Goal: Check status: Check status

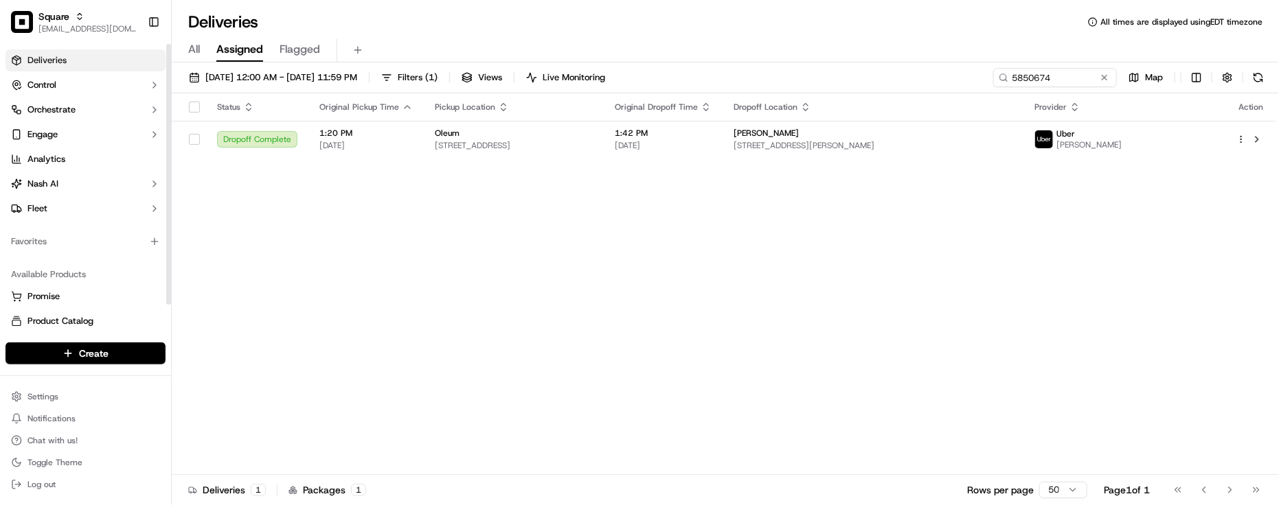
click at [128, 255] on div "Favorites" at bounding box center [85, 241] width 171 height 33
click at [341, 275] on div "Status Original Pickup Time Pickup Location Original Dropoff Time Dropoff Locat…" at bounding box center [724, 284] width 1104 height 382
drag, startPoint x: 363, startPoint y: 271, endPoint x: 372, endPoint y: 225, distance: 46.9
click at [365, 271] on div "Status Original Pickup Time Pickup Location Original Dropoff Time Dropoff Locat…" at bounding box center [724, 284] width 1104 height 382
drag, startPoint x: 880, startPoint y: 34, endPoint x: 888, endPoint y: 36, distance: 7.8
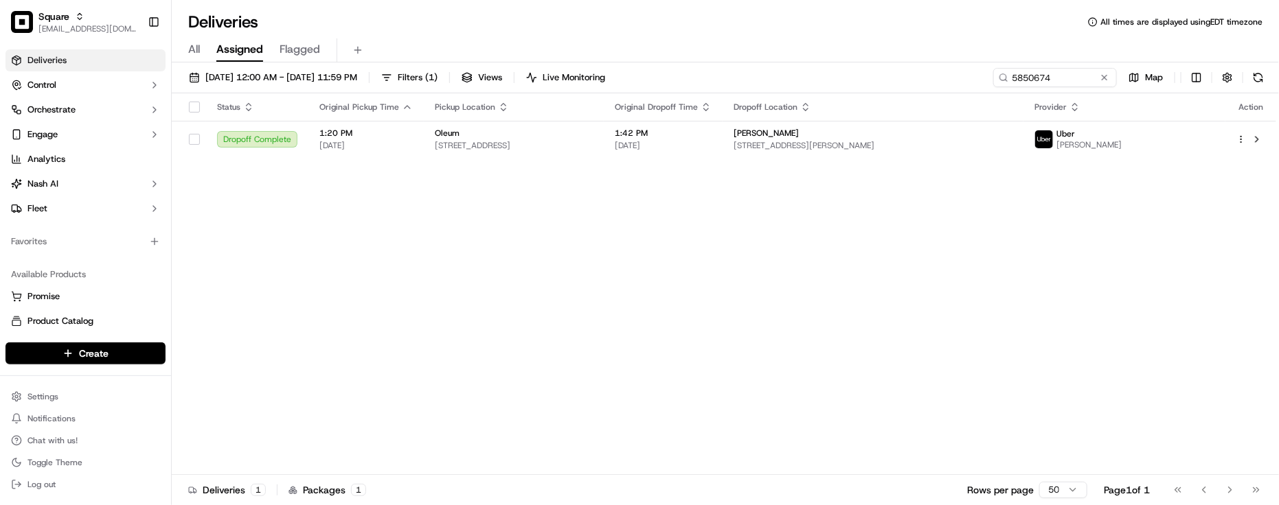
click at [883, 34] on div "All Assigned Flagged" at bounding box center [725, 48] width 1107 height 30
click at [1104, 73] on button at bounding box center [1104, 78] width 14 height 14
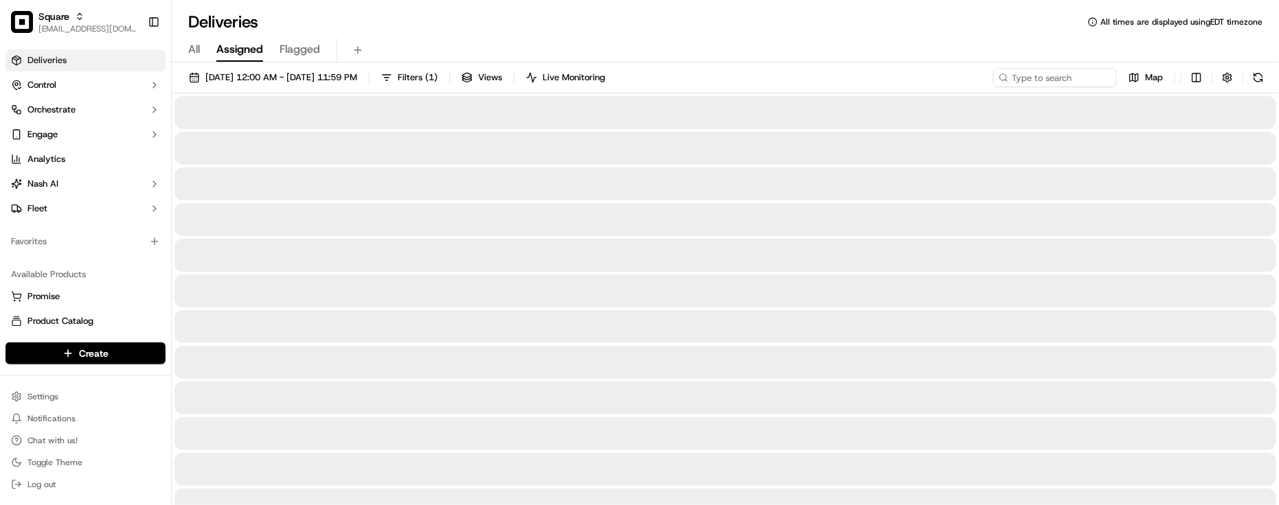
click at [1044, 41] on div "All Assigned Flagged" at bounding box center [725, 50] width 1107 height 24
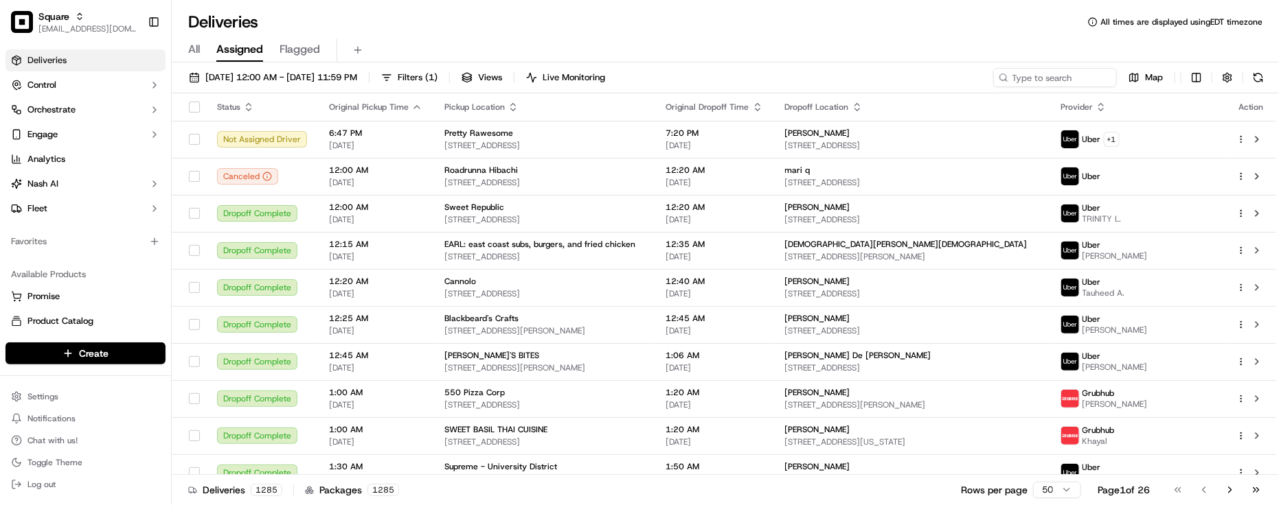
click at [457, 43] on div "All Assigned Flagged" at bounding box center [725, 50] width 1107 height 24
click at [111, 254] on div "Favorites" at bounding box center [85, 241] width 171 height 33
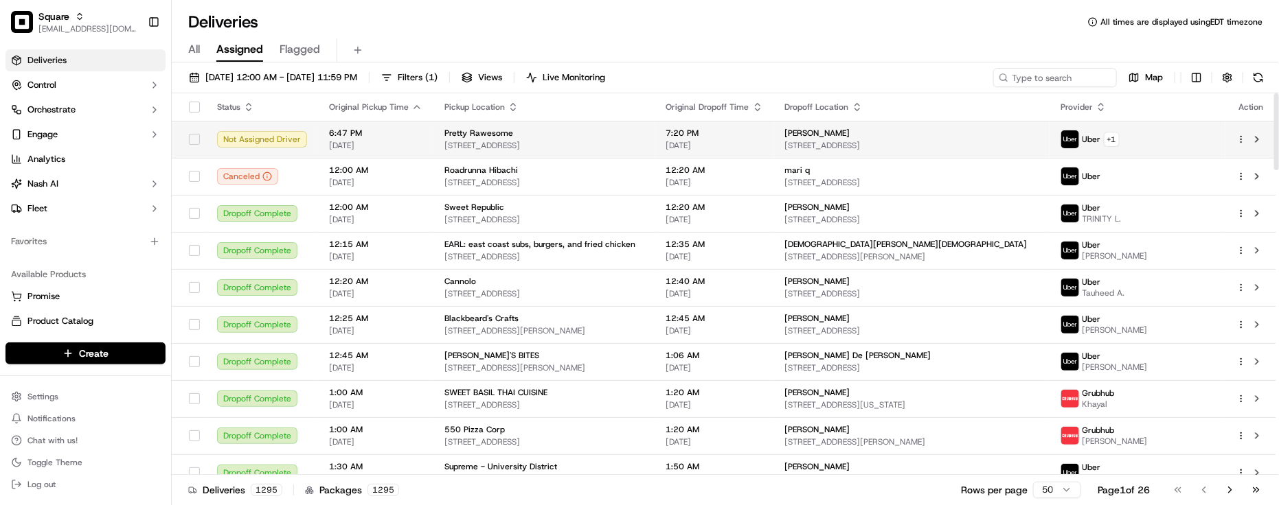
click at [465, 139] on div "Pretty Rawesome 12814 Pacific Ave, Los Angeles, CA 90066, USA" at bounding box center [544, 139] width 200 height 23
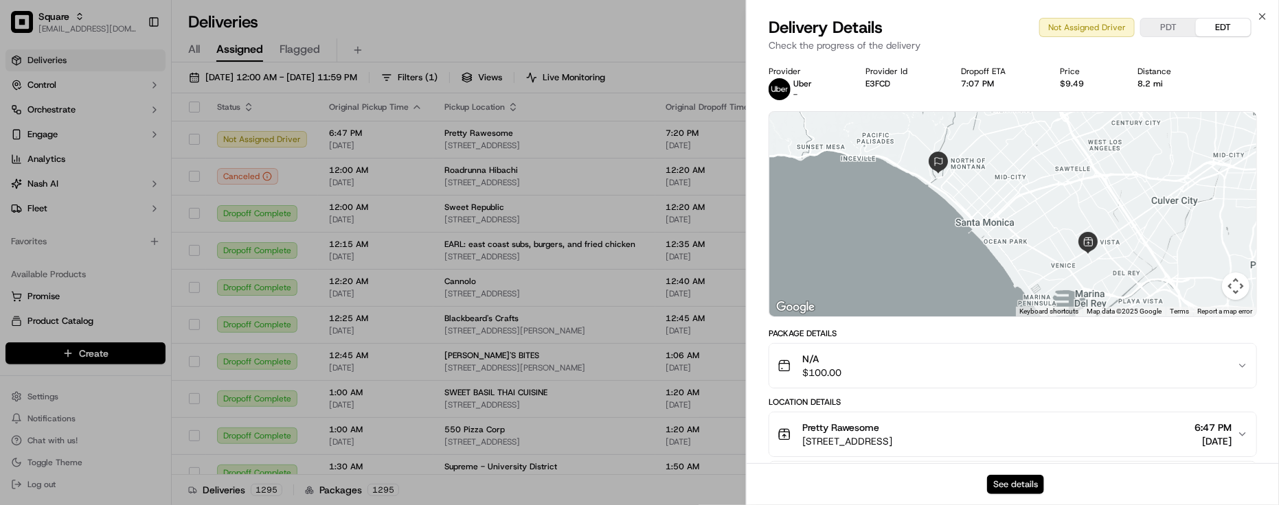
click at [1012, 488] on button "See details" at bounding box center [1015, 484] width 57 height 19
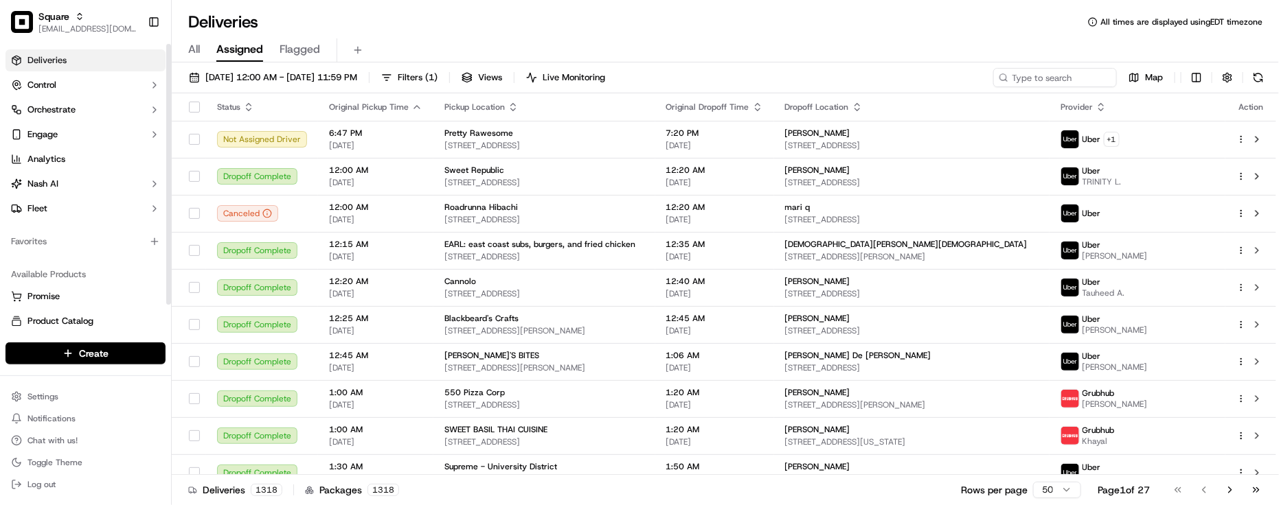
click at [86, 258] on div "Available Products Promise Product Catalog Returns" at bounding box center [85, 310] width 171 height 104
click at [1024, 69] on input at bounding box center [1034, 77] width 165 height 19
paste input "2376745"
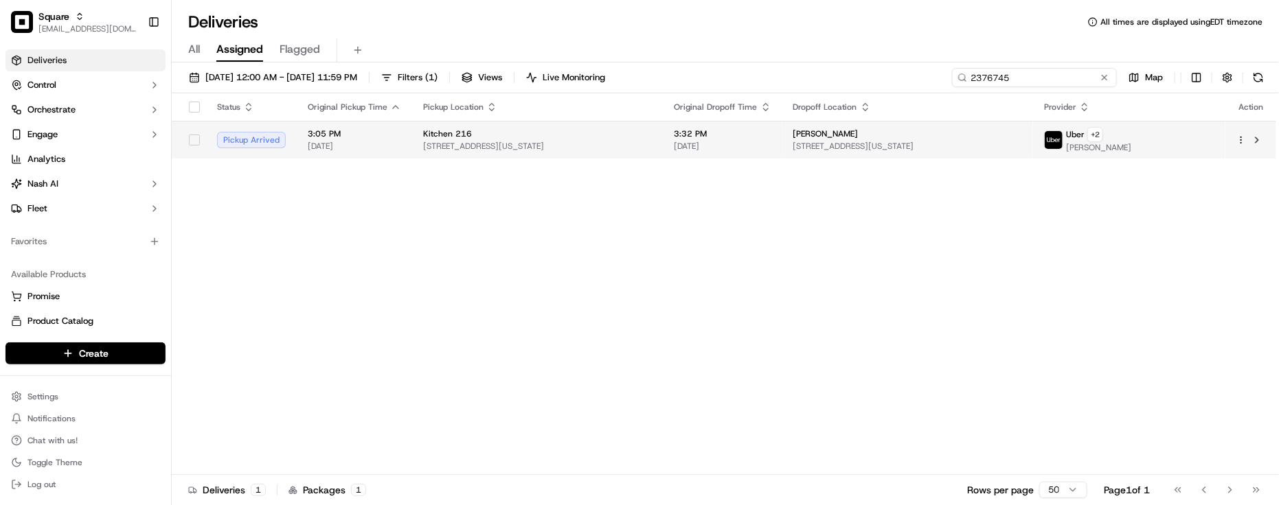
type input "2376745"
click at [743, 131] on span "3:32 PM" at bounding box center [722, 133] width 97 height 11
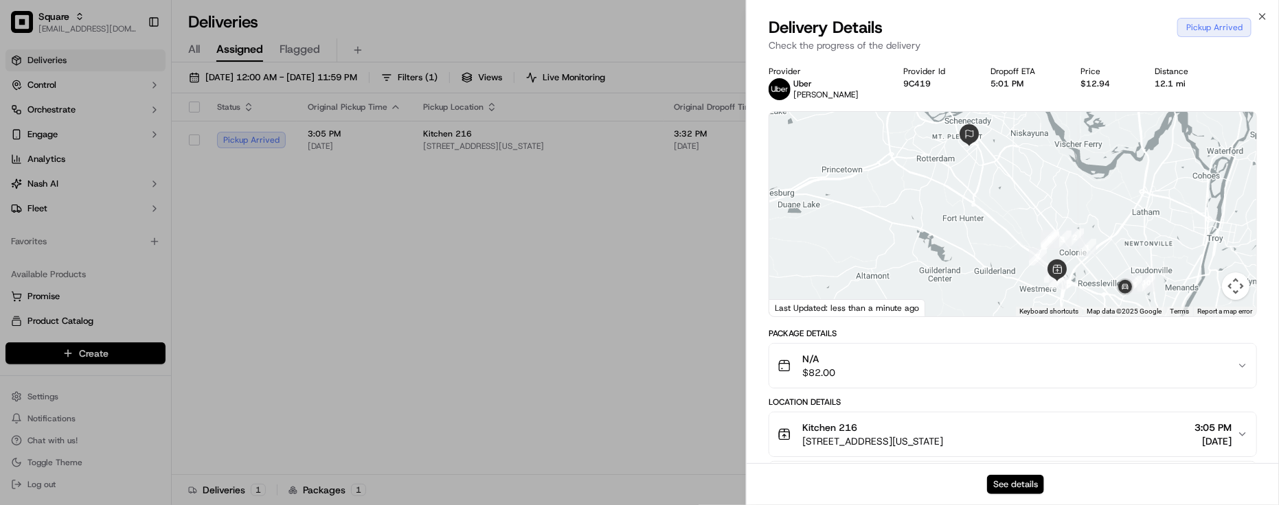
click at [1027, 494] on button "See details" at bounding box center [1015, 484] width 57 height 19
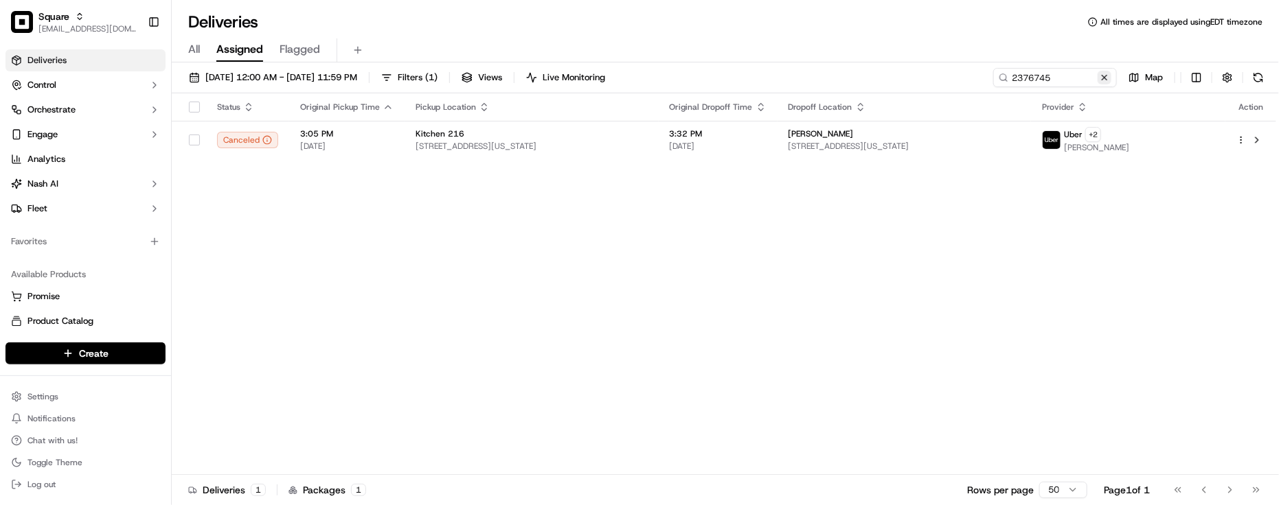
click at [1106, 78] on button at bounding box center [1104, 78] width 14 height 14
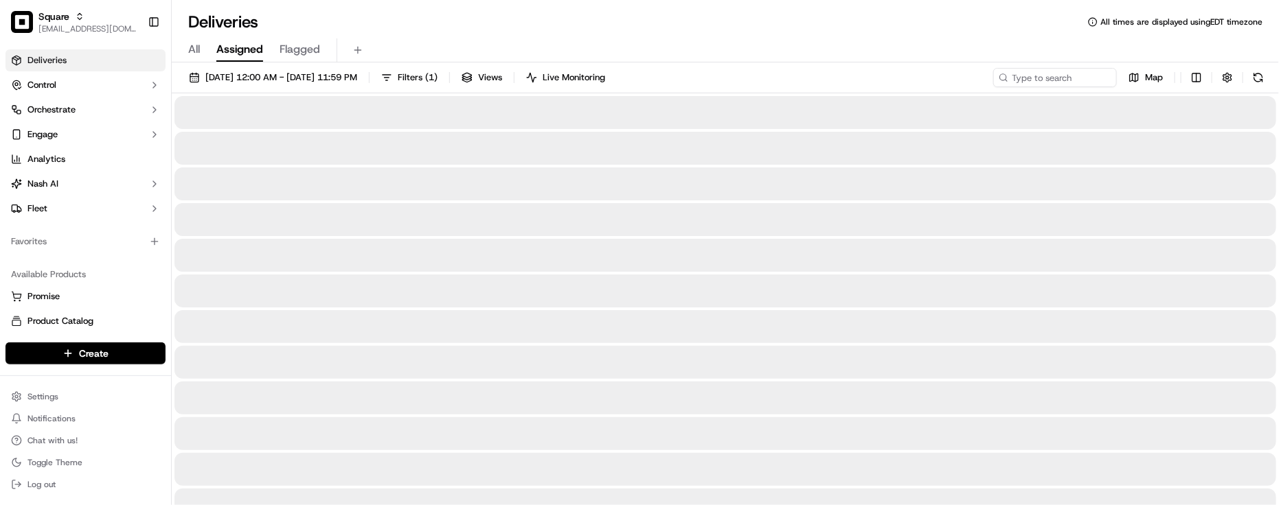
click at [918, 45] on div "All Assigned Flagged" at bounding box center [725, 50] width 1107 height 24
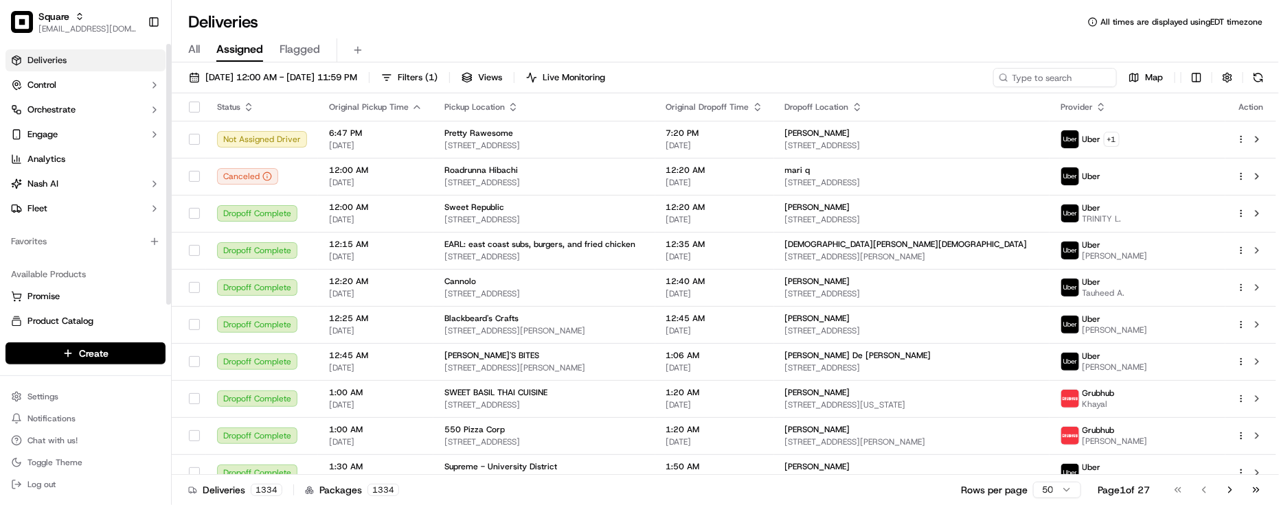
click at [111, 268] on div "Available Products" at bounding box center [85, 275] width 160 height 22
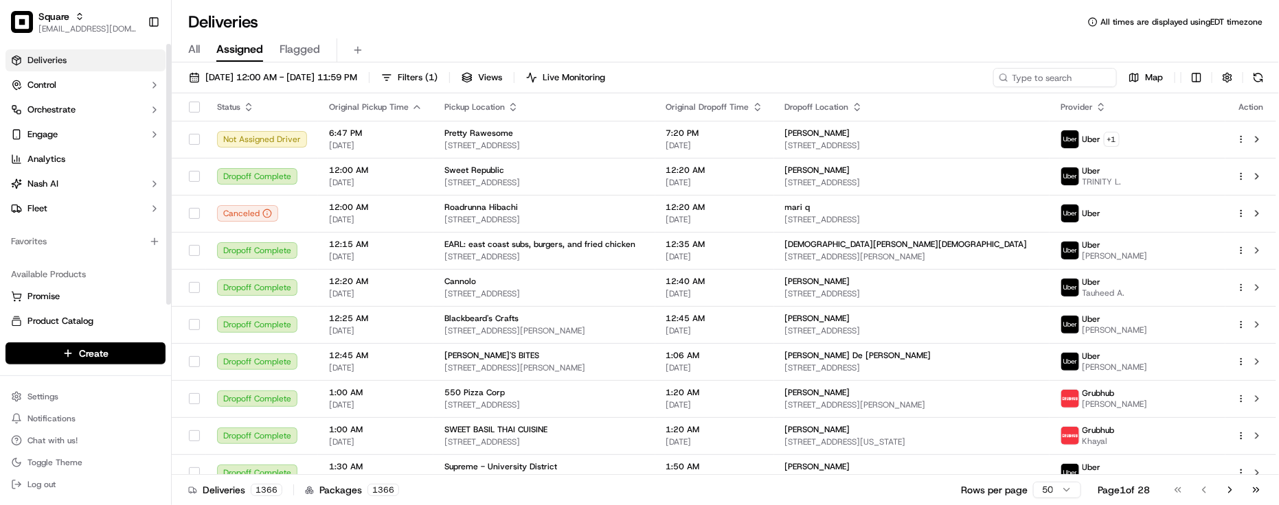
click at [70, 251] on div "Favorites" at bounding box center [85, 242] width 160 height 22
click at [113, 498] on div "Settings Notifications Chat with us! Toggle Theme Log out" at bounding box center [85, 441] width 171 height 118
click at [93, 253] on div "Favorites" at bounding box center [85, 241] width 171 height 33
drag, startPoint x: 308, startPoint y: 14, endPoint x: 419, endPoint y: 8, distance: 111.5
click at [308, 15] on div "Deliveries All times are displayed using EDT timezone" at bounding box center [725, 22] width 1107 height 22
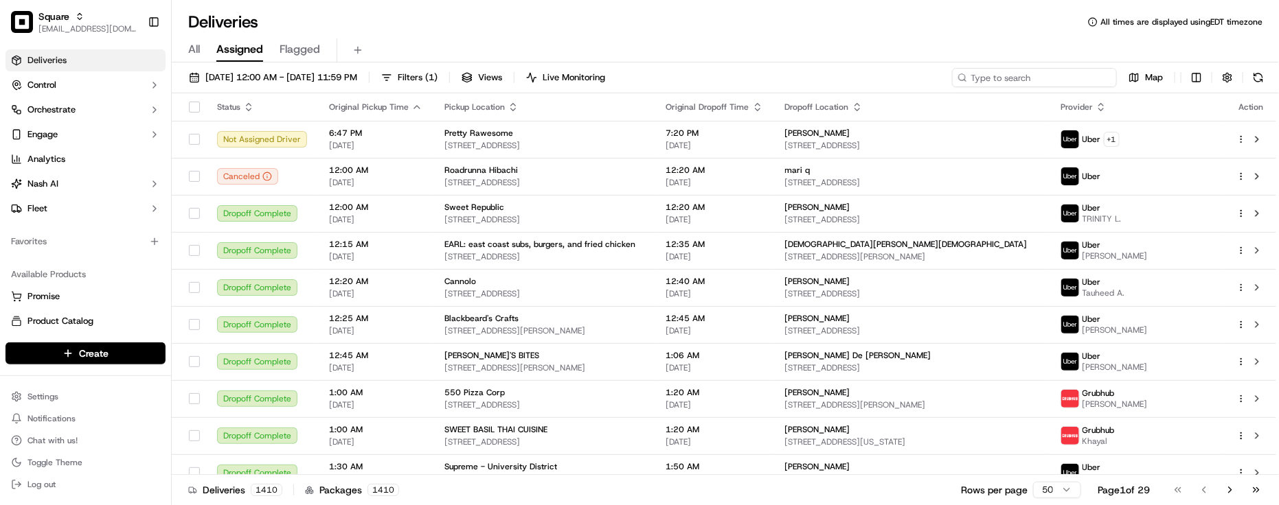
click at [1090, 76] on input at bounding box center [1034, 77] width 165 height 19
paste input "9272262"
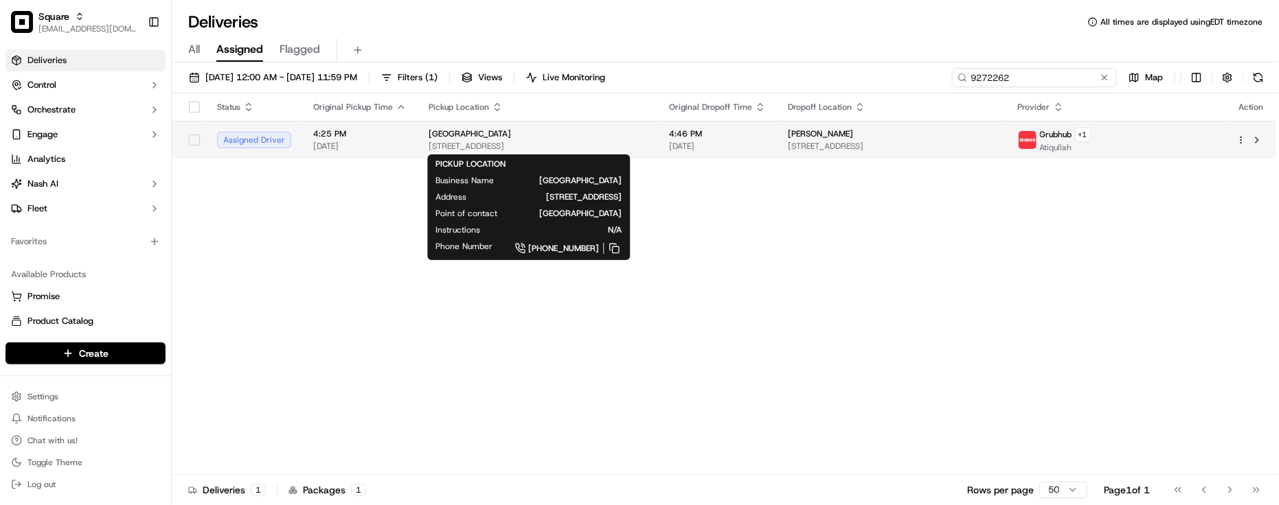
type input "9272262"
click at [633, 134] on div "[GEOGRAPHIC_DATA]" at bounding box center [538, 133] width 218 height 11
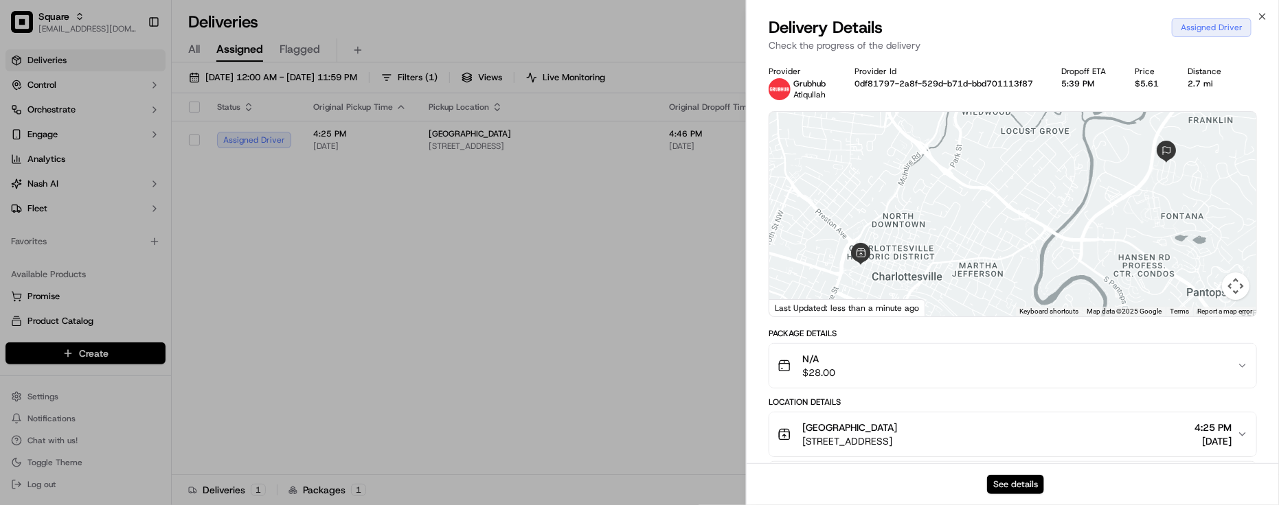
click at [1021, 483] on button "See details" at bounding box center [1015, 484] width 57 height 19
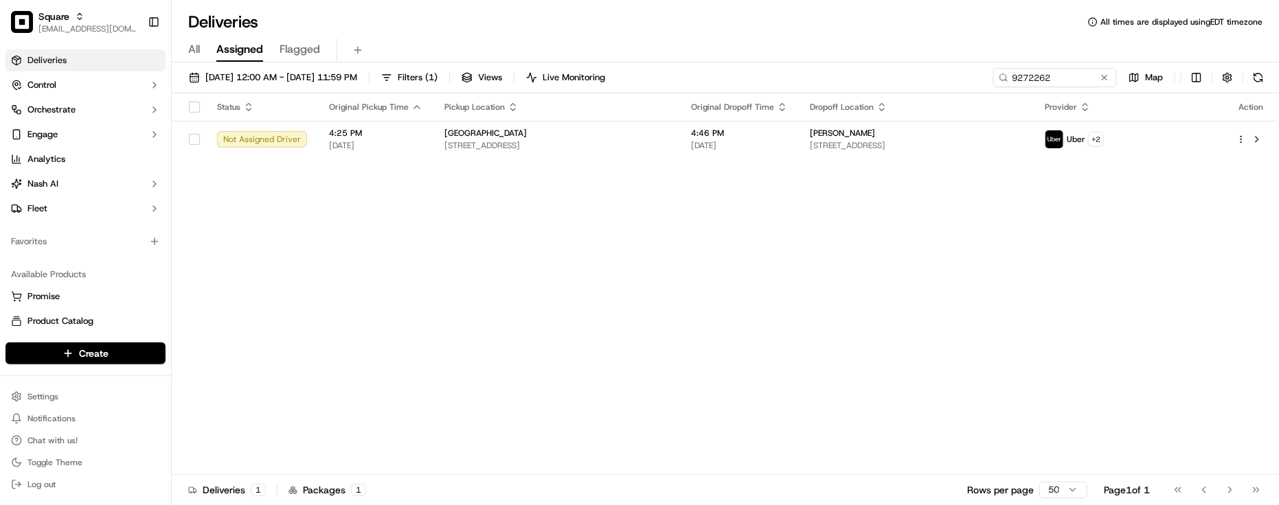
click at [806, 46] on div "All Assigned Flagged" at bounding box center [725, 50] width 1107 height 24
click at [784, 135] on span "4:46 PM" at bounding box center [739, 133] width 97 height 11
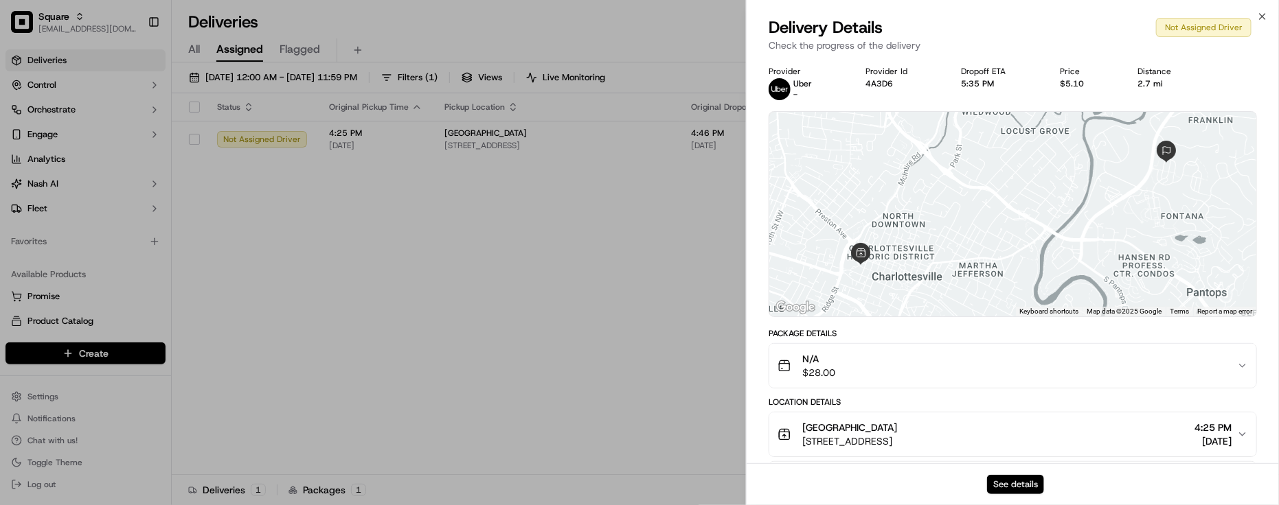
click at [1020, 481] on button "See details" at bounding box center [1015, 484] width 57 height 19
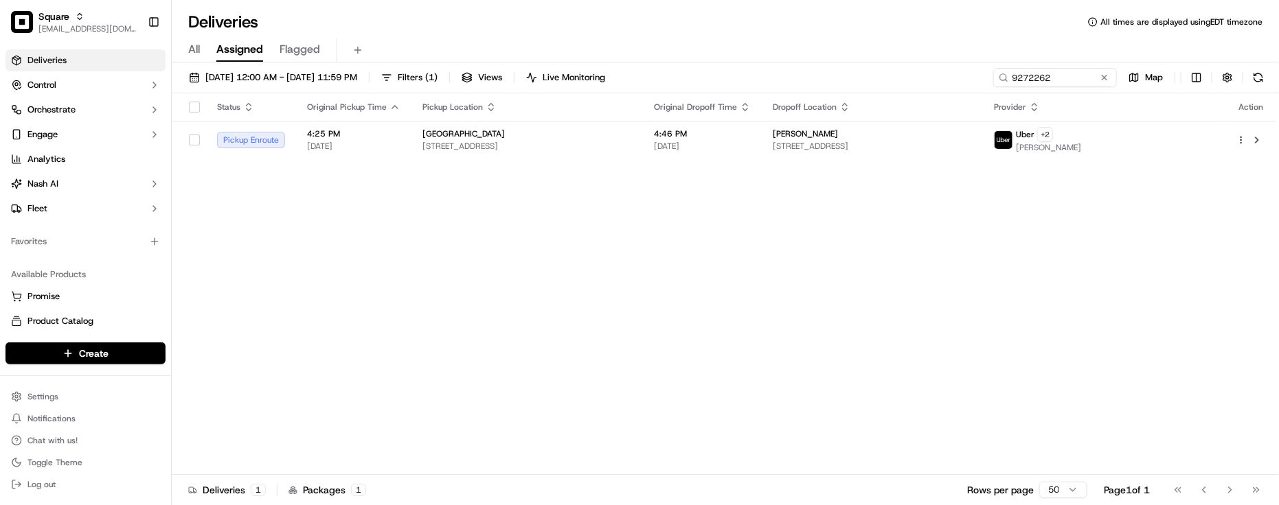
click at [426, 405] on div "Status Original Pickup Time Pickup Location Original Dropoff Time Dropoff Locat…" at bounding box center [724, 284] width 1104 height 382
click at [615, 127] on td "Brightside Beach Pub 225 W Main St, Charlottesville, VA 22902, USA" at bounding box center [526, 140] width 231 height 38
click at [618, 286] on div "Status Original Pickup Time Pickup Location Original Dropoff Time Dropoff Locat…" at bounding box center [724, 284] width 1104 height 382
click at [588, 155] on td "Brightside Beach Pub 225 W Main St, Charlottesville, VA 22902, USA" at bounding box center [526, 140] width 231 height 38
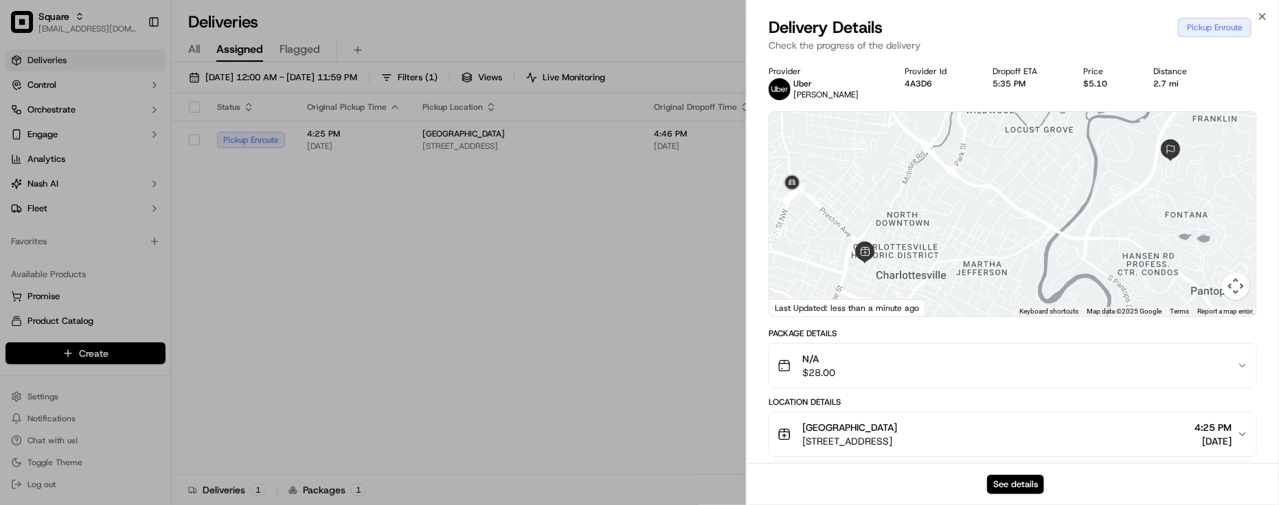
drag, startPoint x: 902, startPoint y: 223, endPoint x: 913, endPoint y: 220, distance: 12.2
click at [913, 220] on div at bounding box center [1012, 214] width 487 height 205
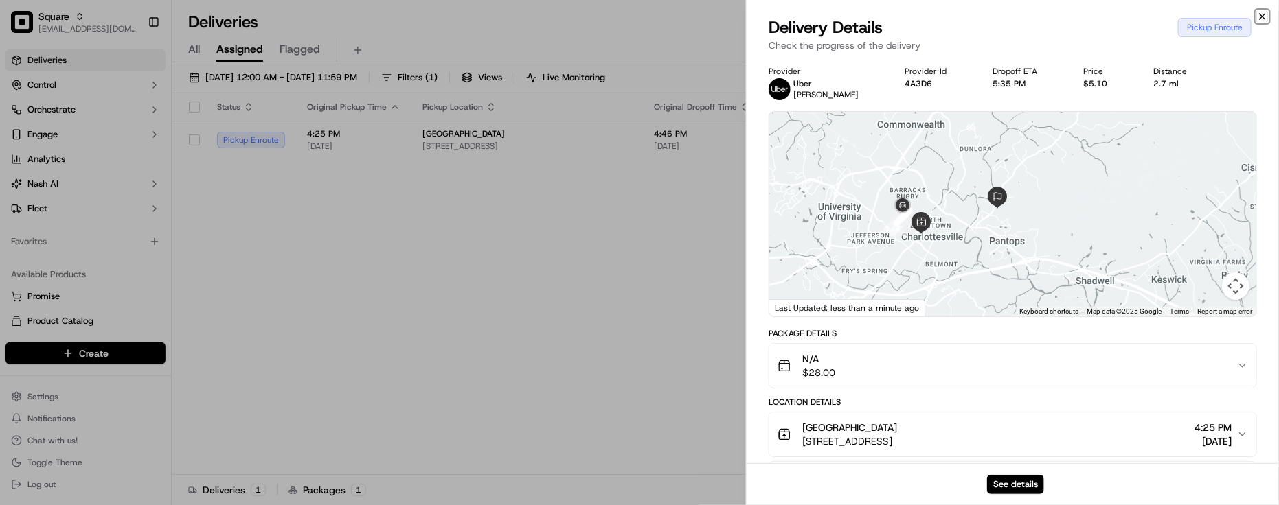
click at [1265, 14] on icon "button" at bounding box center [1262, 16] width 11 height 11
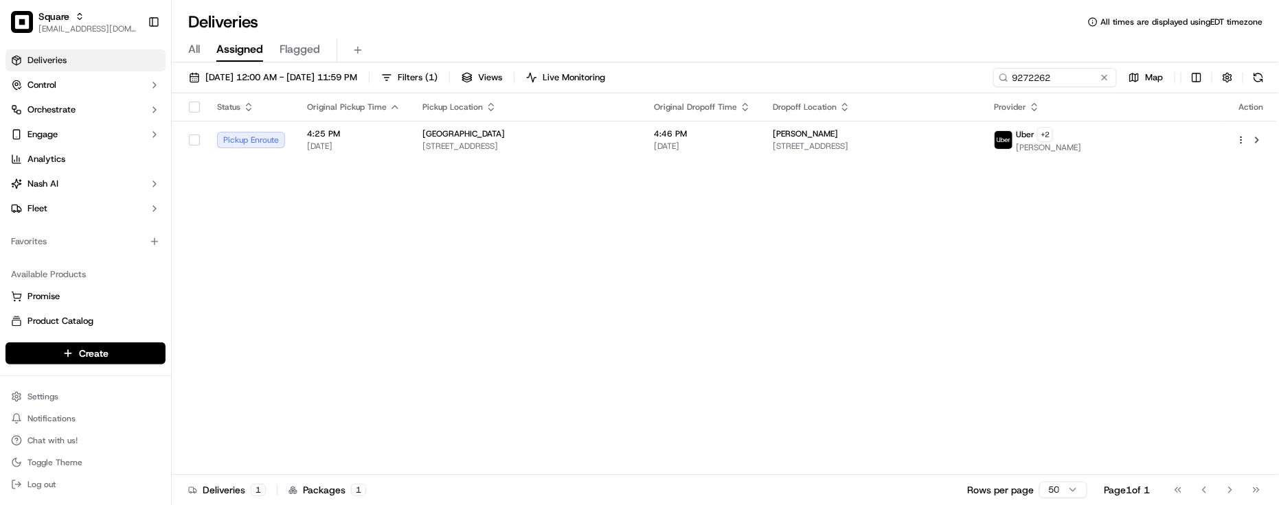
click at [816, 196] on div "Status Original Pickup Time Pickup Location Original Dropoff Time Dropoff Locat…" at bounding box center [724, 284] width 1104 height 382
click at [315, 28] on div "Deliveries All times are displayed using EDT timezone" at bounding box center [725, 22] width 1107 height 22
click at [819, 19] on div "Deliveries All times are displayed using EDT timezone" at bounding box center [725, 22] width 1107 height 22
click at [1107, 73] on button at bounding box center [1104, 78] width 14 height 14
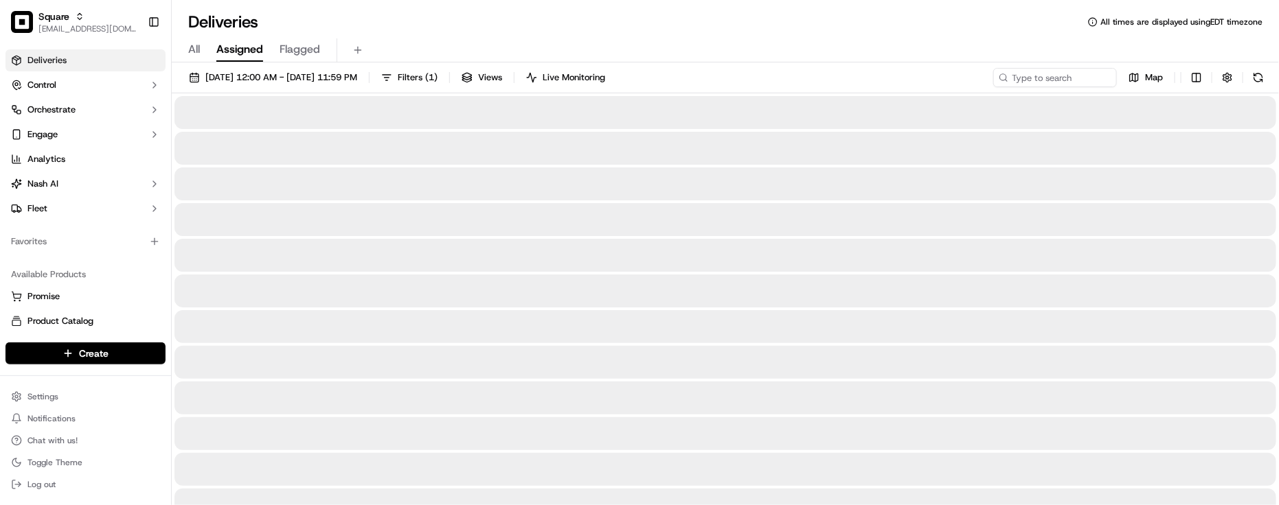
click at [936, 17] on div "Deliveries All times are displayed using EDT timezone" at bounding box center [725, 22] width 1107 height 22
click at [931, 17] on div "Deliveries All times are displayed using EDT timezone" at bounding box center [725, 22] width 1107 height 22
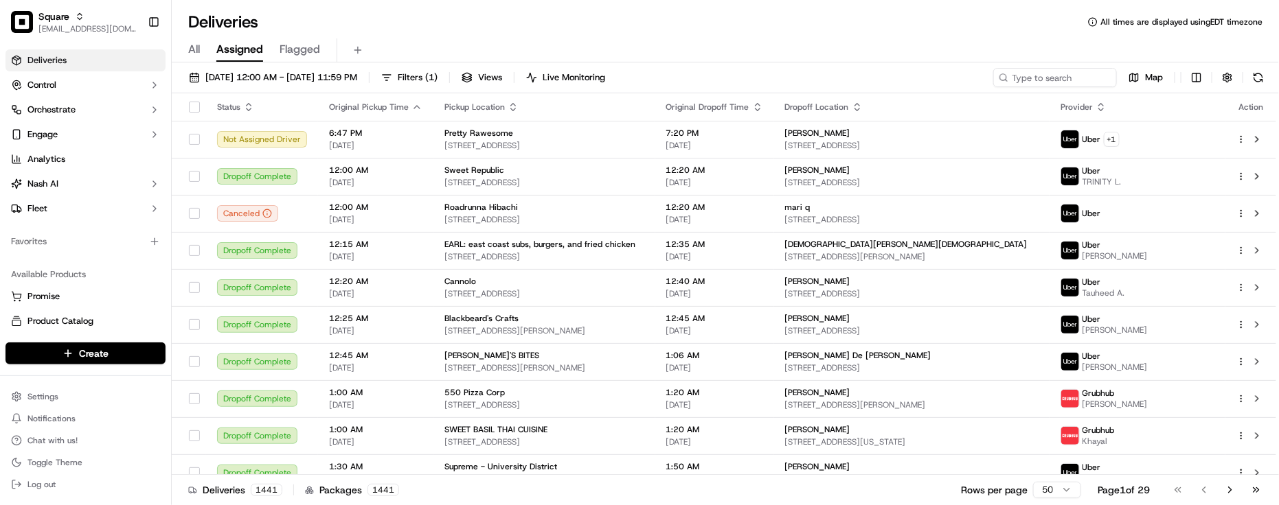
click at [280, 19] on div "Deliveries All times are displayed using EDT timezone" at bounding box center [725, 22] width 1107 height 22
click at [1051, 84] on input at bounding box center [1034, 77] width 165 height 19
paste input "9272262"
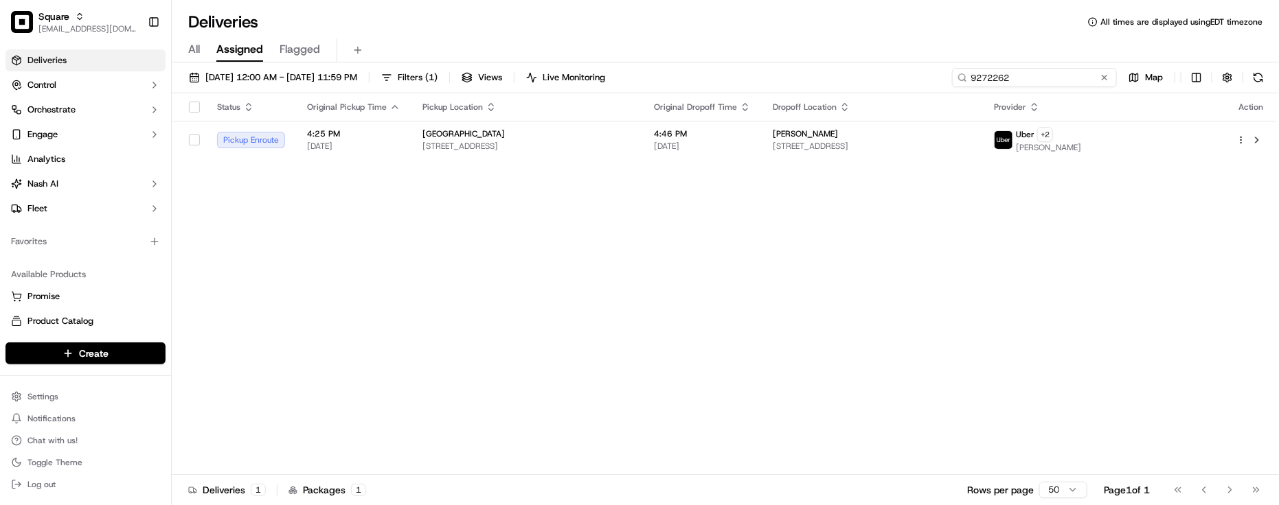
type input "9272262"
click at [699, 220] on div "Status Original Pickup Time Pickup Location Original Dropoff Time Dropoff Locat…" at bounding box center [724, 284] width 1104 height 382
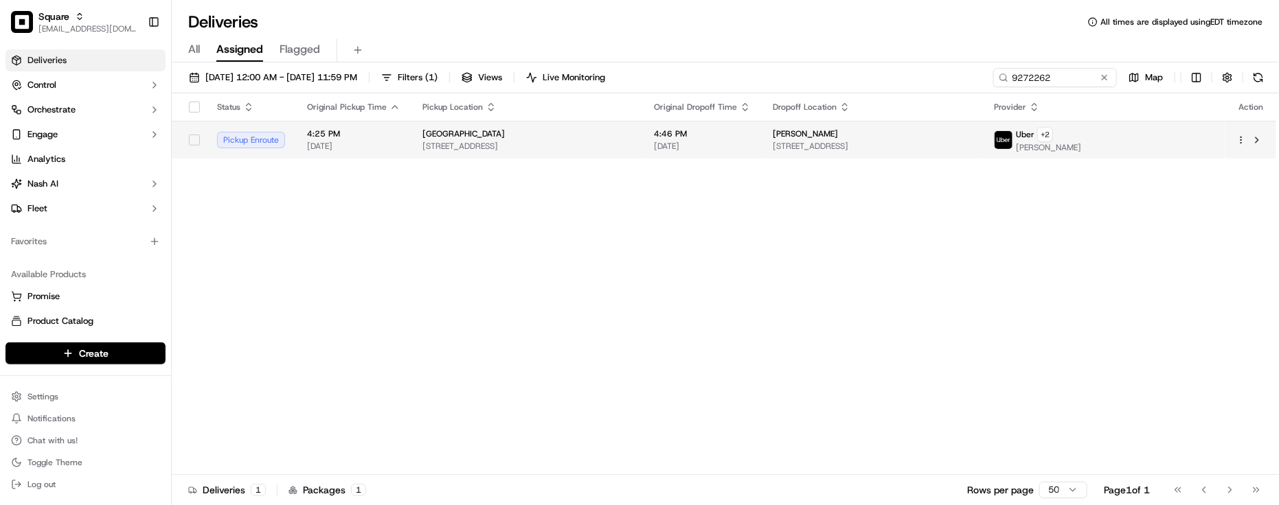
click at [643, 145] on td "Brightside Beach Pub 225 W Main St, Charlottesville, VA 22902, USA" at bounding box center [526, 140] width 231 height 38
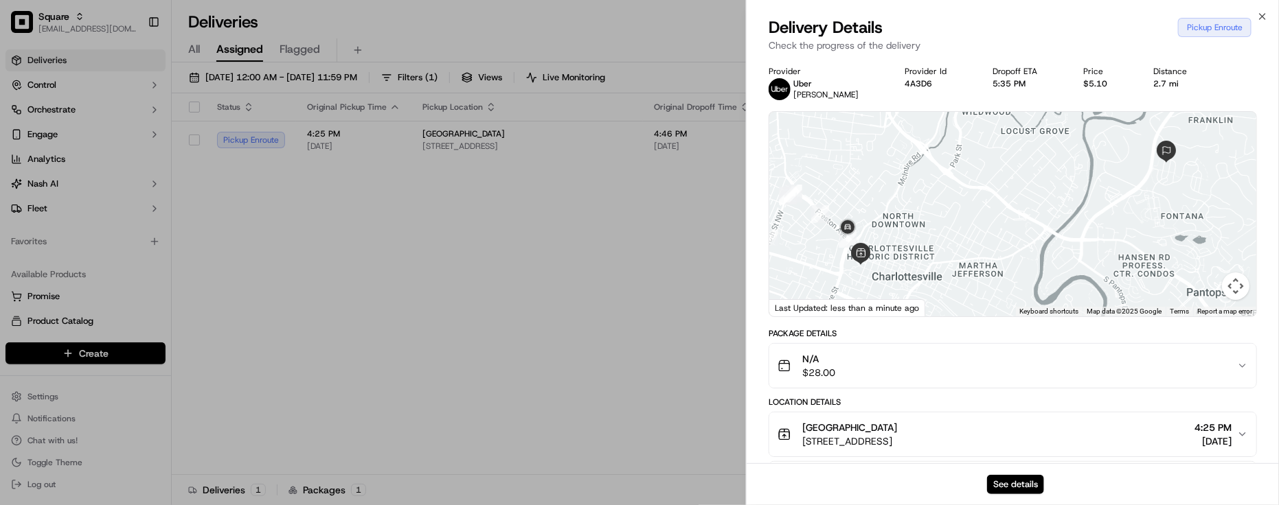
click at [1003, 266] on div at bounding box center [1012, 214] width 487 height 205
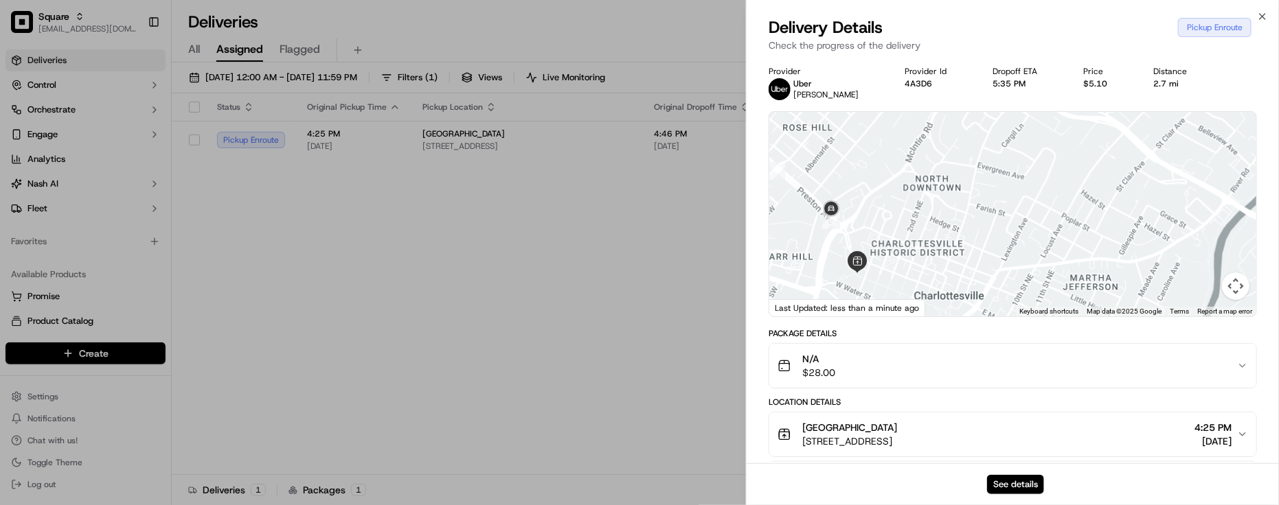
click at [921, 244] on div at bounding box center [1012, 214] width 487 height 205
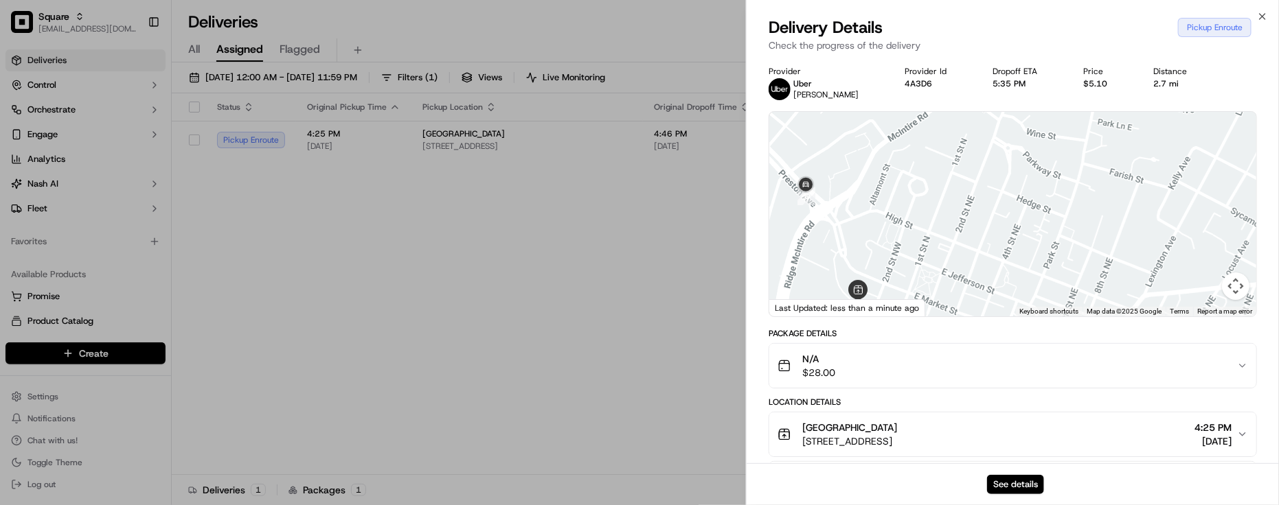
drag, startPoint x: 891, startPoint y: 237, endPoint x: 915, endPoint y: 209, distance: 36.5
click at [915, 209] on div at bounding box center [1012, 214] width 487 height 205
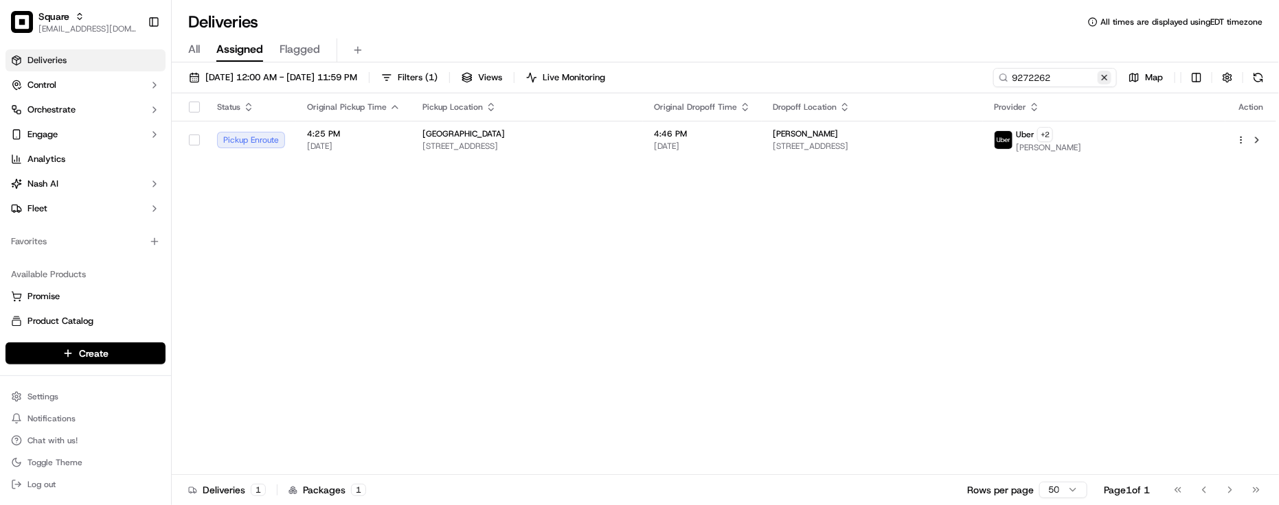
click at [1102, 79] on button at bounding box center [1104, 78] width 14 height 14
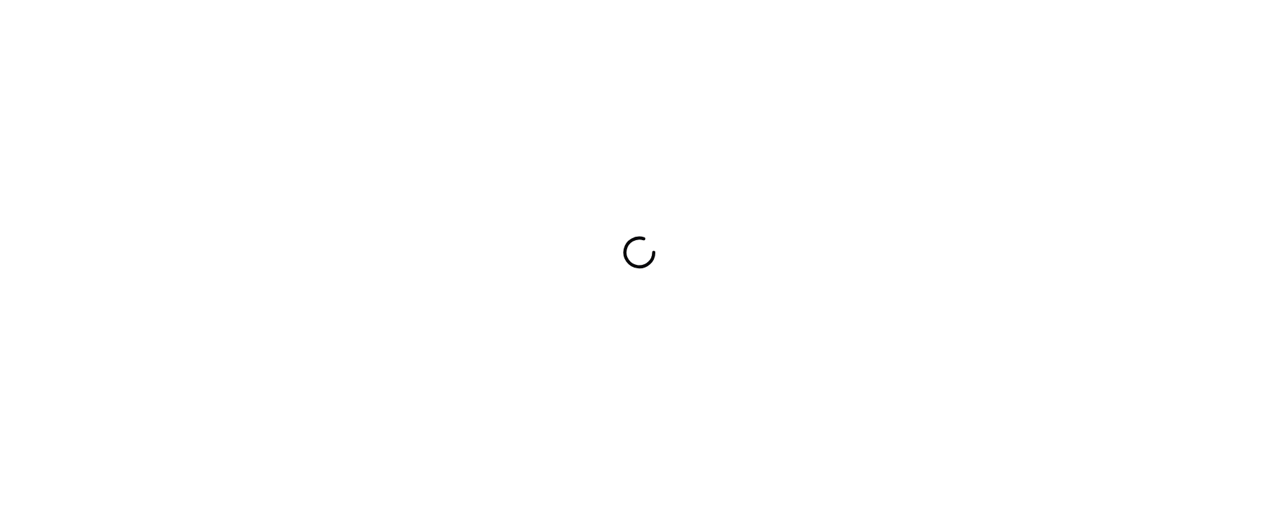
click at [678, 88] on div at bounding box center [639, 252] width 1279 height 505
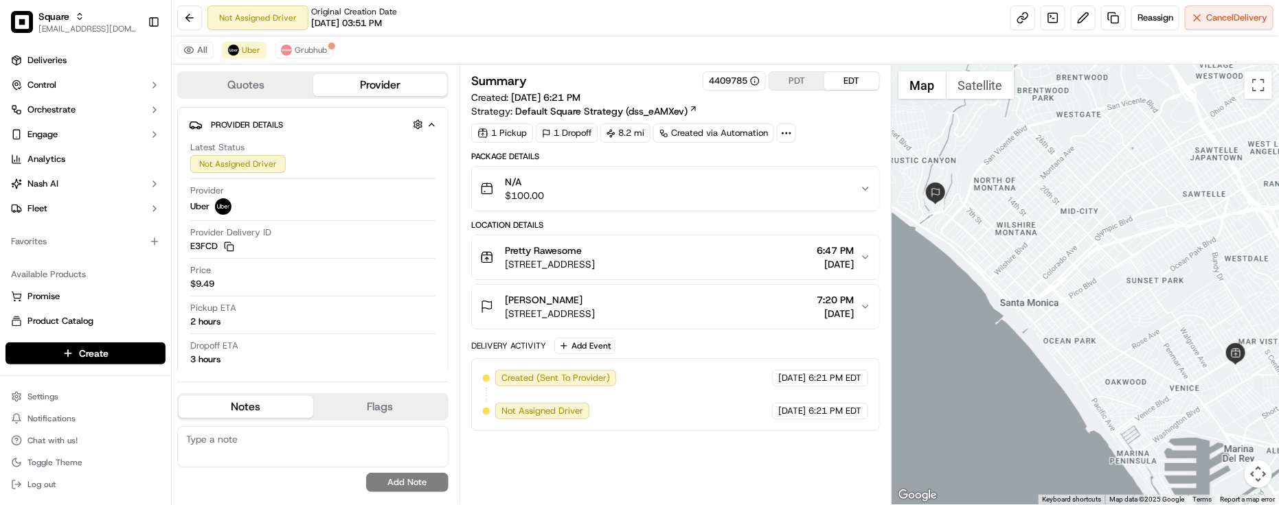
click at [681, 43] on div "All Uber Grubhub" at bounding box center [725, 50] width 1107 height 28
click at [412, 21] on div "Not Assigned Driver Original Creation Date 09/10/2025 03:51 PM Reassign Cancel …" at bounding box center [725, 18] width 1107 height 36
click at [594, 43] on div "All Uber Grubhub" at bounding box center [725, 50] width 1107 height 28
click at [756, 474] on div "Summary 4409785 PDT EDT Created: 09/16/2025 6:21 PM Strategy: Default Square St…" at bounding box center [675, 284] width 409 height 426
click at [272, 135] on button "Provider Details Hidden ( 2 )" at bounding box center [313, 124] width 248 height 23
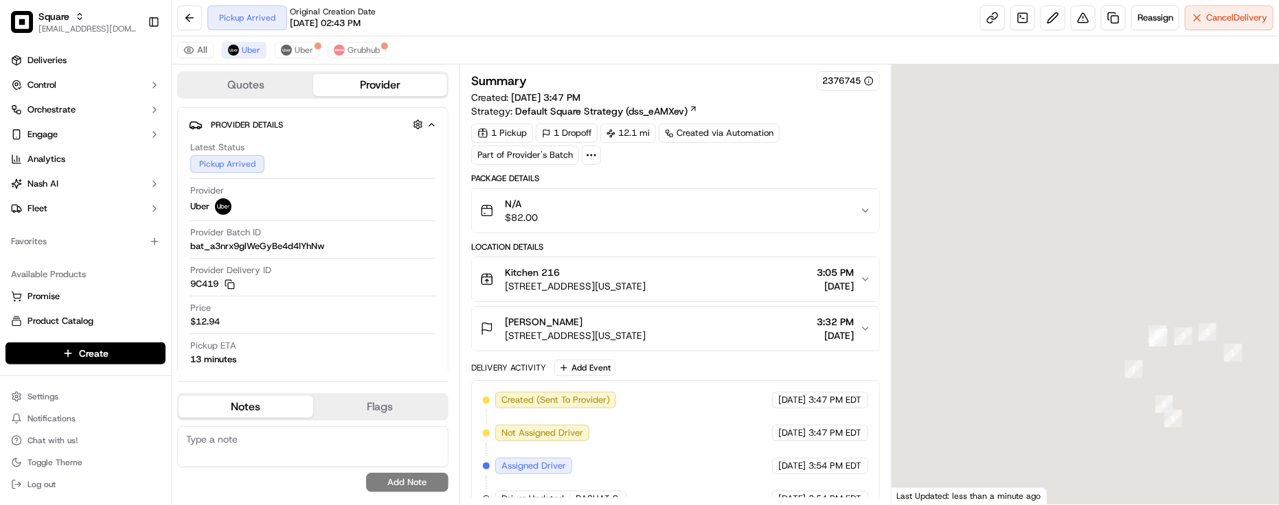
click at [326, 145] on div "Latest Status Pickup Arrived" at bounding box center [312, 157] width 245 height 32
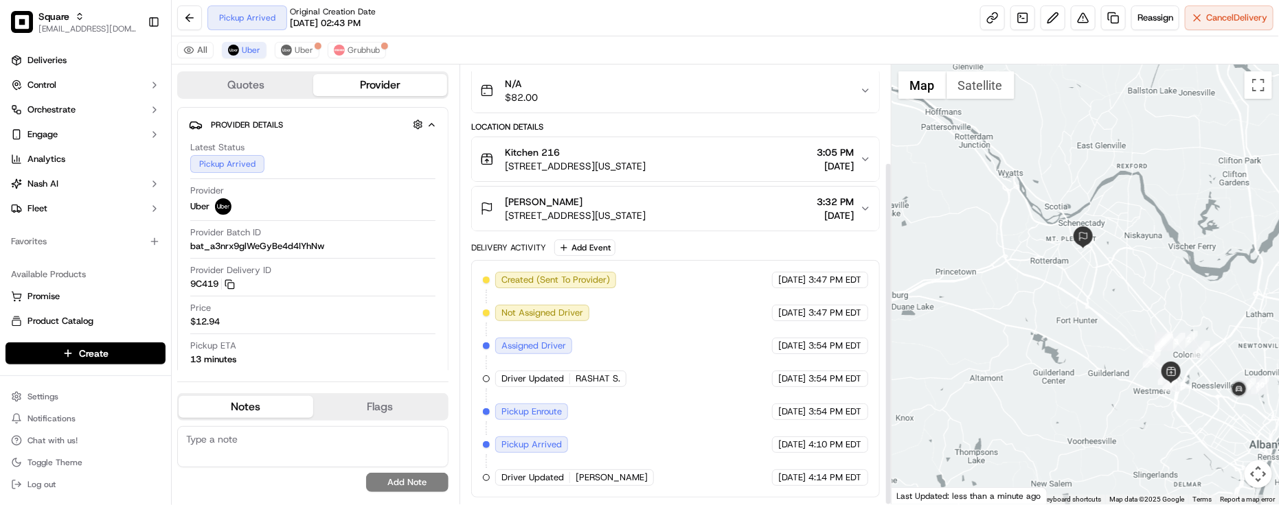
scroll to position [124, 0]
click at [681, 426] on div "Created (Sent To Provider) Uber 09/18/2025 3:47 PM EDT Not Assigned Driver Uber…" at bounding box center [675, 379] width 385 height 214
click at [634, 400] on div "Created (Sent To Provider) Uber 09/18/2025 3:47 PM EDT Not Assigned Driver Uber…" at bounding box center [675, 379] width 385 height 214
click at [573, 382] on div "Driver Updated RASHAT S." at bounding box center [560, 379] width 131 height 16
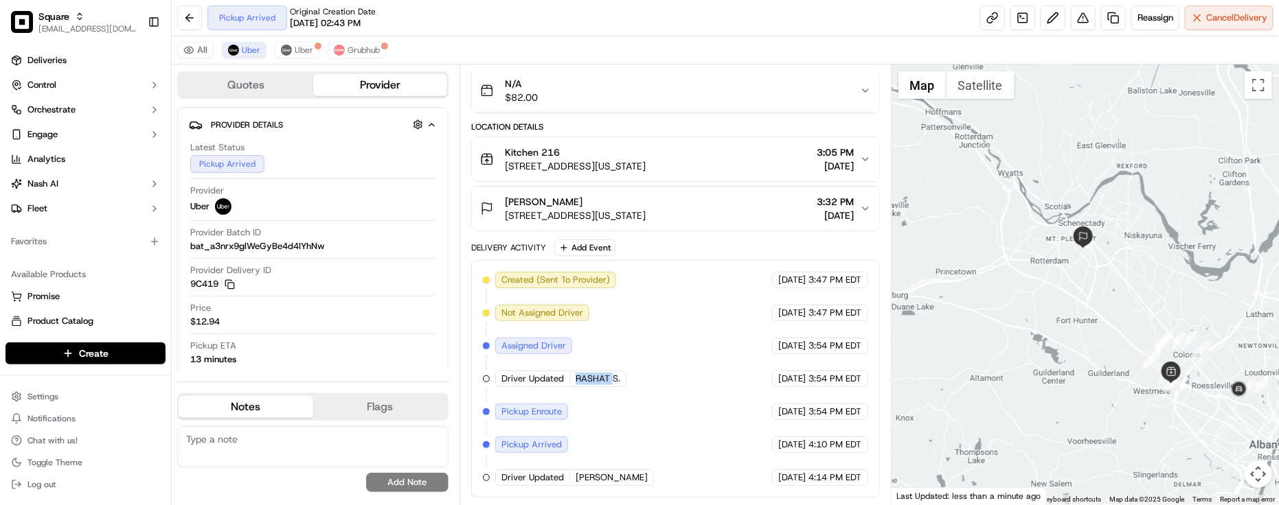
click at [573, 382] on div "Driver Updated RASHAT S." at bounding box center [560, 379] width 131 height 16
click at [681, 406] on div "Created (Sent To Provider) Uber 09/18/2025 3:47 PM EDT Not Assigned Driver Uber…" at bounding box center [675, 379] width 385 height 214
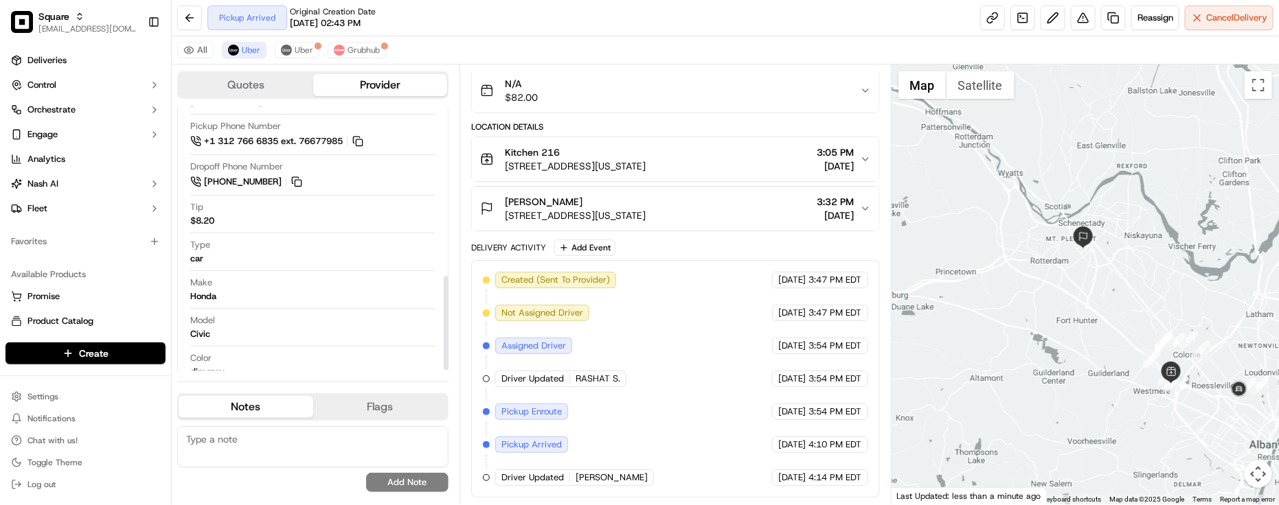
scroll to position [472, 0]
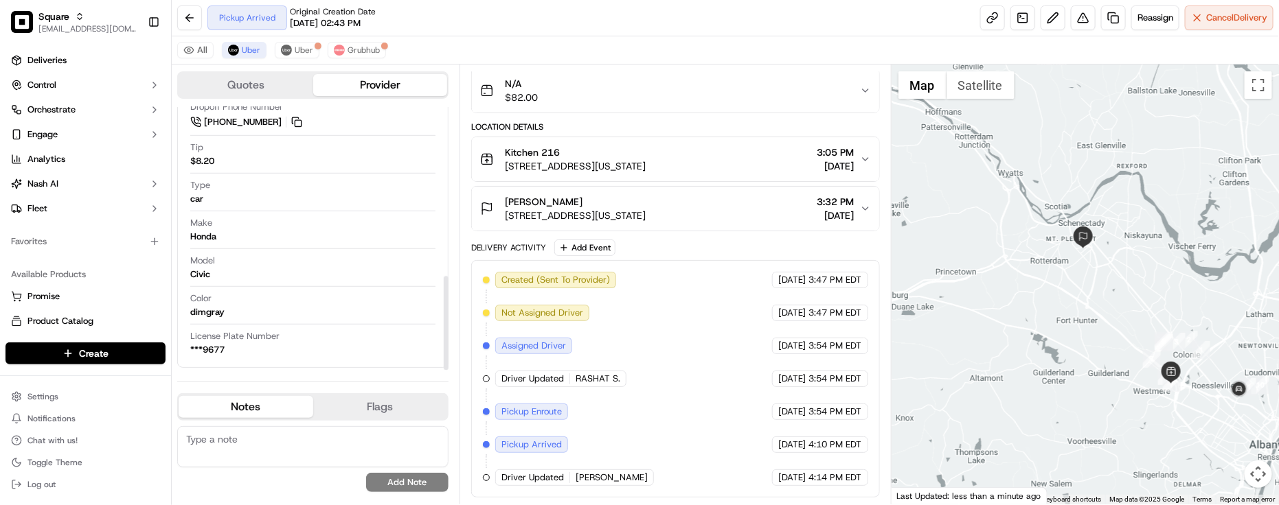
click at [580, 481] on span "Nicholas R." at bounding box center [611, 478] width 72 height 12
click at [582, 375] on span "RASHAT S." at bounding box center [597, 379] width 45 height 12
click at [772, 338] on div "09/18/2025 3:54 PM EDT" at bounding box center [820, 346] width 96 height 16
click at [738, 300] on div "Created (Sent To Provider) Uber 09/18/2025 3:47 PM EDT Not Assigned Driver Uber…" at bounding box center [675, 379] width 385 height 214
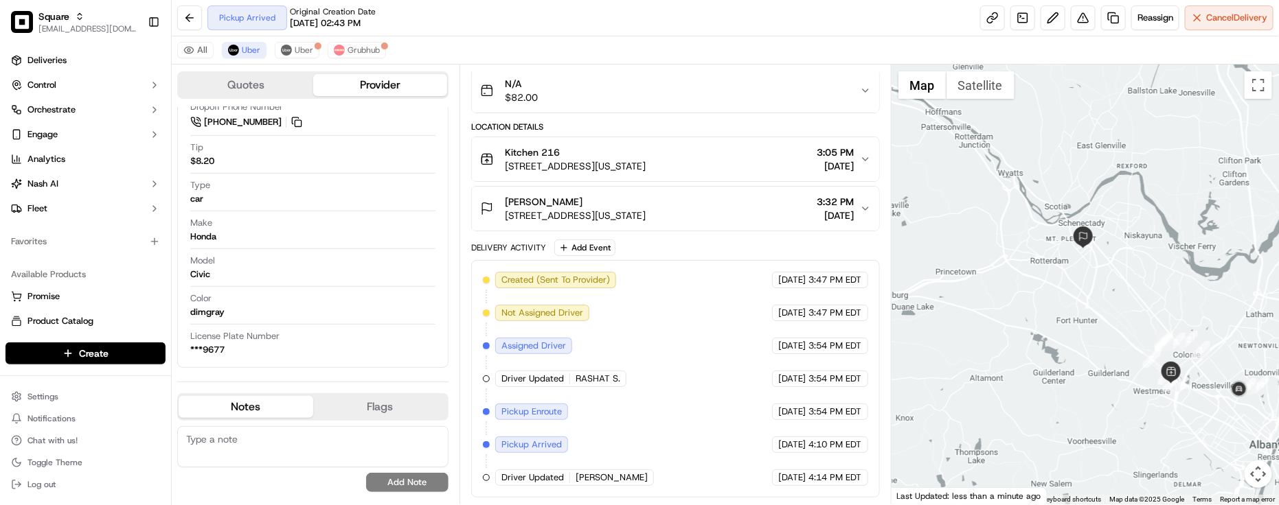
click at [776, 262] on div "Created (Sent To Provider) Uber 09/18/2025 3:47 PM EDT Not Assigned Driver Uber…" at bounding box center [675, 379] width 409 height 238
click at [781, 260] on div "Created (Sent To Provider) Uber 09/18/2025 3:47 PM EDT Not Assigned Driver Uber…" at bounding box center [675, 379] width 409 height 238
click at [1200, 12] on button "Cancel Delivery" at bounding box center [1229, 17] width 89 height 25
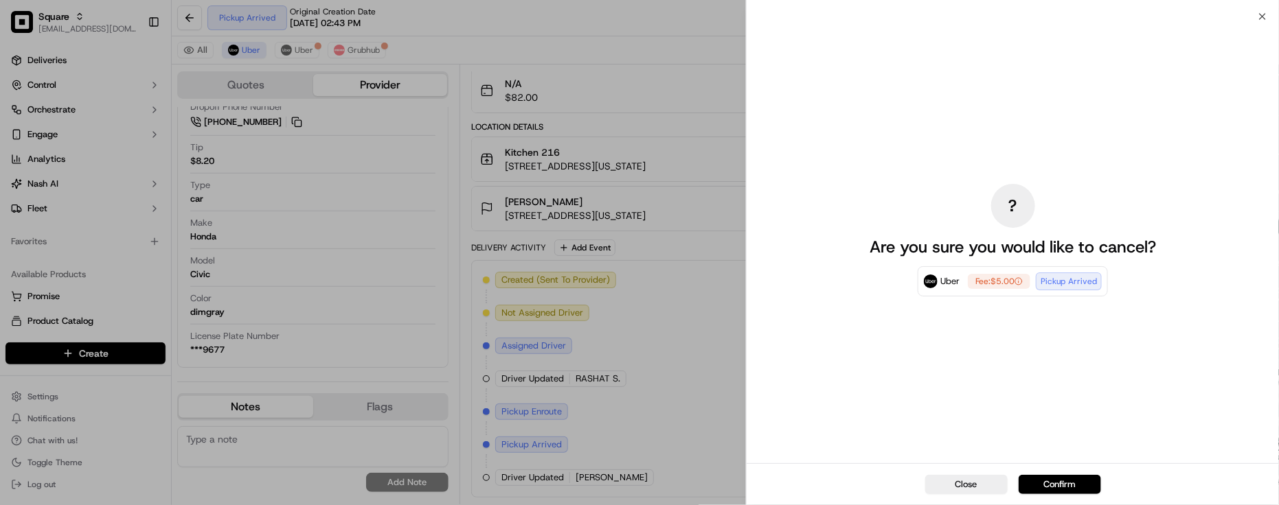
click at [1025, 482] on button "Confirm" at bounding box center [1059, 484] width 82 height 19
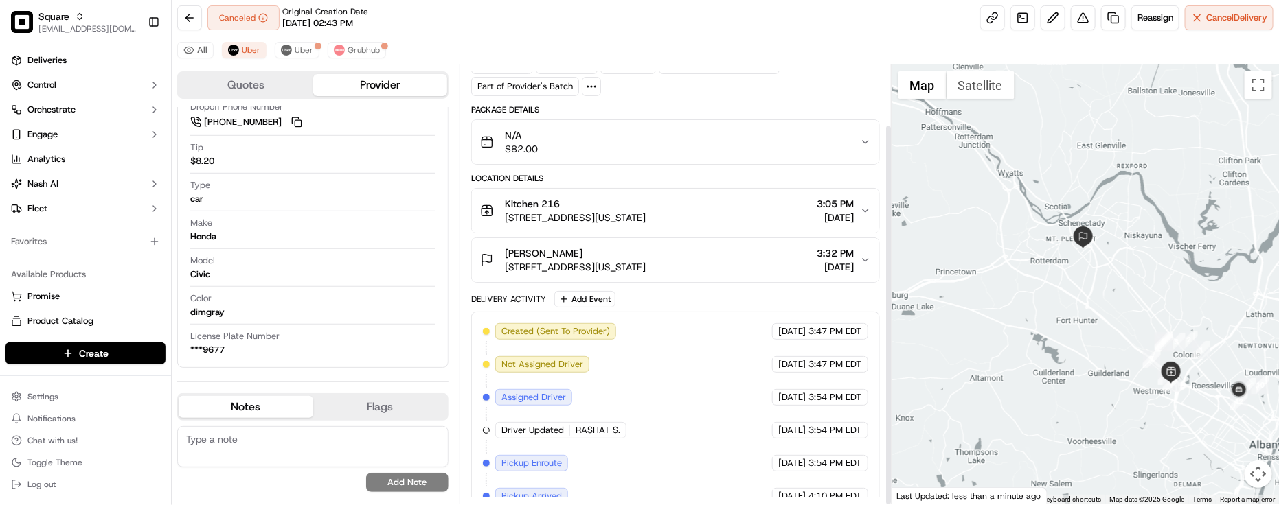
scroll to position [124, 0]
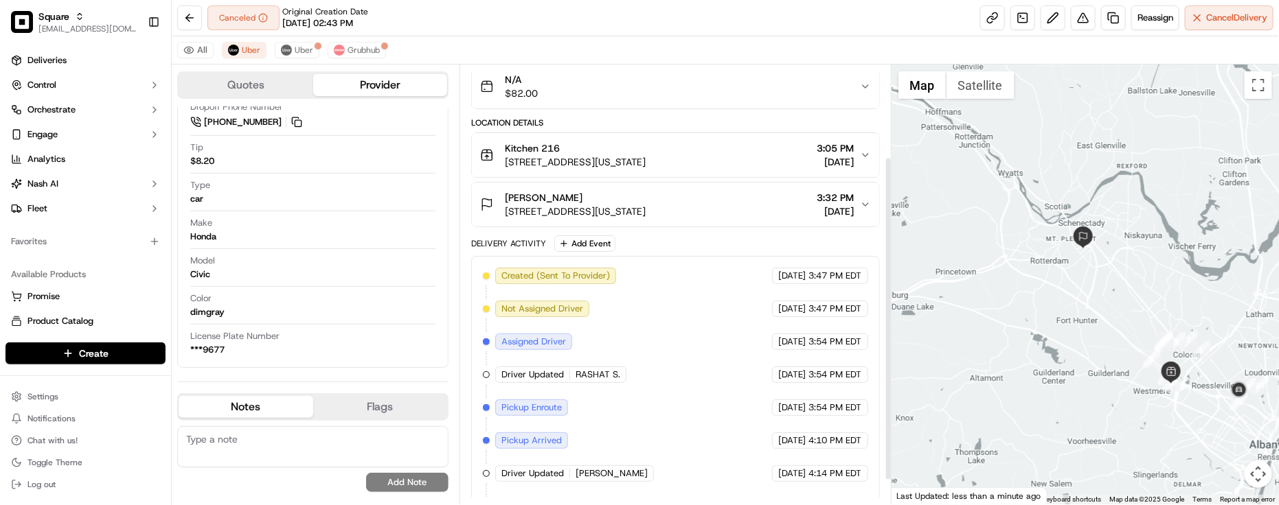
click at [596, 328] on div "Created (Sent To Provider) Uber 09/18/2025 3:47 PM EDT Not Assigned Driver Uber…" at bounding box center [675, 391] width 385 height 247
drag, startPoint x: 302, startPoint y: 56, endPoint x: 288, endPoint y: 56, distance: 13.7
click at [301, 56] on span "Uber" at bounding box center [304, 50] width 19 height 11
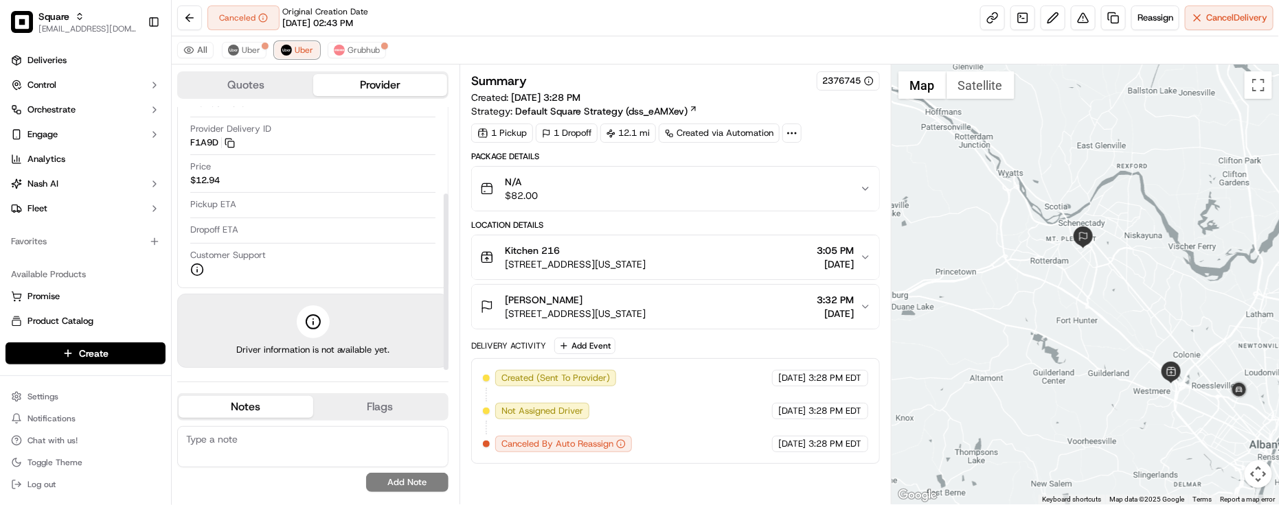
scroll to position [0, 0]
click at [357, 57] on button "Grubhub" at bounding box center [357, 50] width 58 height 16
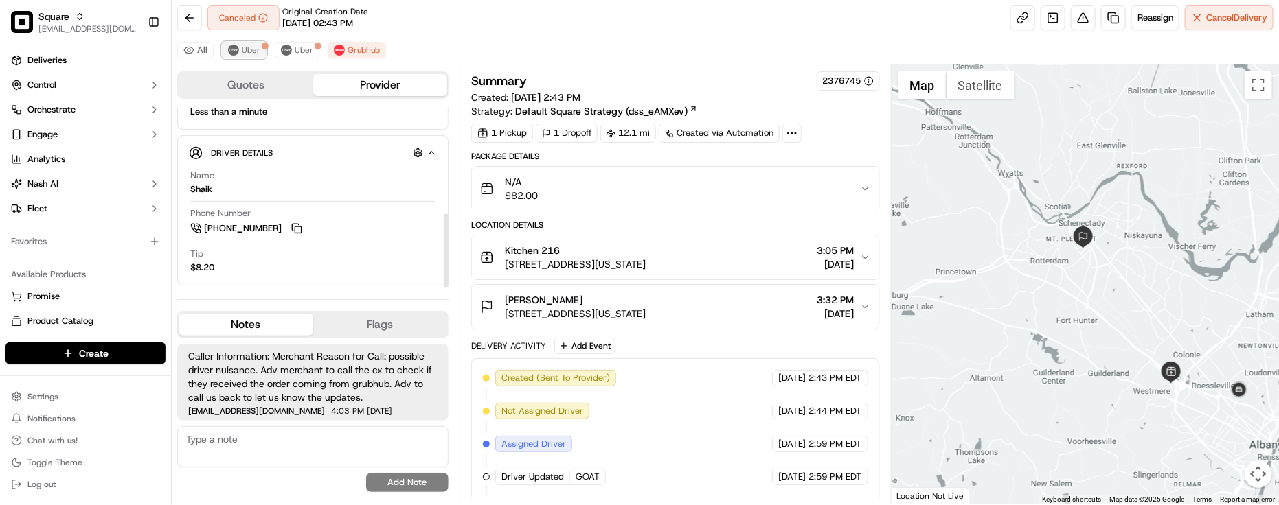
click at [244, 50] on span "Uber" at bounding box center [251, 50] width 19 height 11
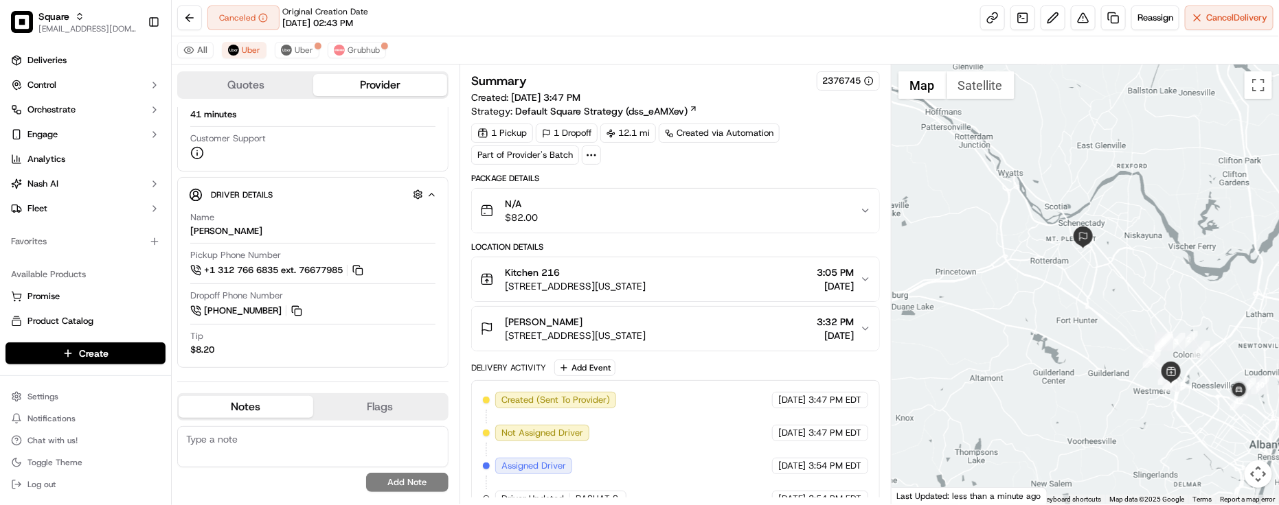
click at [537, 45] on div "All Uber [PERSON_NAME]" at bounding box center [725, 50] width 1107 height 28
click at [334, 433] on textarea at bounding box center [312, 446] width 271 height 41
click at [249, 442] on textarea at bounding box center [312, 446] width 271 height 41
paste textarea "Caller Information: Merchant -"
click at [365, 436] on textarea "Caller Information: Merchant -" at bounding box center [312, 446] width 271 height 41
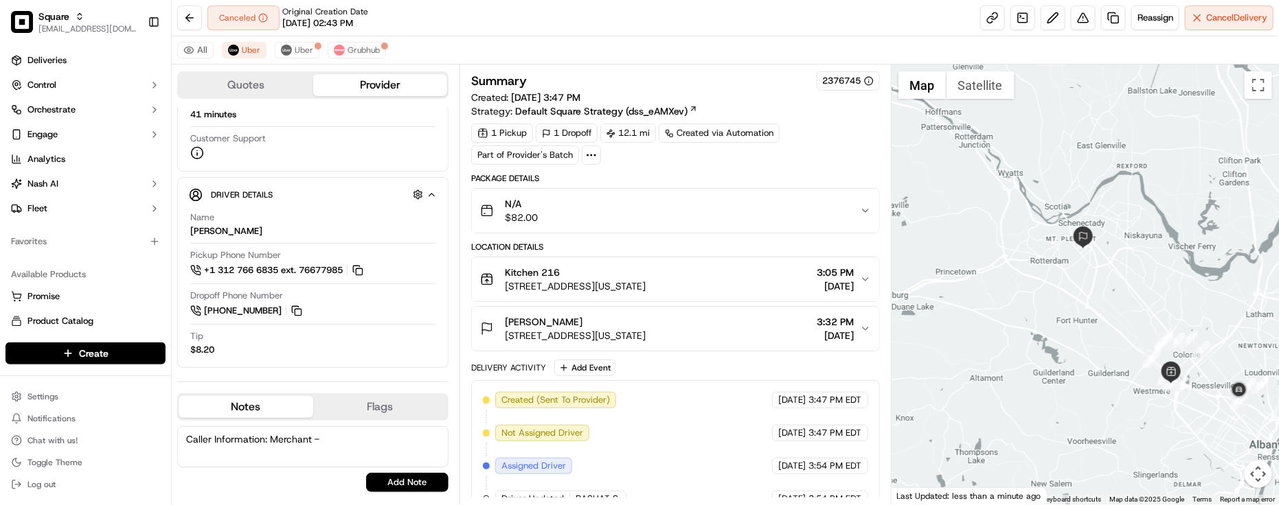
paste textarea "Reason for call: Cancellation"
type textarea "Caller Information: Merchant - Reason for call: Cancellation - The merchant had…"
click at [418, 503] on div "Quotes Provider Provider Details Hidden ( 1 ) Latest Status Canceled By Custome…" at bounding box center [316, 285] width 288 height 440
click at [387, 481] on button "Add Note" at bounding box center [407, 482] width 82 height 19
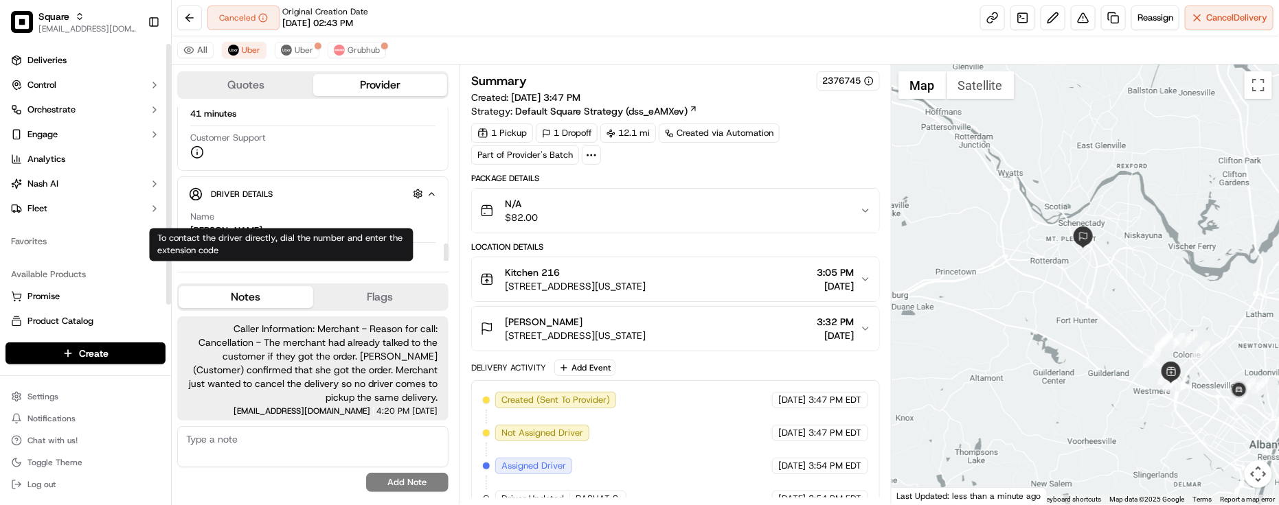
scroll to position [393, 0]
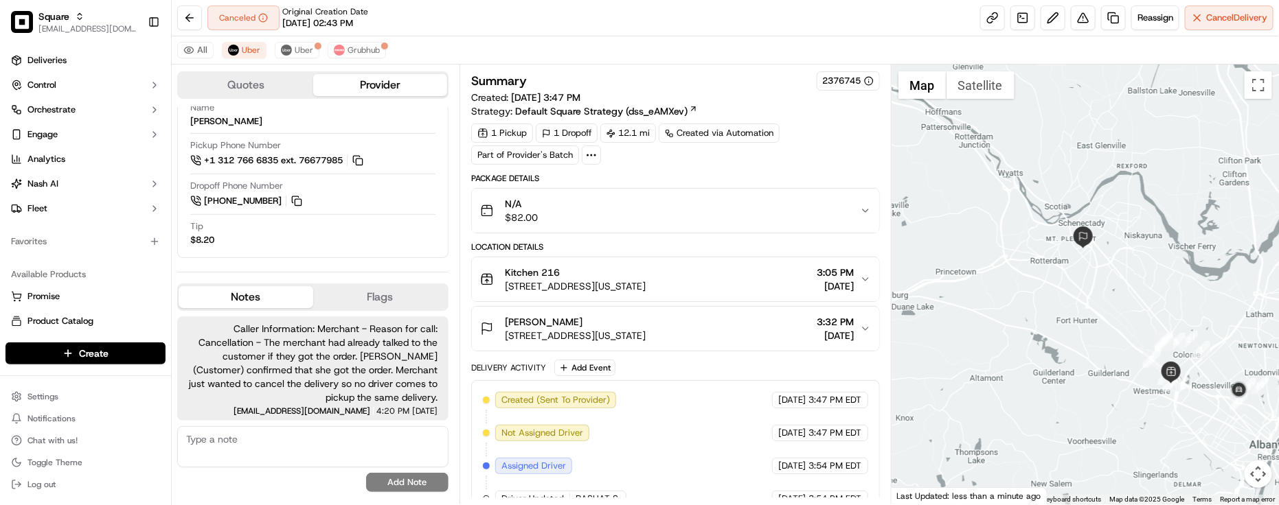
click at [543, 42] on div "All Uber [PERSON_NAME]" at bounding box center [725, 50] width 1107 height 28
click at [269, 441] on textarea at bounding box center [312, 446] width 271 height 41
click at [272, 442] on textarea at bounding box center [312, 446] width 271 height 41
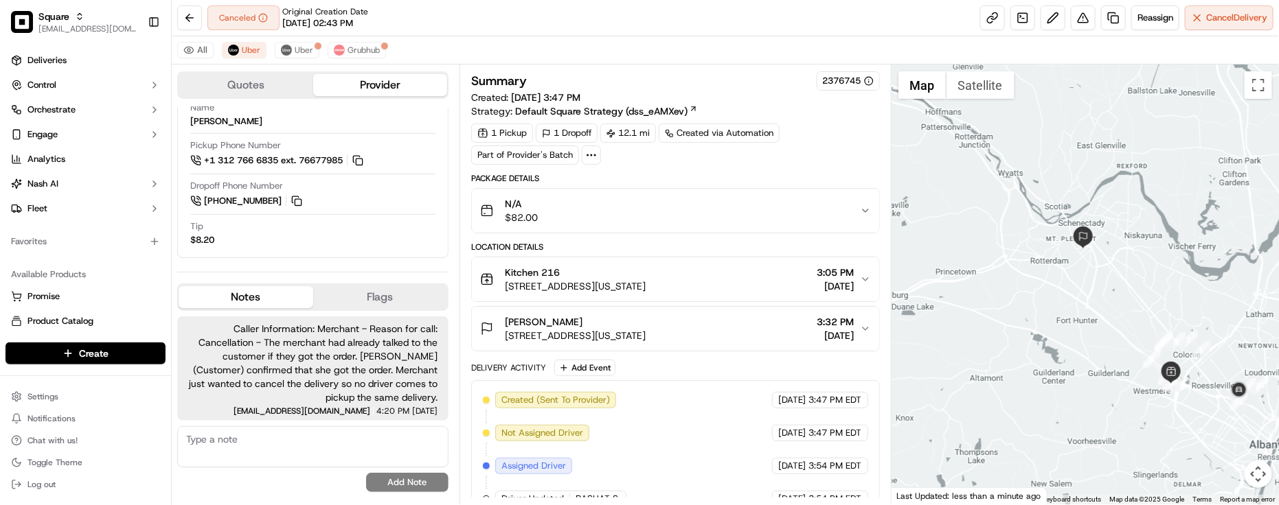
click at [278, 436] on textarea at bounding box center [312, 446] width 271 height 41
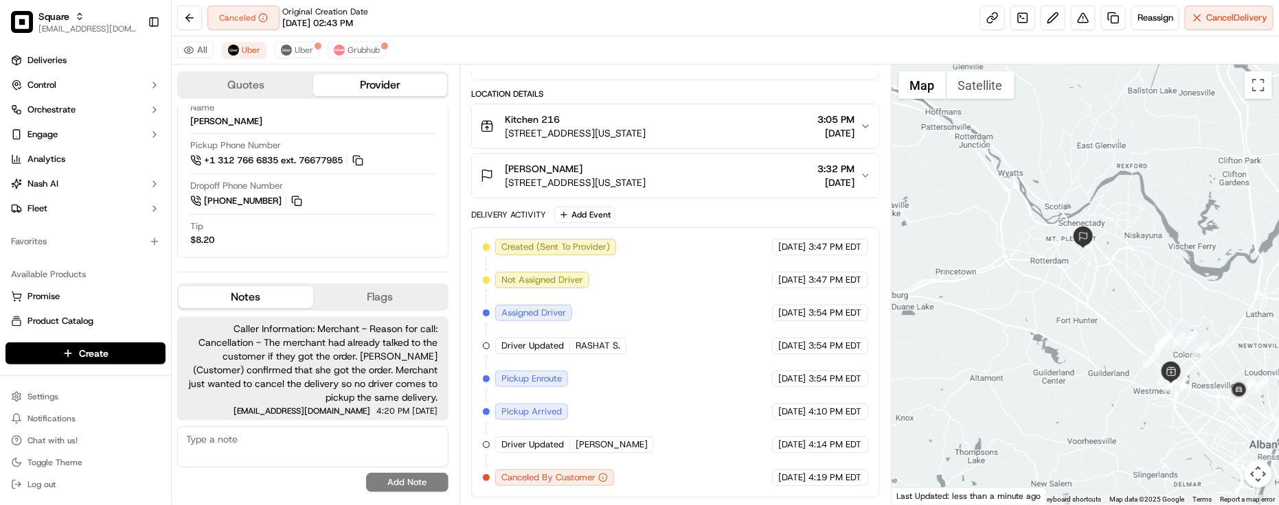
click at [196, 450] on textarea at bounding box center [312, 446] width 271 height 41
type textarea "f"
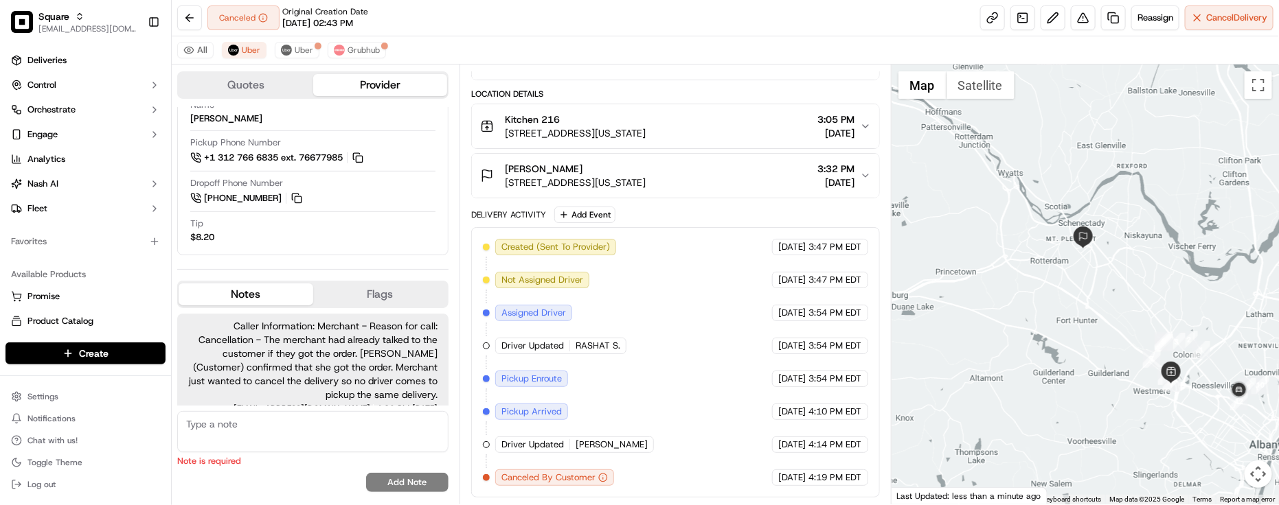
type textarea "A"
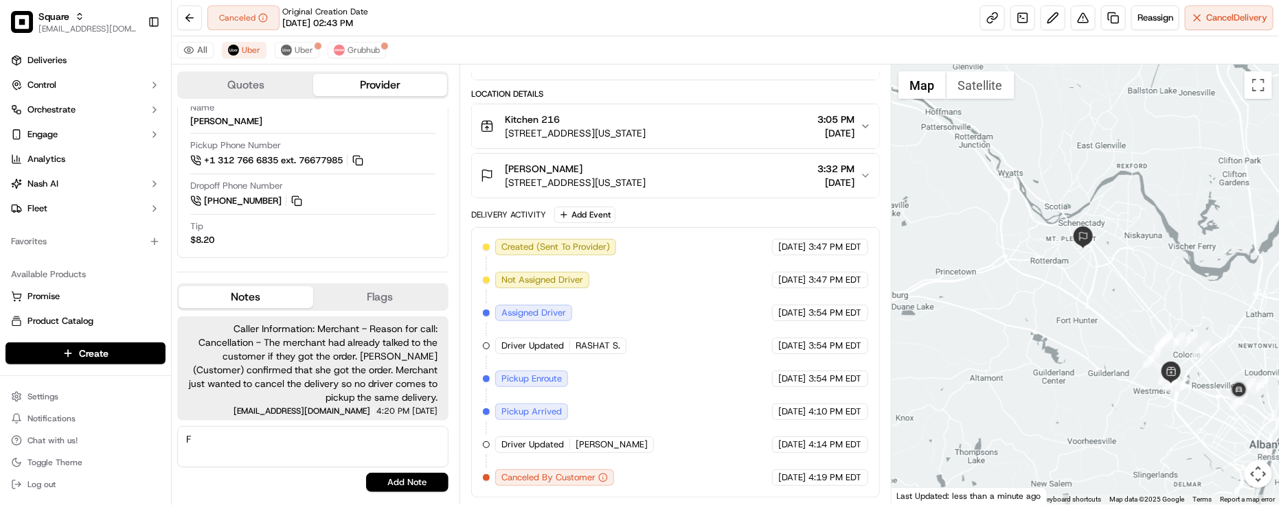
scroll to position [393, 0]
type textarea "F"
type textarea "The first driver possibly couldn't update the status on his end. Merchant just …"
click at [400, 496] on div "Quotes Provider Provider Details Hidden ( 1 ) Latest Status Canceled By Custome…" at bounding box center [316, 285] width 288 height 440
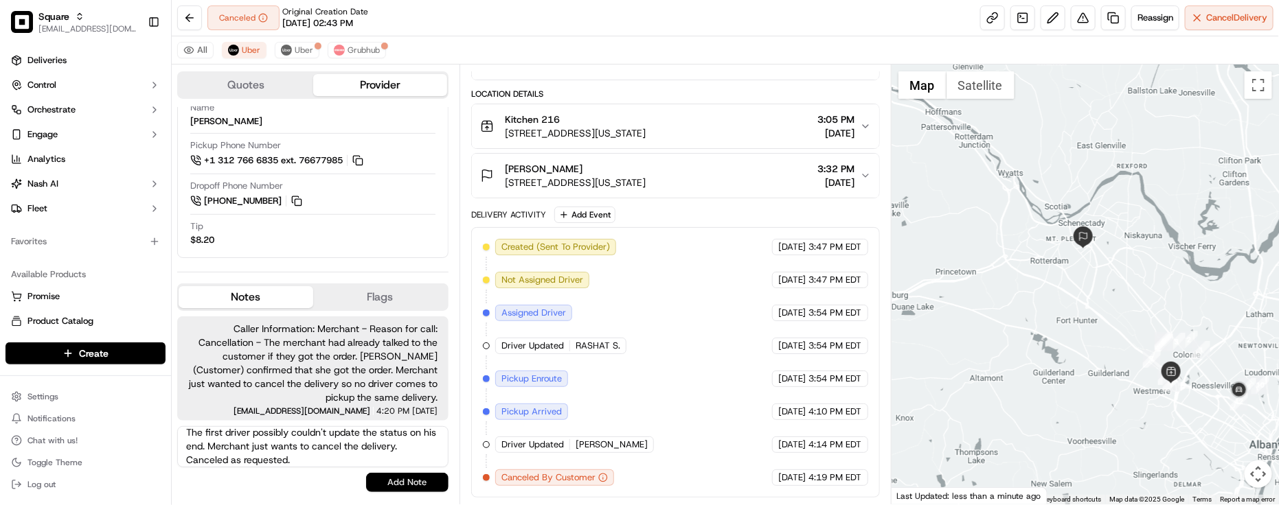
drag, startPoint x: 409, startPoint y: 483, endPoint x: 380, endPoint y: 505, distance: 36.8
click at [410, 483] on button "Add Note" at bounding box center [407, 482] width 82 height 19
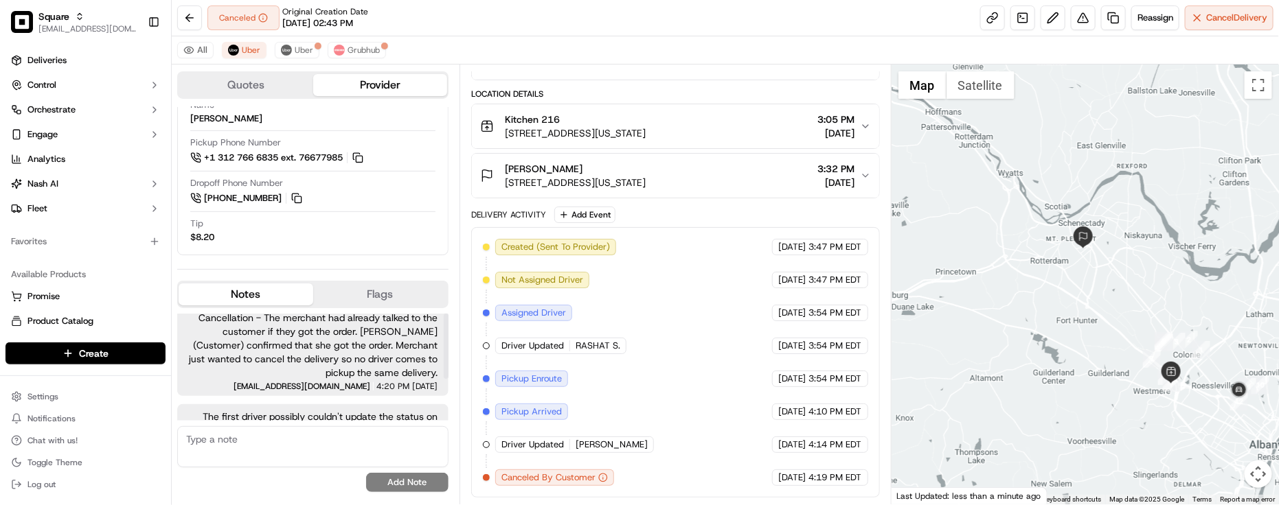
scroll to position [0, 0]
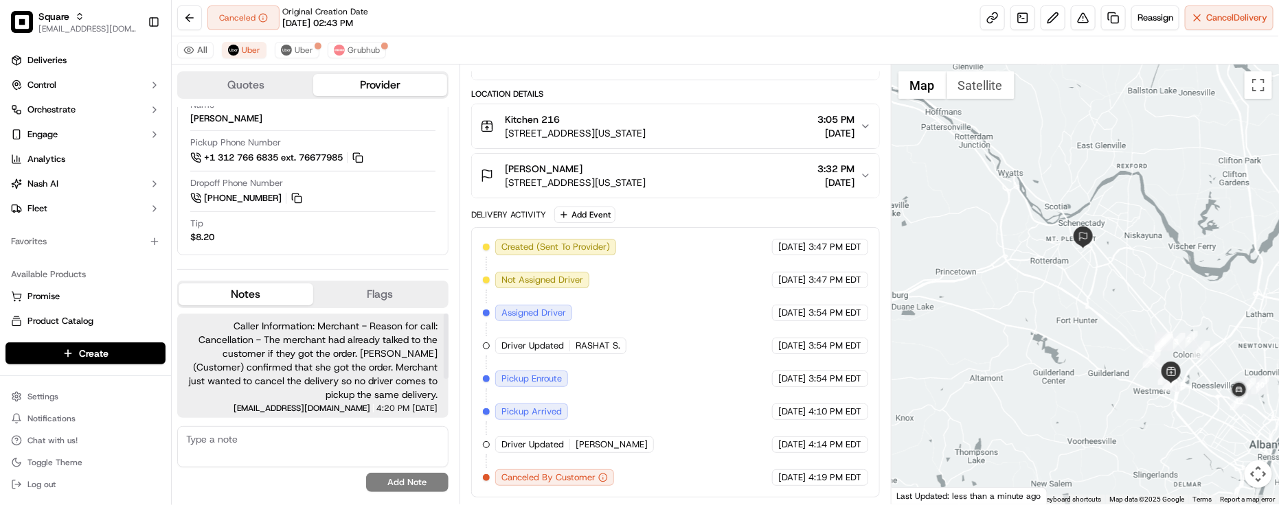
drag, startPoint x: 255, startPoint y: 382, endPoint x: 265, endPoint y: 381, distance: 9.7
click at [258, 385] on span "Caller Information: Merchant - Reason for call: Cancellation - The merchant had…" at bounding box center [312, 360] width 249 height 82
click at [582, 22] on div "Canceled Original Creation Date 09/18/2025 02:43 PM Reassign Cancel Delivery" at bounding box center [725, 18] width 1107 height 36
click at [470, 21] on div "Canceled Original Creation Date 09/18/2025 02:43 PM Reassign Cancel Delivery" at bounding box center [725, 18] width 1107 height 36
click at [656, 300] on div "Created (Sent To Provider) Uber 09/18/2025 3:47 PM EDT Not Assigned Driver Uber…" at bounding box center [675, 362] width 385 height 247
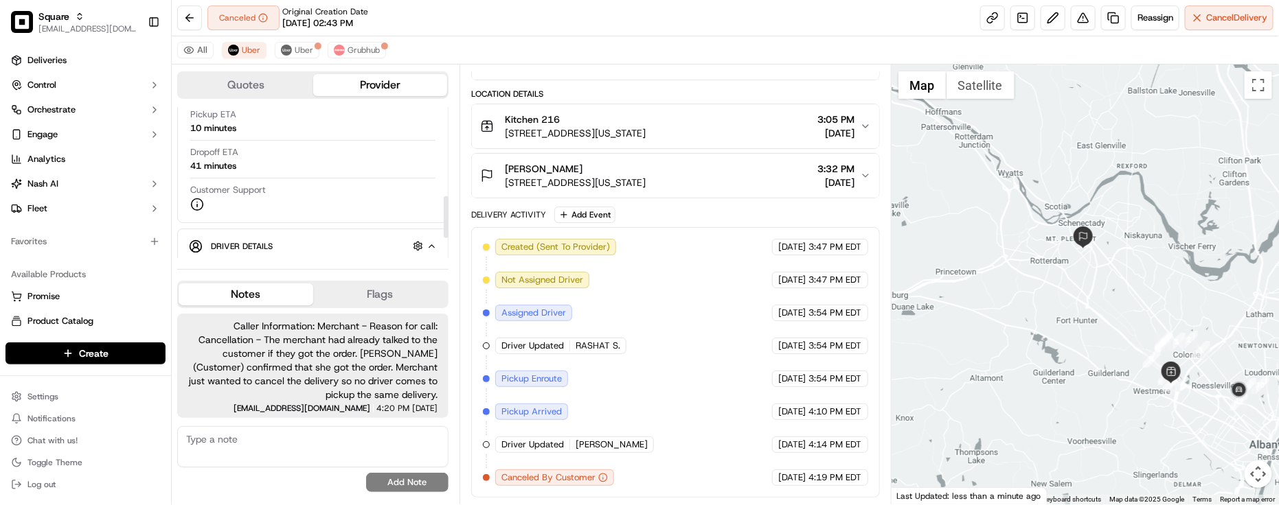
scroll to position [343, 0]
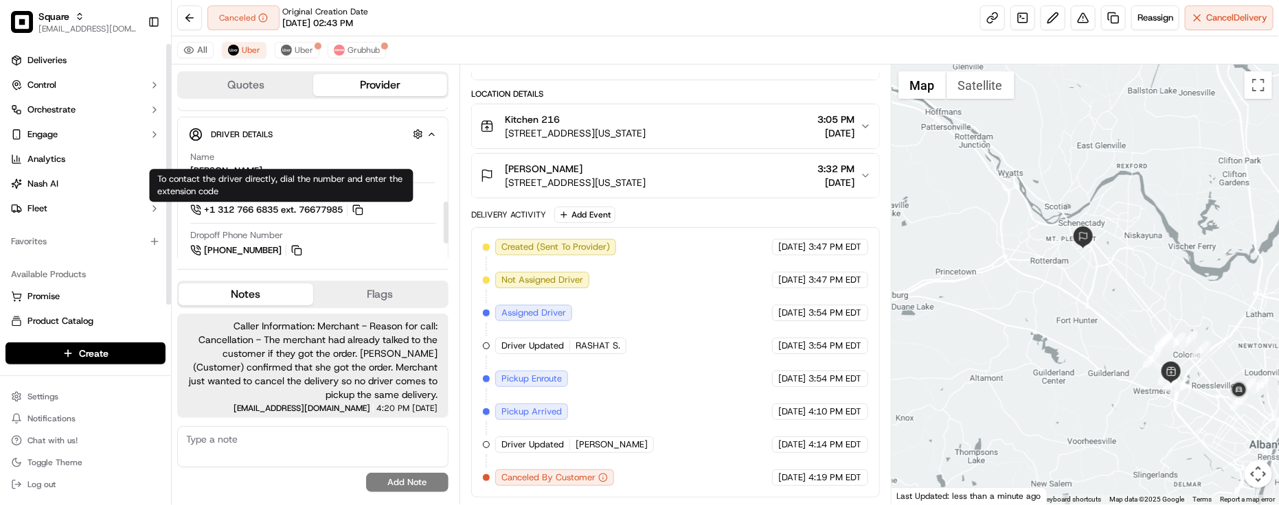
click at [632, 393] on div "Created (Sent To Provider) Uber 09/18/2025 3:47 PM EDT Not Assigned Driver Uber…" at bounding box center [675, 362] width 385 height 247
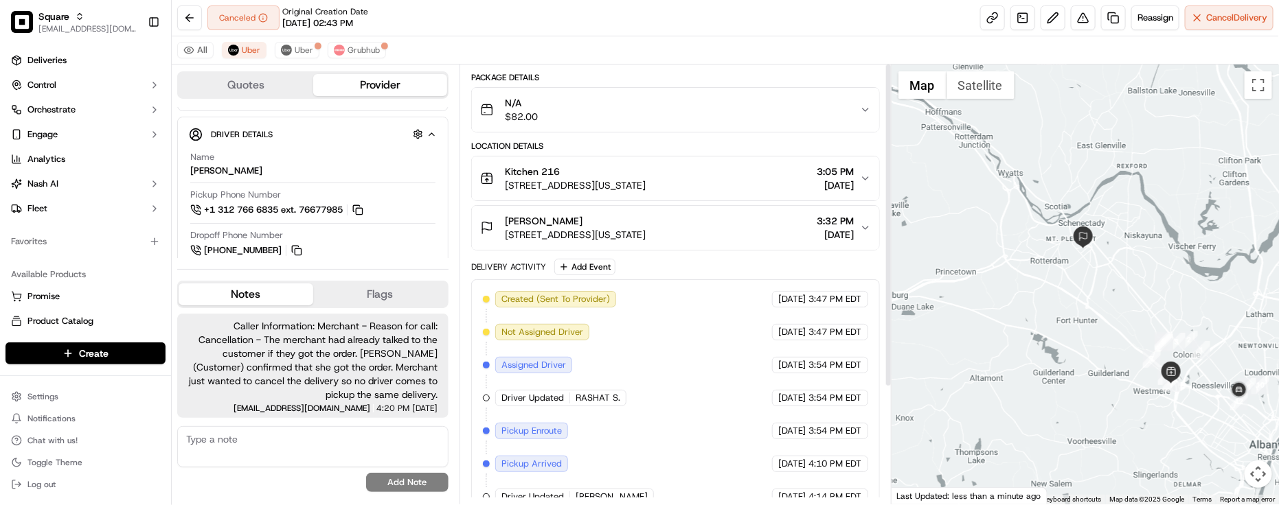
scroll to position [158, 0]
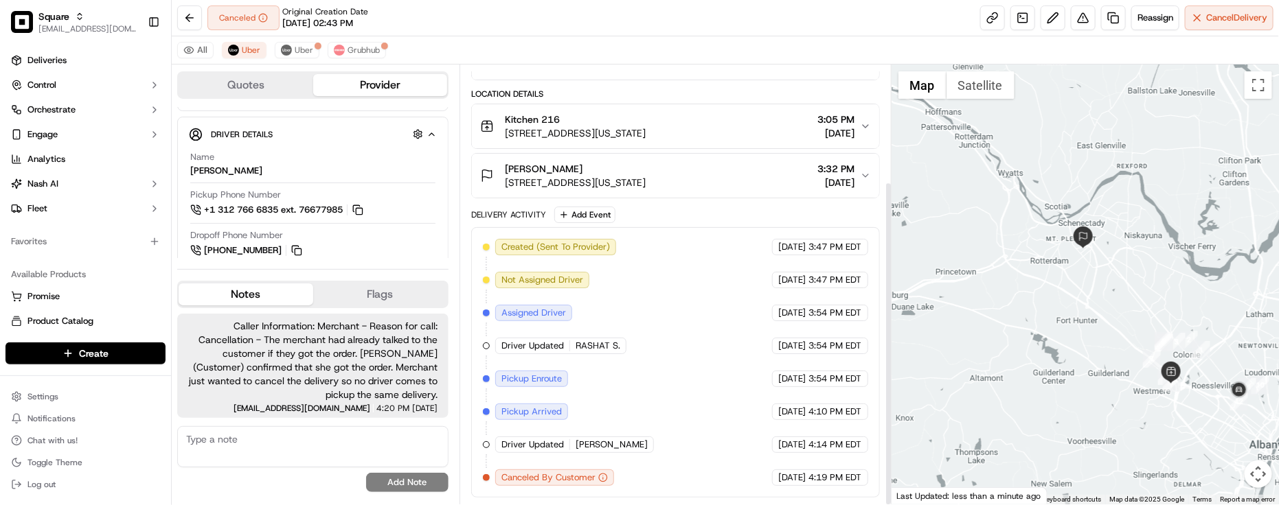
click at [698, 350] on div "Created (Sent To Provider) Uber 09/18/2025 3:47 PM EDT Not Assigned Driver Uber…" at bounding box center [675, 362] width 385 height 247
drag, startPoint x: 558, startPoint y: 347, endPoint x: 630, endPoint y: 361, distance: 73.5
click at [630, 361] on div "Created (Sent To Provider) Uber 09/18/2025 3:47 PM EDT Not Assigned Driver Uber…" at bounding box center [675, 362] width 385 height 247
click at [641, 364] on div "Created (Sent To Provider) Uber 09/18/2025 3:47 PM EDT Not Assigned Driver Uber…" at bounding box center [675, 362] width 385 height 247
click at [266, 140] on span "Driver Details" at bounding box center [243, 134] width 65 height 11
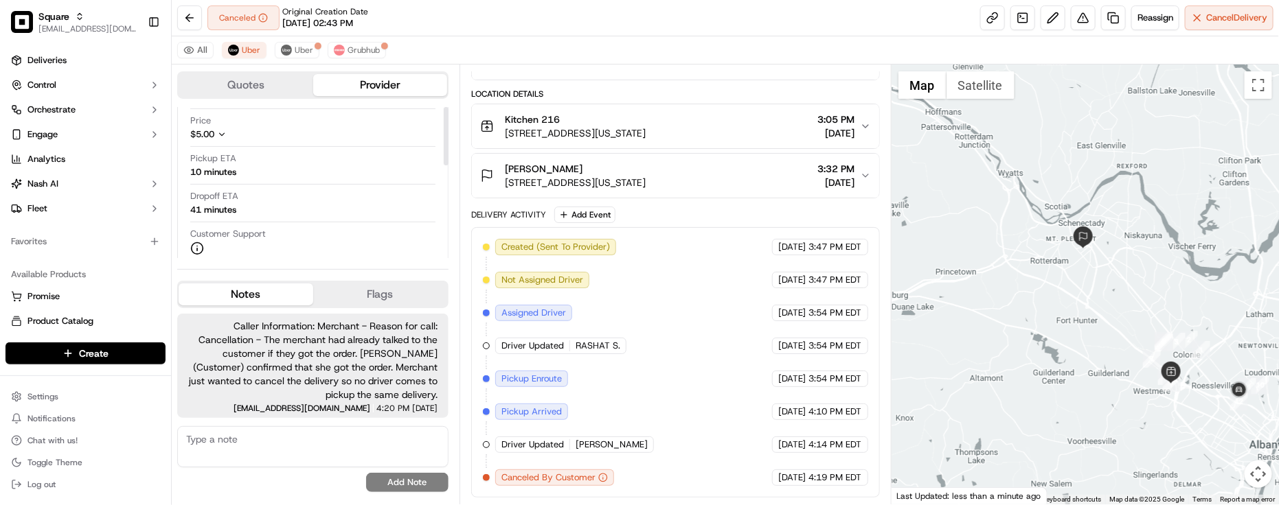
scroll to position [240, 0]
click at [289, 232] on div "Nicholas R. car Hidden ( 10 )" at bounding box center [319, 237] width 216 height 17
click at [302, 183] on div "Customer Support" at bounding box center [312, 188] width 245 height 27
click at [659, 323] on div "Created (Sent To Provider) Uber 09/18/2025 3:47 PM EDT Not Assigned Driver Uber…" at bounding box center [675, 362] width 385 height 247
drag, startPoint x: 578, startPoint y: 344, endPoint x: 654, endPoint y: 364, distance: 79.4
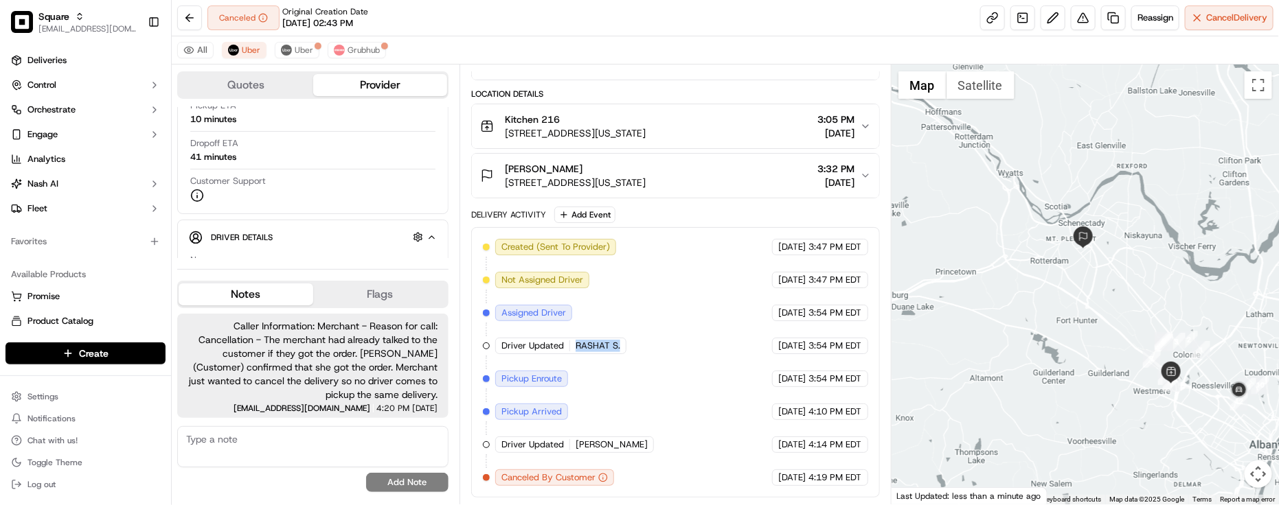
click at [654, 364] on div "Created (Sent To Provider) Uber 09/18/2025 3:47 PM EDT Not Assigned Driver Uber…" at bounding box center [675, 362] width 385 height 247
click at [643, 334] on div "Created (Sent To Provider) Uber 09/18/2025 3:47 PM EDT Not Assigned Driver Uber…" at bounding box center [675, 362] width 385 height 247
click at [555, 38] on div "All Uber [PERSON_NAME]" at bounding box center [725, 50] width 1107 height 28
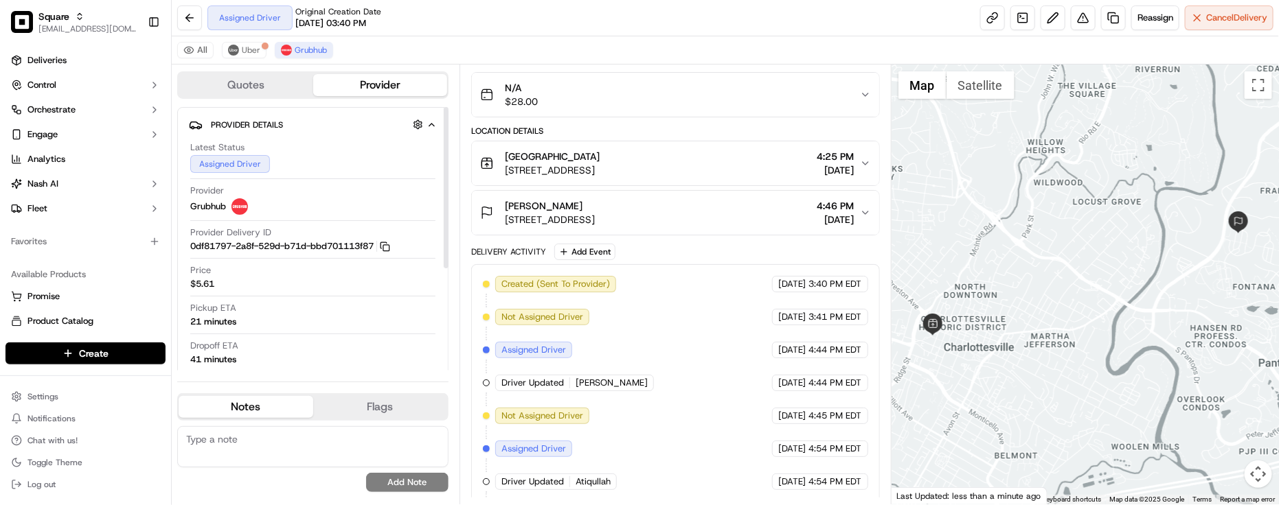
scroll to position [137, 0]
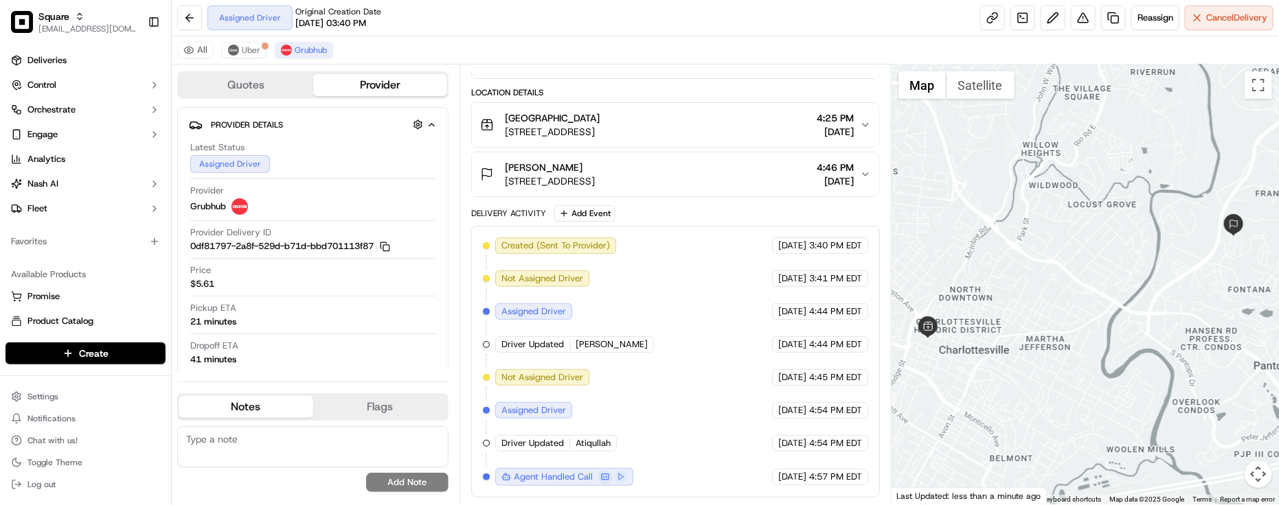
drag, startPoint x: 1106, startPoint y: 347, endPoint x: 1116, endPoint y: 372, distance: 26.5
click at [1114, 372] on div at bounding box center [1084, 285] width 387 height 440
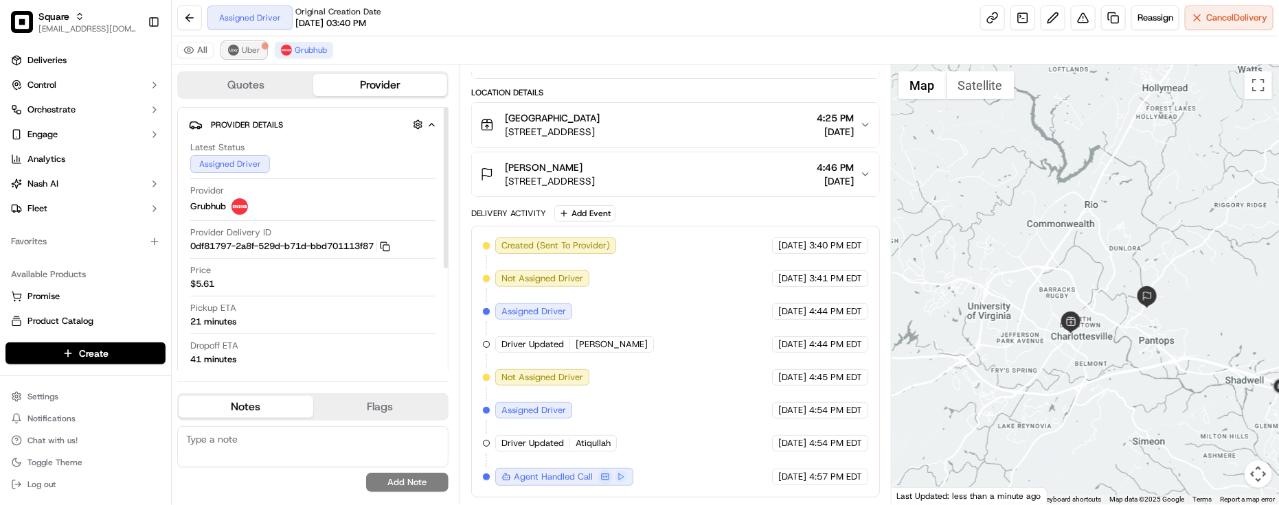
click at [247, 45] on button "Uber" at bounding box center [244, 50] width 45 height 16
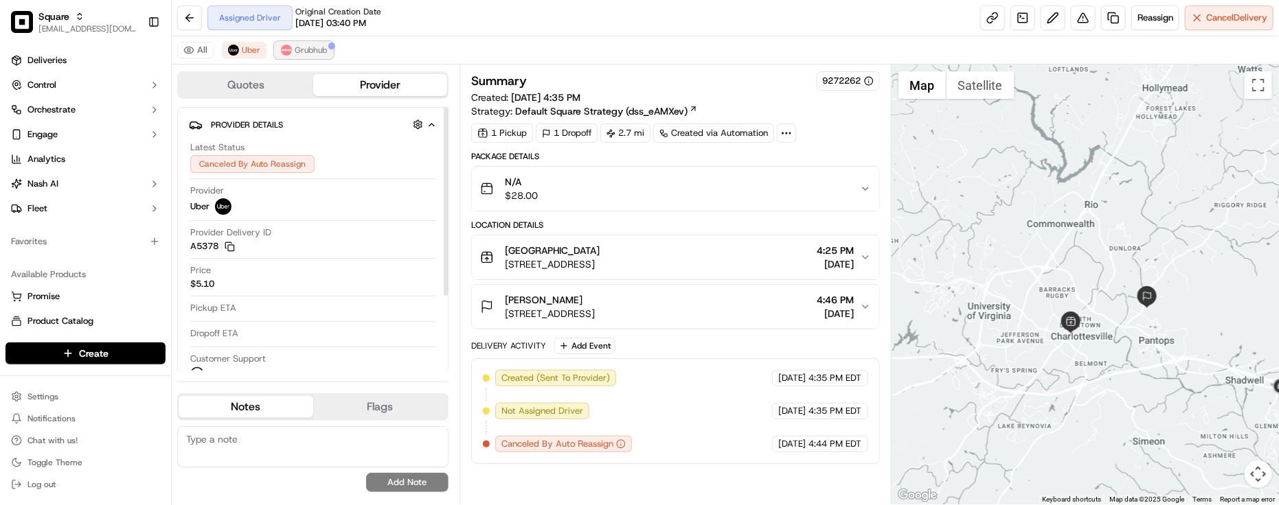
click at [310, 48] on span "Grubhub" at bounding box center [311, 50] width 32 height 11
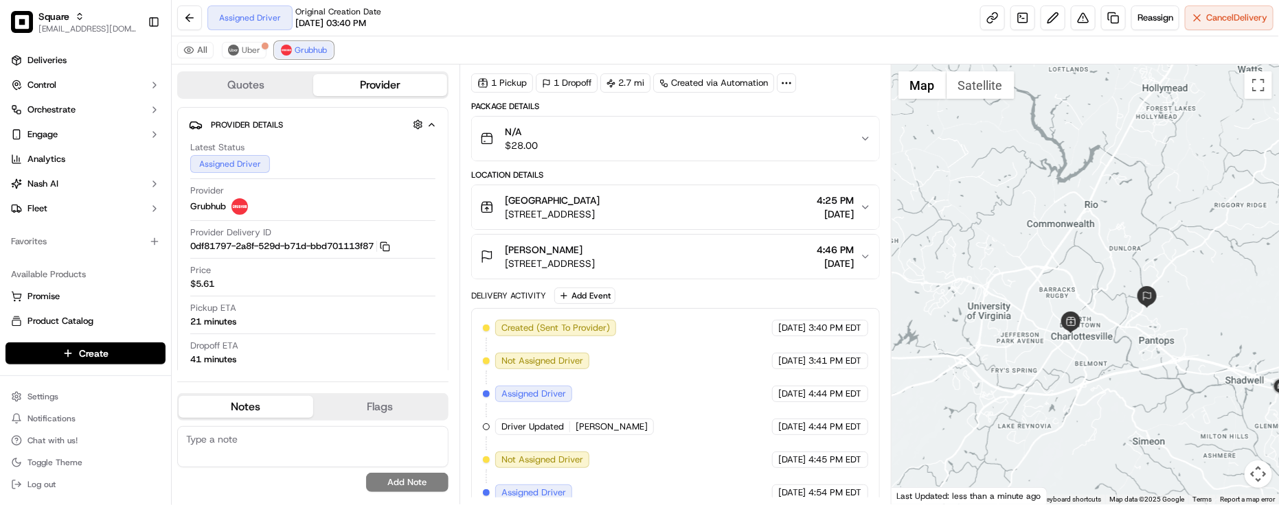
scroll to position [137, 0]
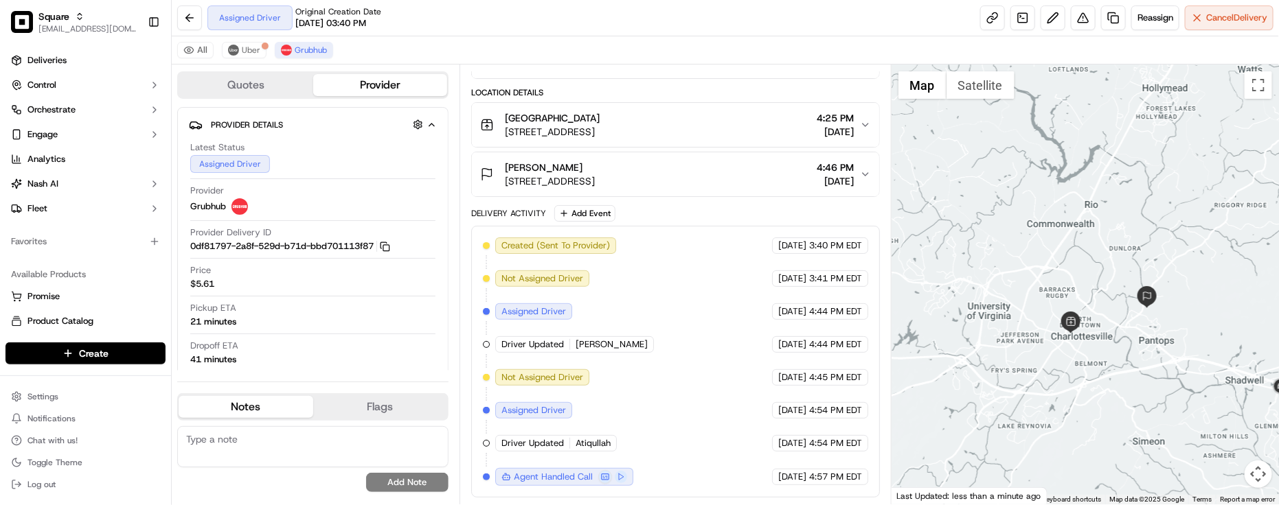
drag, startPoint x: 1128, startPoint y: 326, endPoint x: 1072, endPoint y: 299, distance: 61.7
click at [1072, 299] on div at bounding box center [1084, 285] width 387 height 440
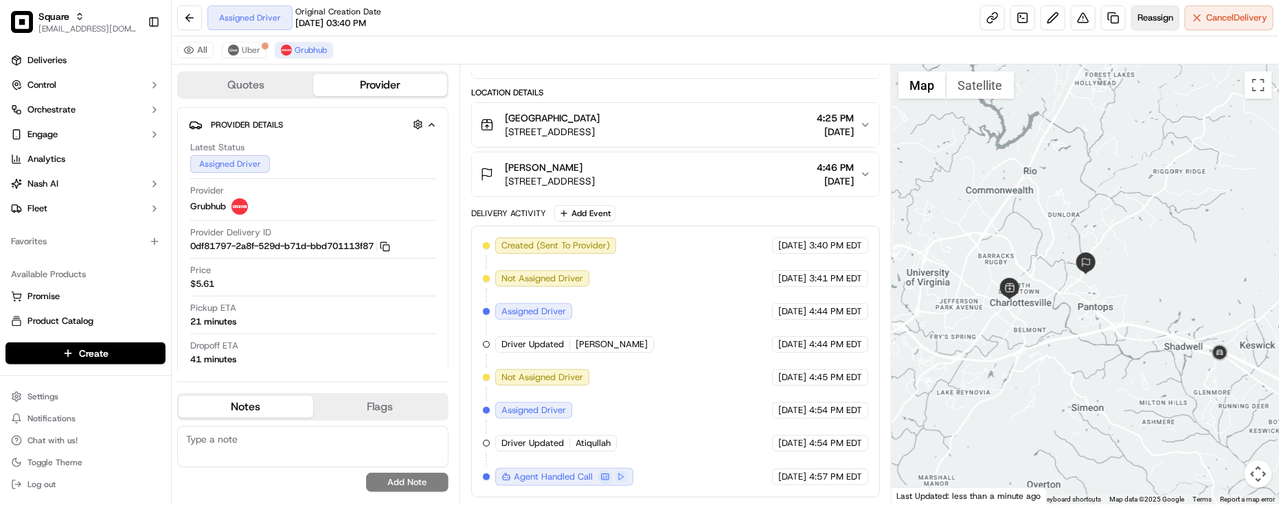
click at [1144, 19] on span "Reassign" at bounding box center [1155, 18] width 36 height 12
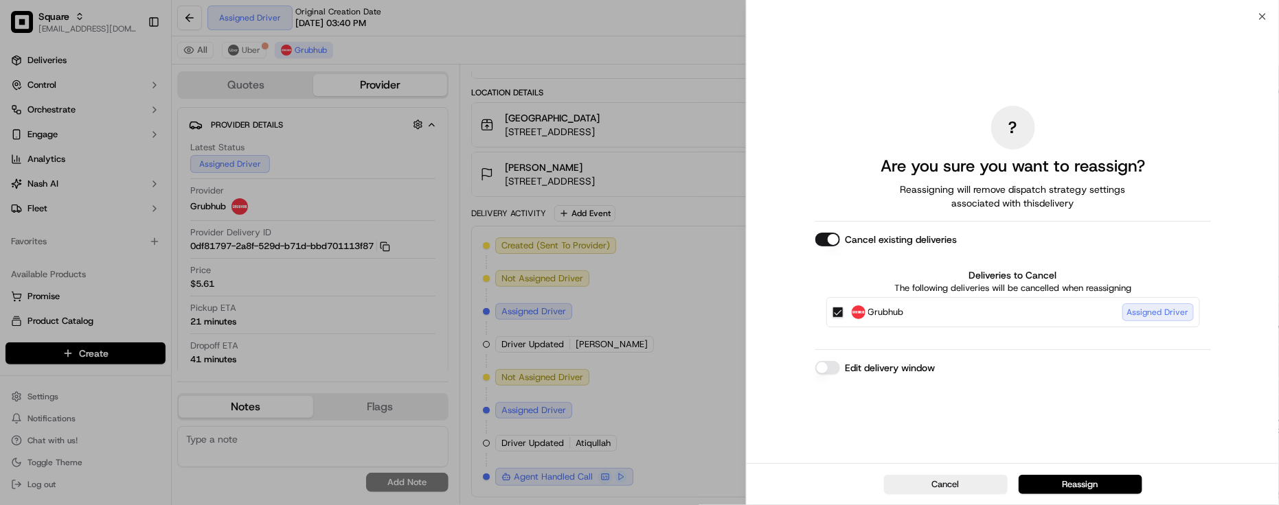
click at [824, 369] on button "Edit delivery window" at bounding box center [827, 368] width 25 height 14
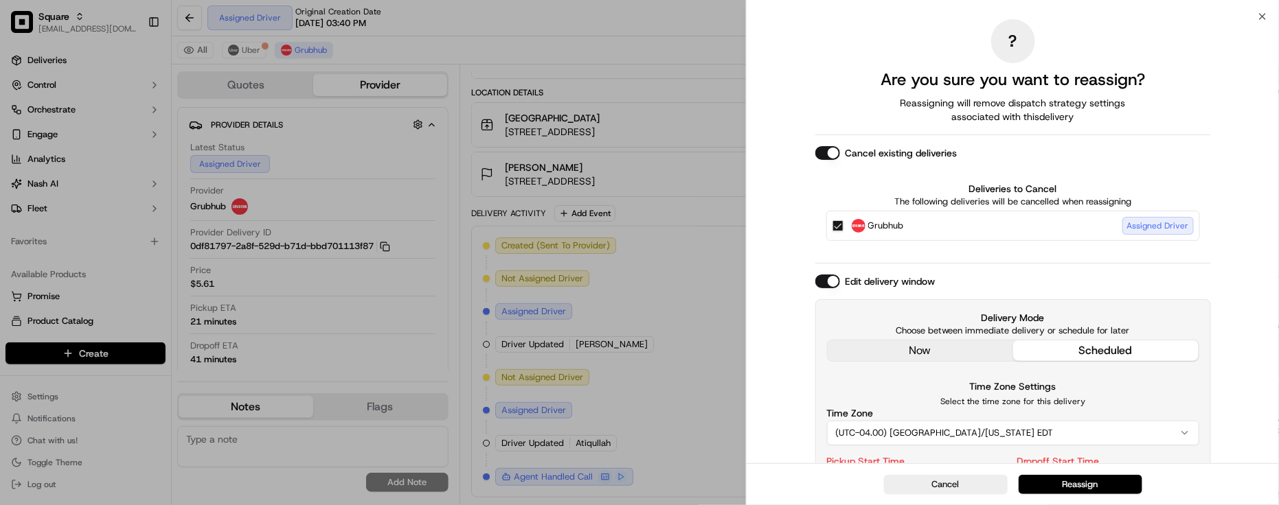
click at [903, 347] on div "Delivery Mode Choose between immediate delivery or schedule for later now sched…" at bounding box center [1013, 439] width 396 height 280
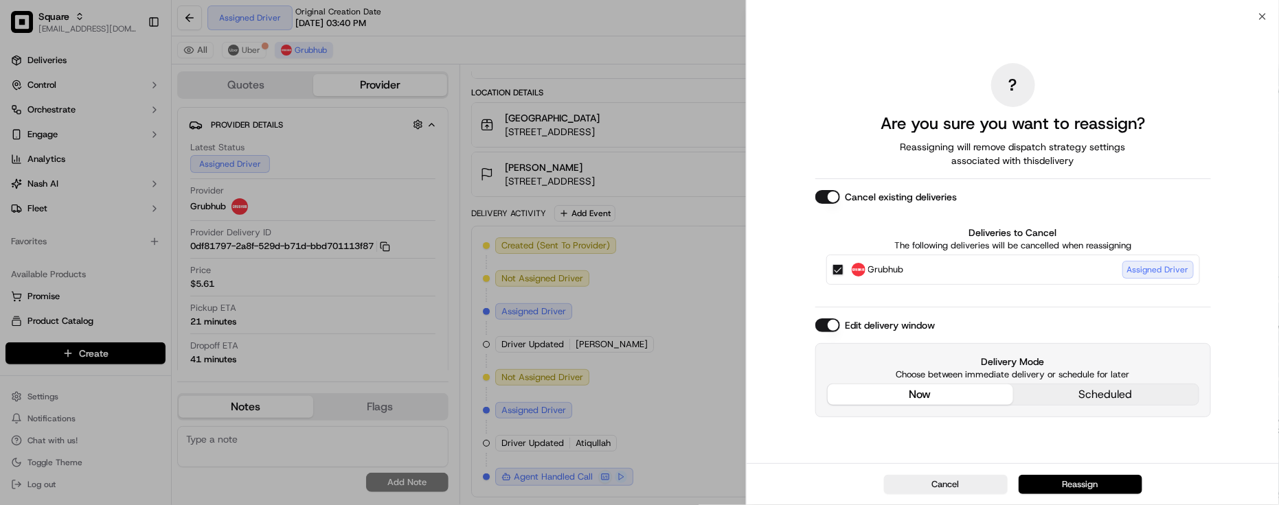
click at [1106, 494] on button "Reassign" at bounding box center [1080, 484] width 124 height 19
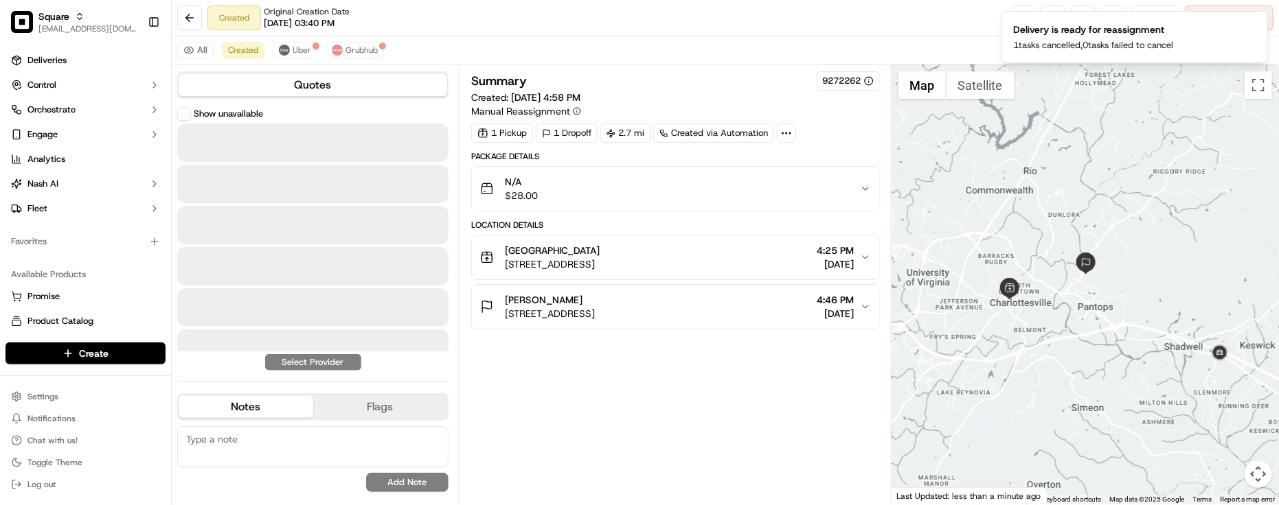
scroll to position [0, 0]
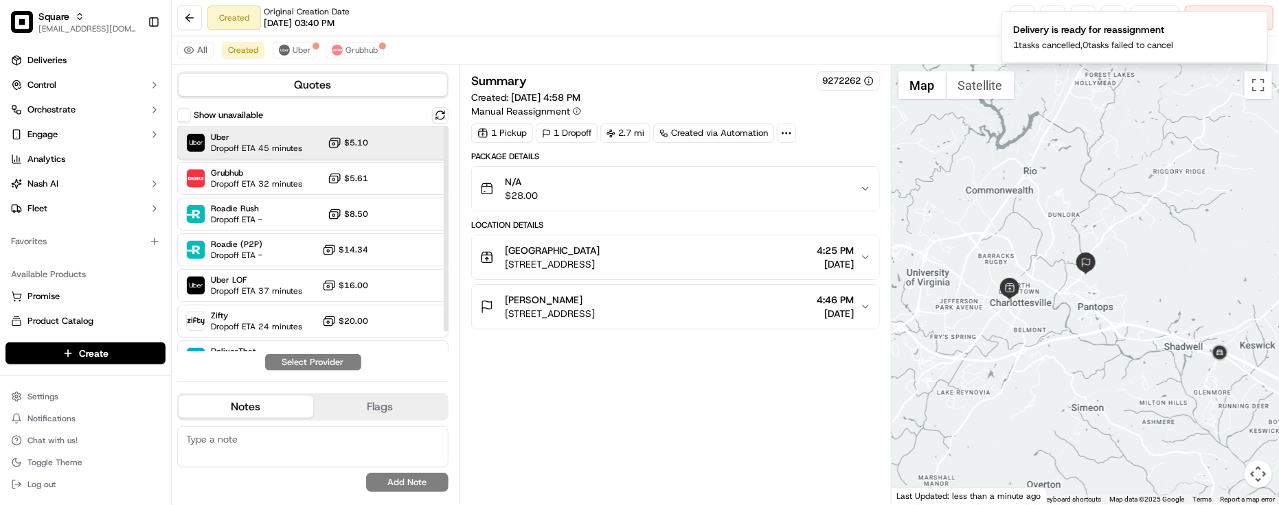
click at [278, 146] on span "Dropoff ETA 45 minutes" at bounding box center [256, 148] width 91 height 11
click at [352, 362] on button "Assign Provider" at bounding box center [313, 362] width 98 height 16
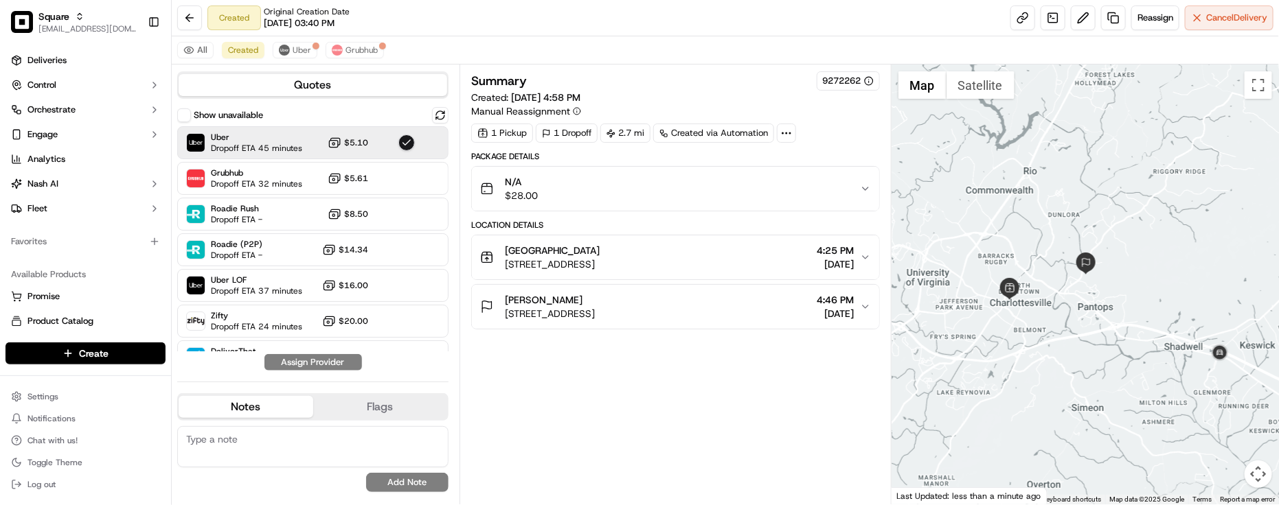
click at [560, 385] on div "Summary 9272262 Created: 09/18/2025 4:58 PM Manual Reassignment 1 Pickup 1 Drop…" at bounding box center [675, 284] width 409 height 426
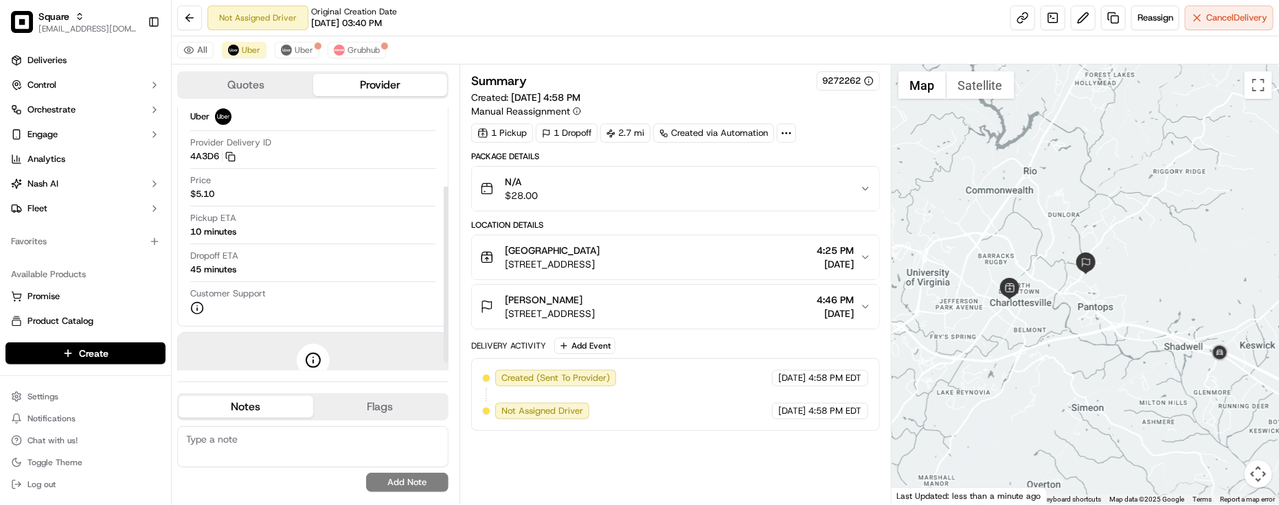
scroll to position [128, 0]
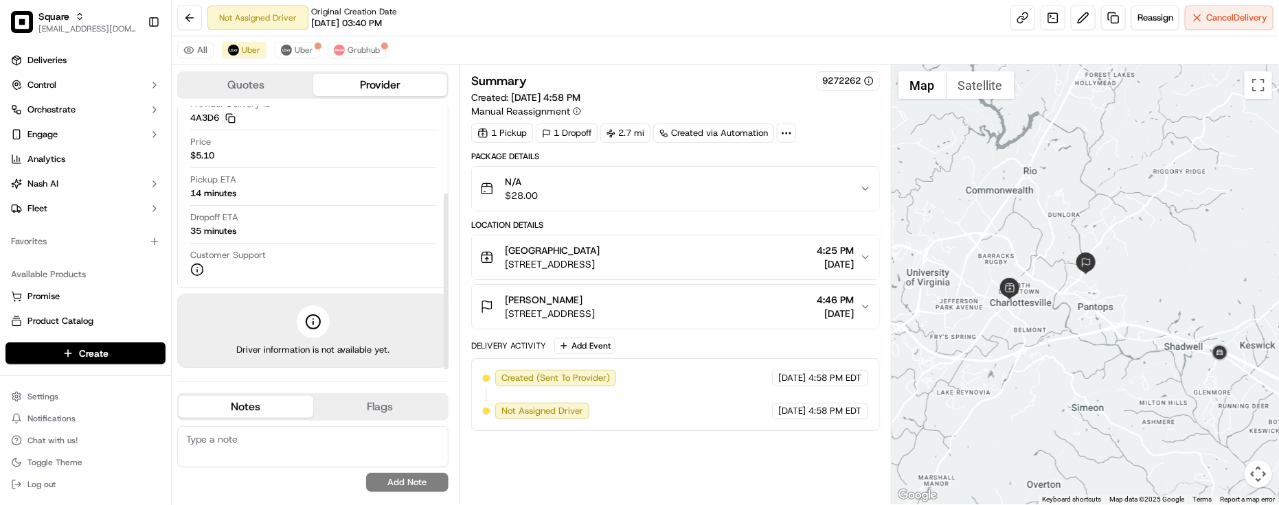
click at [742, 402] on div "Created (Sent To Provider) Uber [DATE] 4:58 PM EDT Not Assigned Driver Uber [DA…" at bounding box center [675, 394] width 385 height 49
click at [759, 86] on div "Summary 9272262" at bounding box center [675, 80] width 409 height 19
click at [646, 56] on div "All Uber [PERSON_NAME]" at bounding box center [725, 50] width 1107 height 28
click at [376, 255] on div "Customer Support" at bounding box center [312, 262] width 245 height 27
click at [358, 56] on button "Grubhub" at bounding box center [357, 50] width 58 height 16
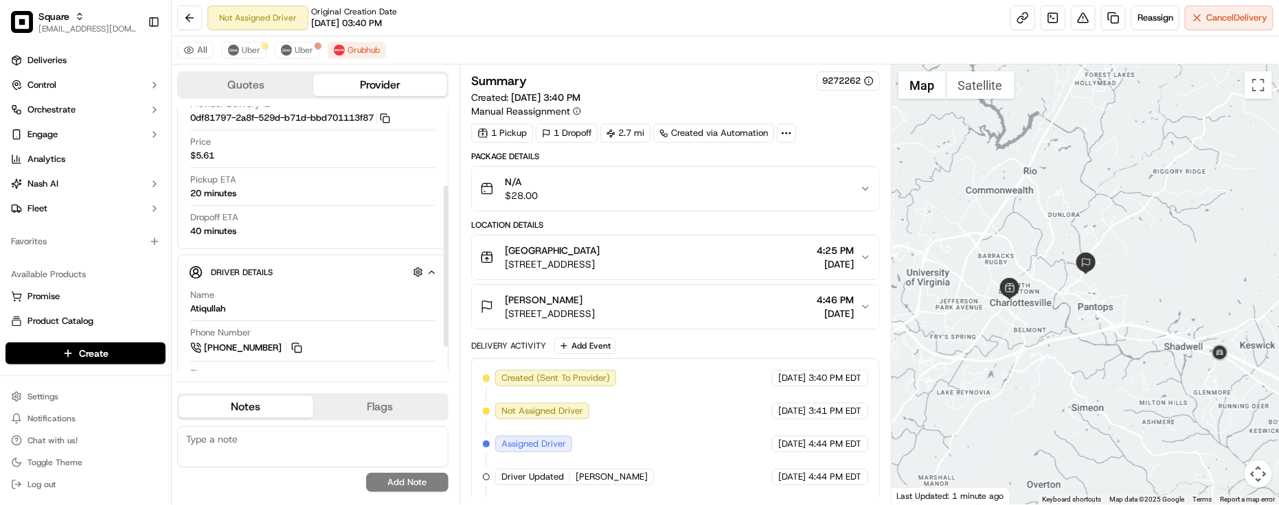
click at [282, 440] on textarea at bounding box center [312, 446] width 271 height 41
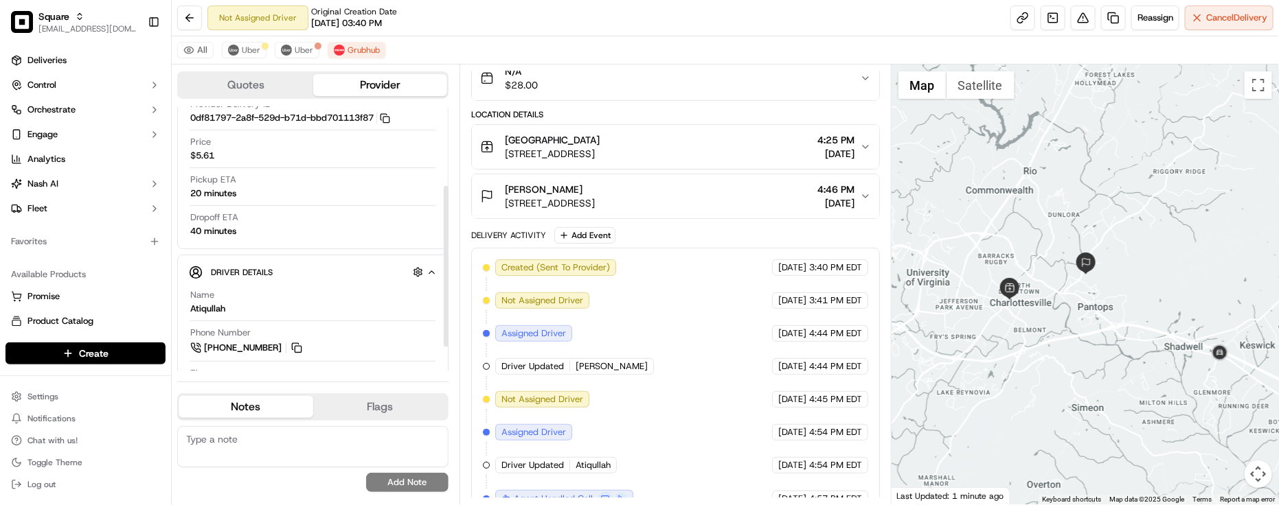
scroll to position [170, 0]
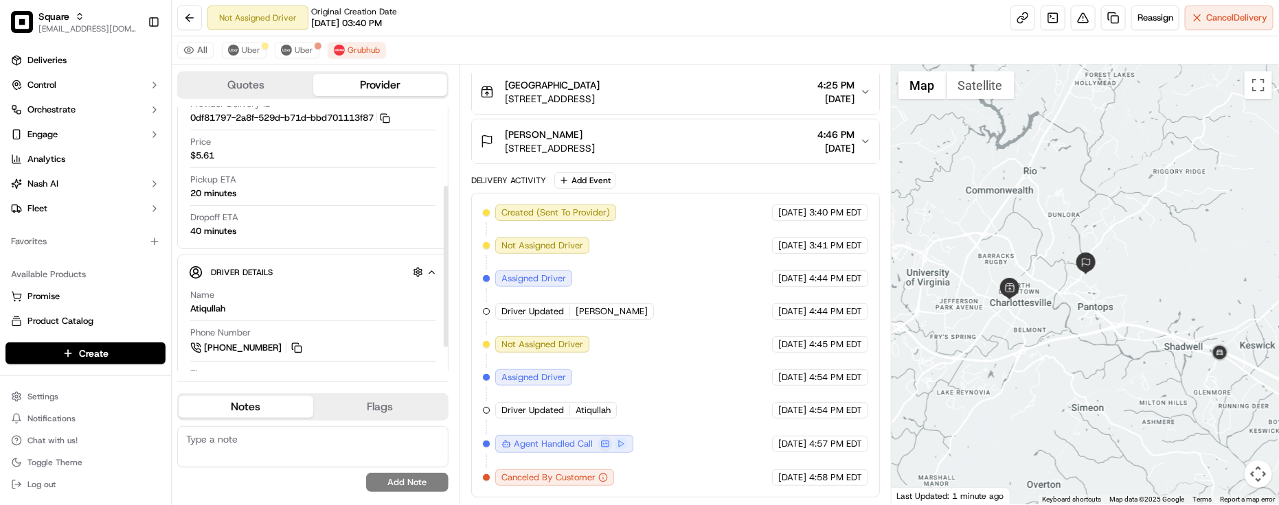
click at [225, 457] on textarea at bounding box center [312, 446] width 271 height 41
paste textarea "Caller Information: Merchant -"
click at [368, 431] on textarea "Caller Information: Merchant -" at bounding box center [312, 446] width 271 height 41
paste textarea "Reason for call: Driver Location"
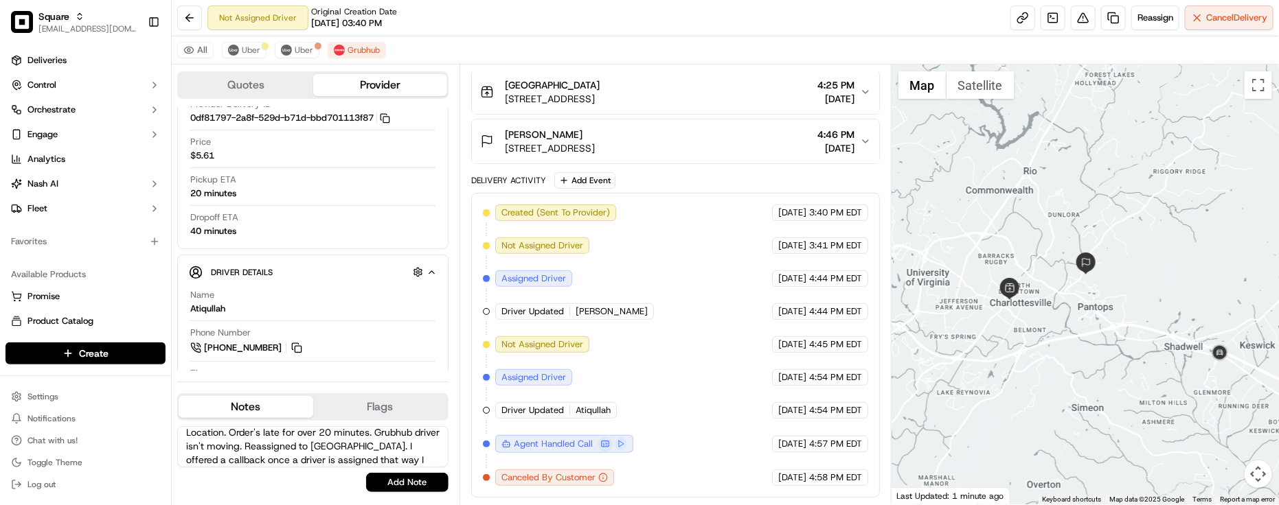
scroll to position [34, 0]
type textarea "Caller Information: Merchant - Reason for call: Driver Location. Order's late f…"
click at [414, 493] on div "Caller Information: Merchant - Reason for call: Driver Location. Order's late f…" at bounding box center [312, 459] width 271 height 77
click at [409, 489] on button "Add Note" at bounding box center [407, 482] width 82 height 19
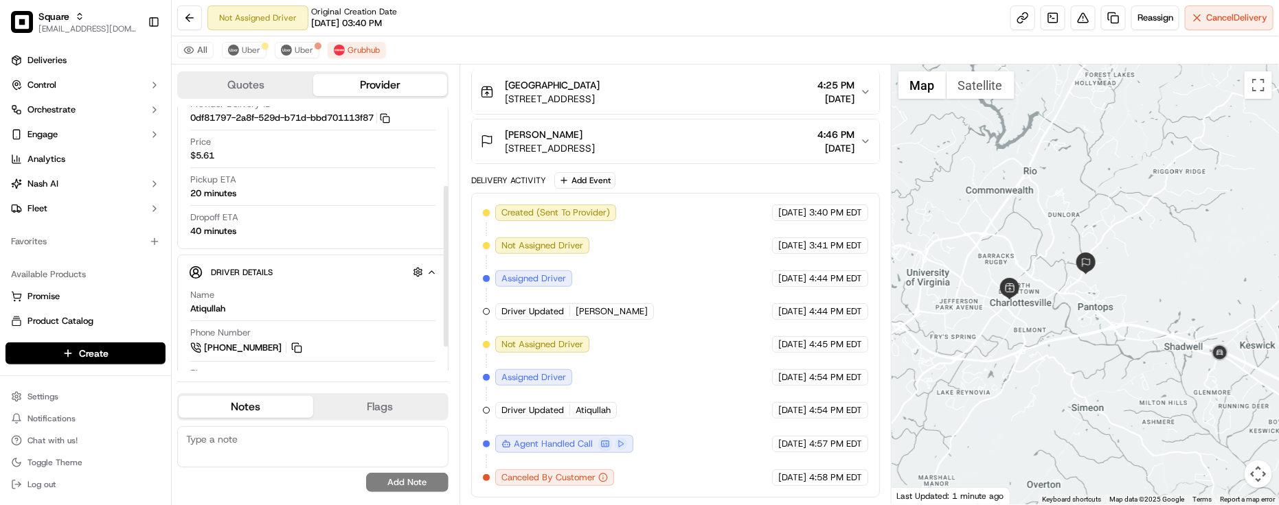
scroll to position [0, 0]
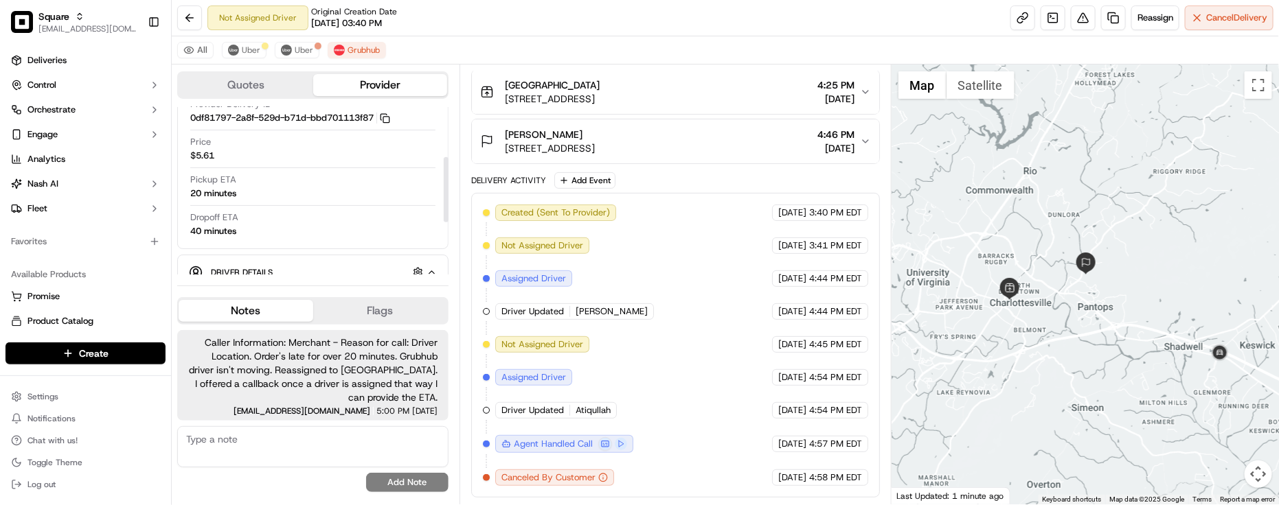
click at [293, 445] on textarea at bounding box center [312, 446] width 271 height 41
click at [366, 50] on span "Grubhub" at bounding box center [363, 50] width 32 height 11
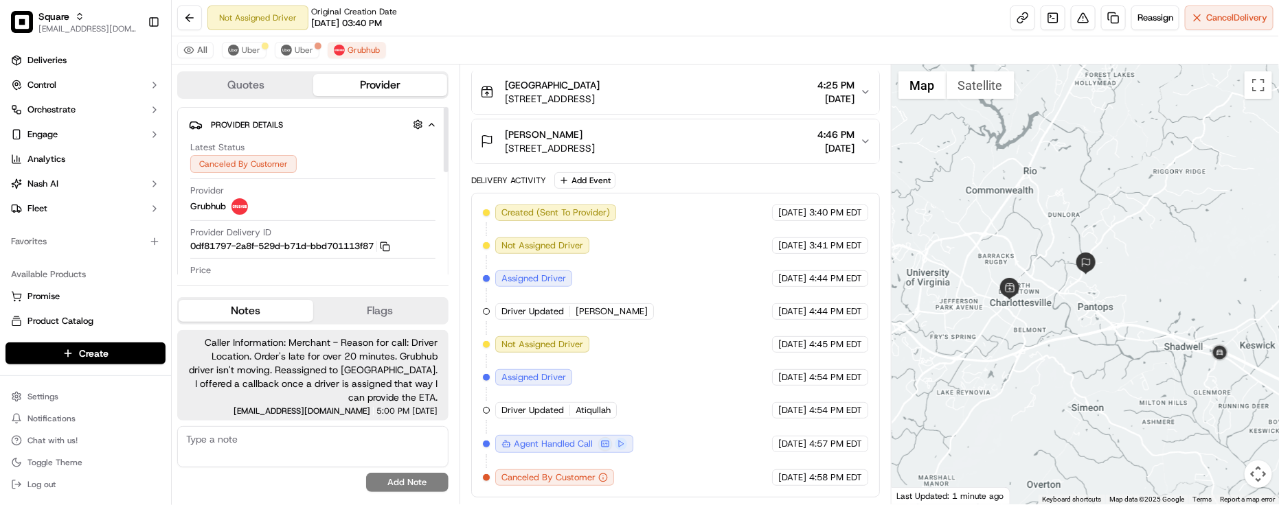
click at [336, 199] on div "Provider Grubhub" at bounding box center [312, 200] width 245 height 30
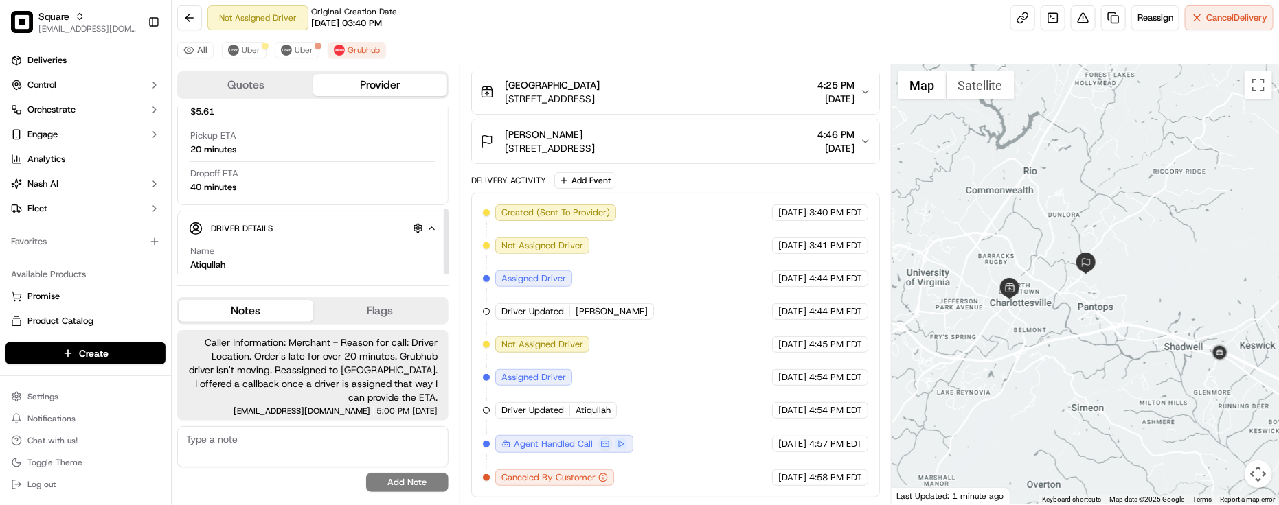
scroll to position [262, 0]
click at [293, 420] on div "Caller Information: Merchant - Reason for call: Driver Location. Order's late f…" at bounding box center [312, 375] width 271 height 91
click at [288, 397] on span "Caller Information: Merchant - Reason for call: Driver Location. Order's late f…" at bounding box center [312, 370] width 249 height 69
click at [284, 412] on span "[EMAIL_ADDRESS][DOMAIN_NAME]" at bounding box center [301, 411] width 137 height 8
click at [328, 389] on span "Caller Information: Merchant - Reason for call: Driver Location. Order's late f…" at bounding box center [312, 370] width 249 height 69
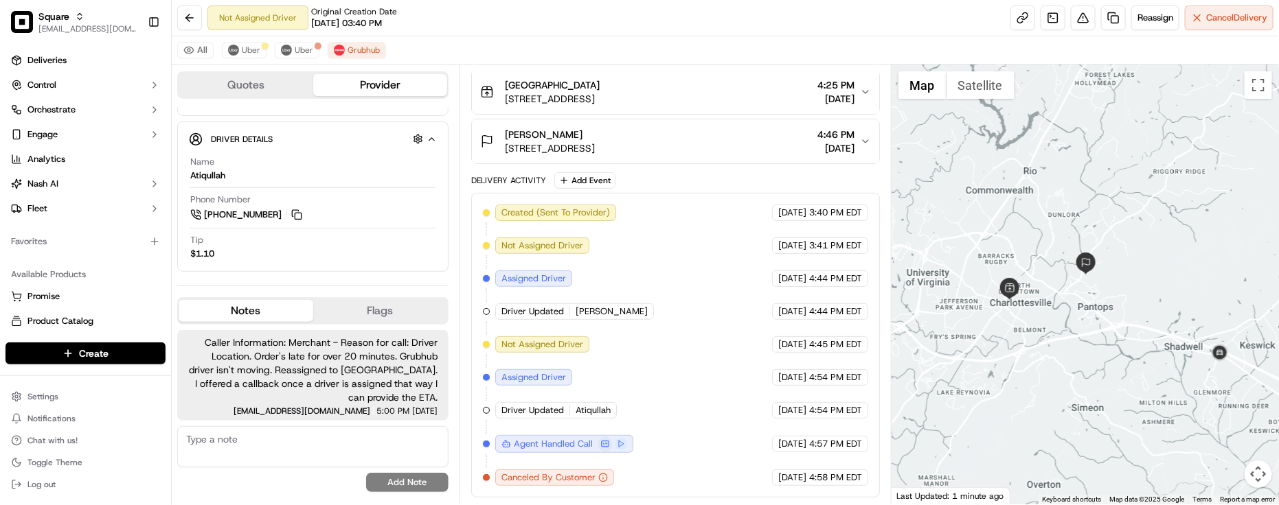
click at [328, 389] on span "Caller Information: Merchant - Reason for call: Driver Location. Order's late f…" at bounding box center [312, 370] width 249 height 69
click at [616, 358] on div "Created (Sent To Provider) Grubhub 09/18/2025 3:40 PM EDT Not Assigned Driver G…" at bounding box center [675, 346] width 385 height 282
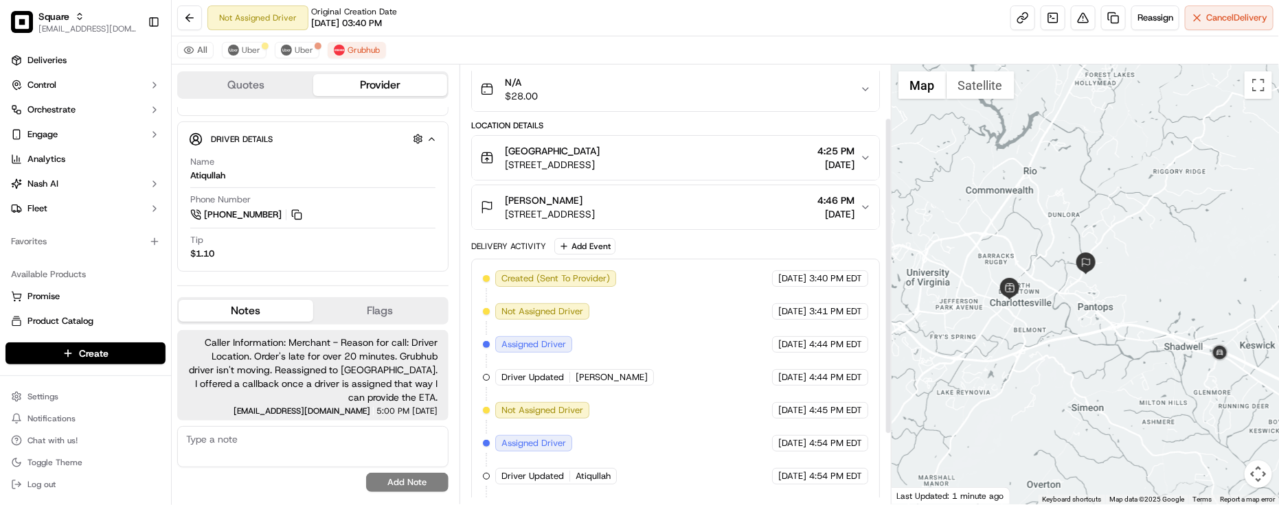
scroll to position [0, 0]
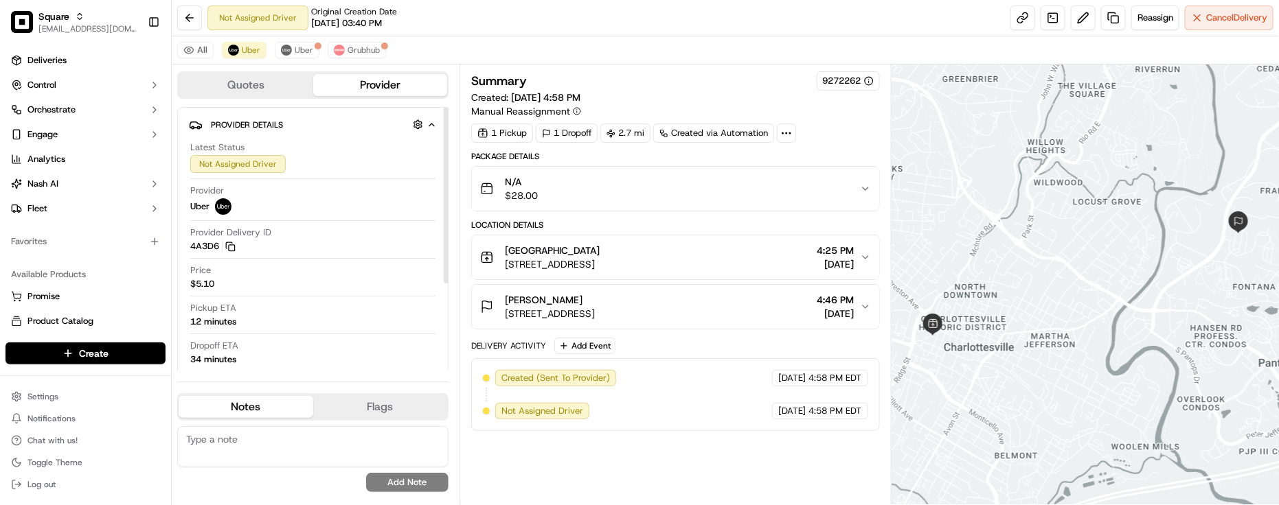
click at [382, 229] on div "Provider Delivery ID 4A3D6 Copy del_2-gErBlISbeMiwp8X3Sj1g 4A3D6" at bounding box center [312, 240] width 245 height 26
drag, startPoint x: 767, startPoint y: 478, endPoint x: 722, endPoint y: 436, distance: 61.2
click at [766, 478] on div "Summary 9272262 Created: [DATE] 4:58 PM Manual Reassignment 1 Pickup 1 Dropoff …" at bounding box center [675, 284] width 409 height 426
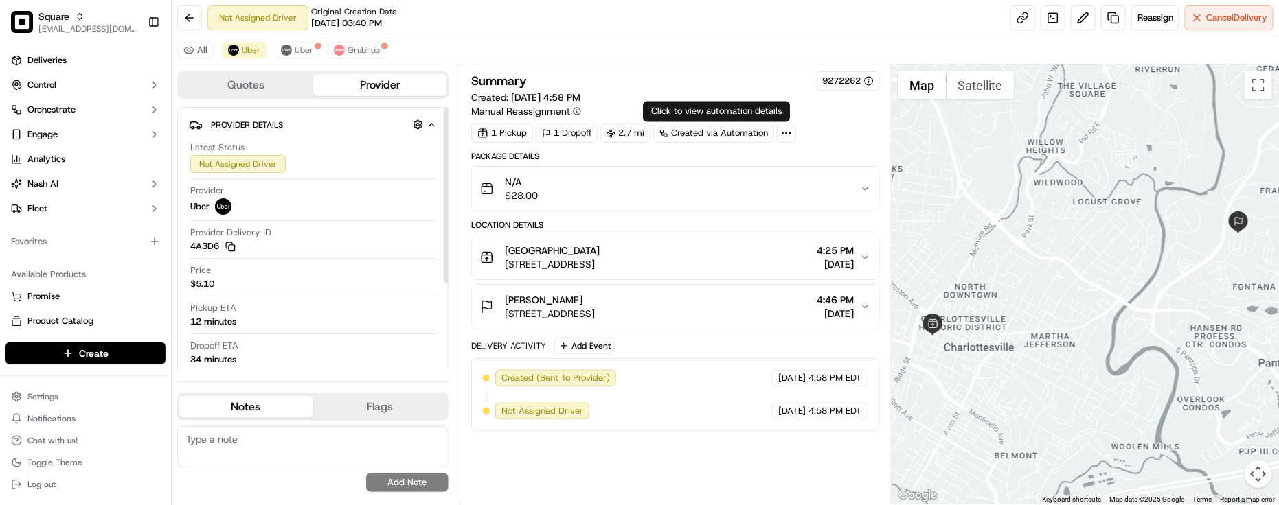
click at [760, 69] on div "Summary 9272262 Created: [DATE] 4:58 PM Manual Reassignment 1 Pickup 1 Dropoff …" at bounding box center [675, 285] width 432 height 440
click at [356, 62] on div "All Uber [PERSON_NAME]" at bounding box center [725, 50] width 1107 height 28
click at [361, 58] on button "Grubhub" at bounding box center [357, 50] width 58 height 16
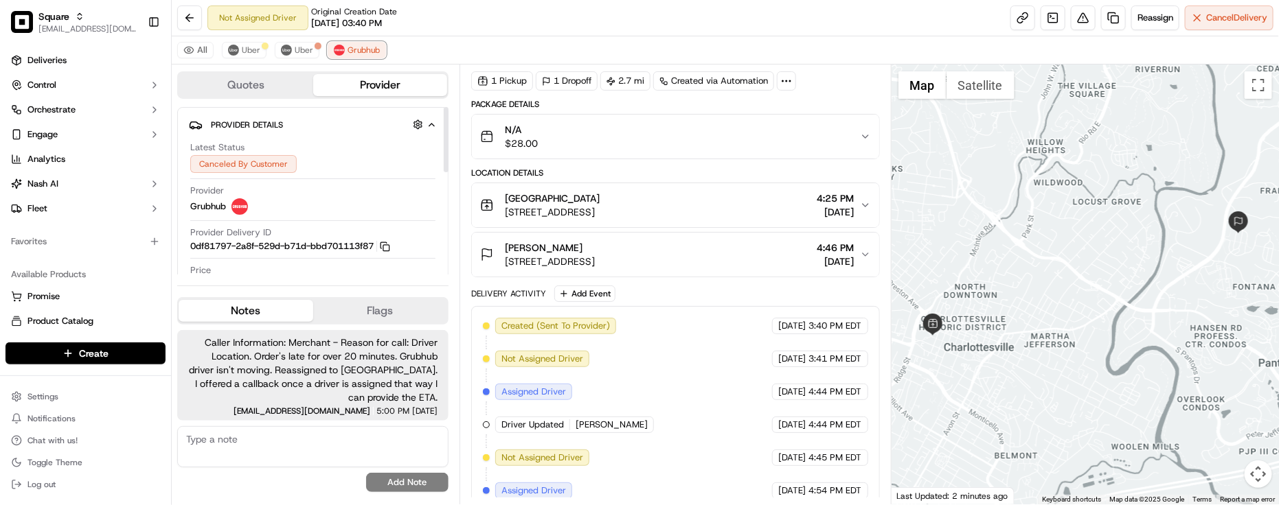
scroll to position [170, 0]
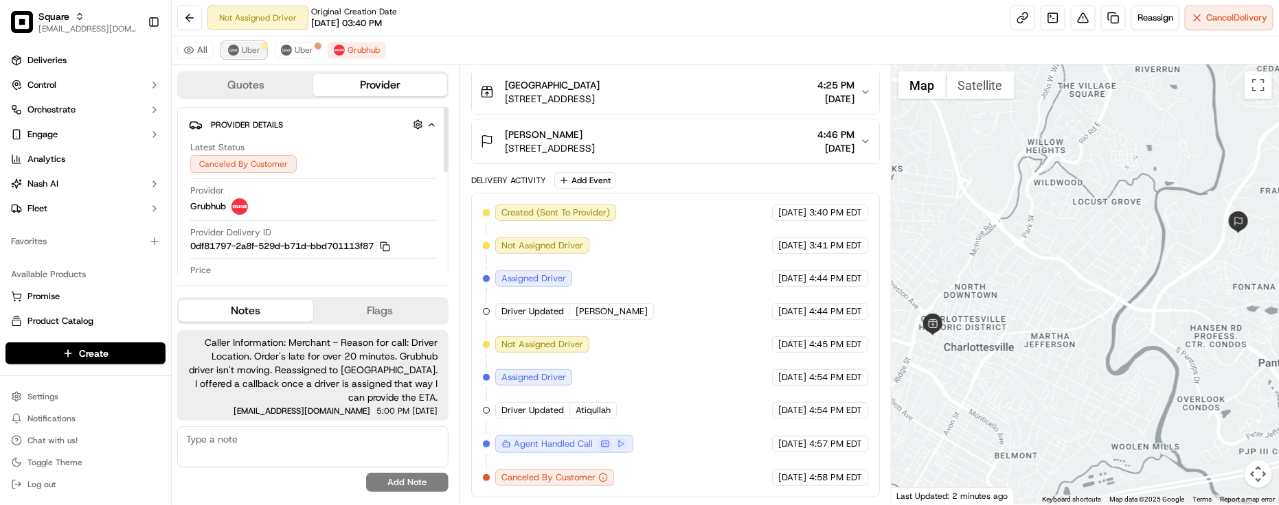
click at [230, 52] on img at bounding box center [233, 50] width 11 height 11
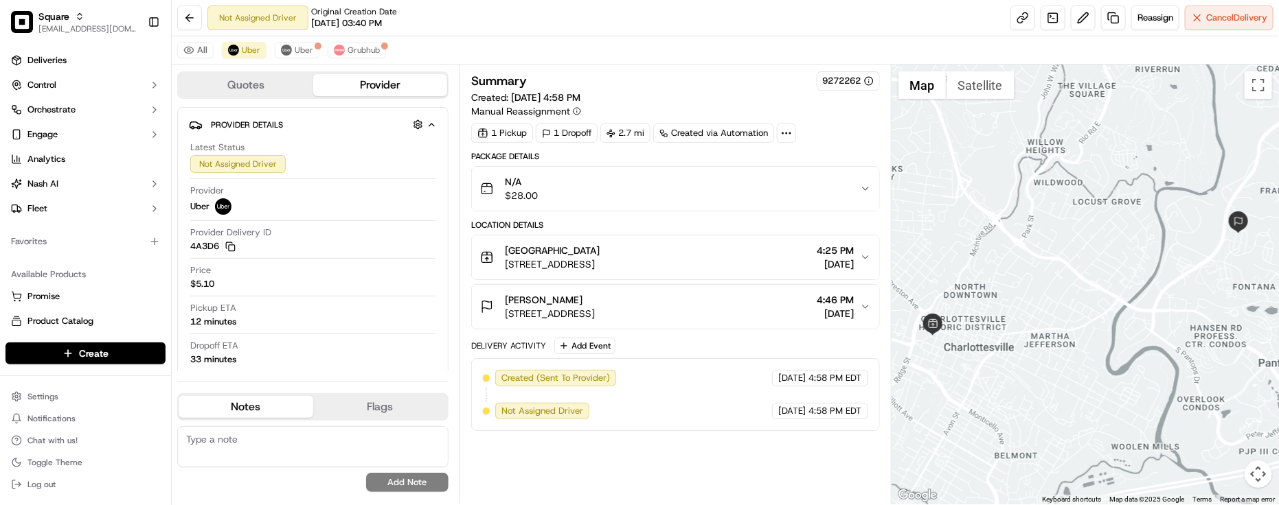
click at [556, 54] on div "All Uber [PERSON_NAME]" at bounding box center [725, 50] width 1107 height 28
click at [722, 420] on div "Created (Sent To Provider) Uber [DATE] 4:58 PM EDT Not Assigned Driver Uber [DA…" at bounding box center [675, 394] width 385 height 49
click at [297, 303] on div "Pickup ETA 12 minutes" at bounding box center [312, 315] width 245 height 26
click at [766, 441] on div "Summary 9272262 Created: [DATE] 4:58 PM Manual Reassignment 1 Pickup 1 Dropoff …" at bounding box center [675, 284] width 409 height 426
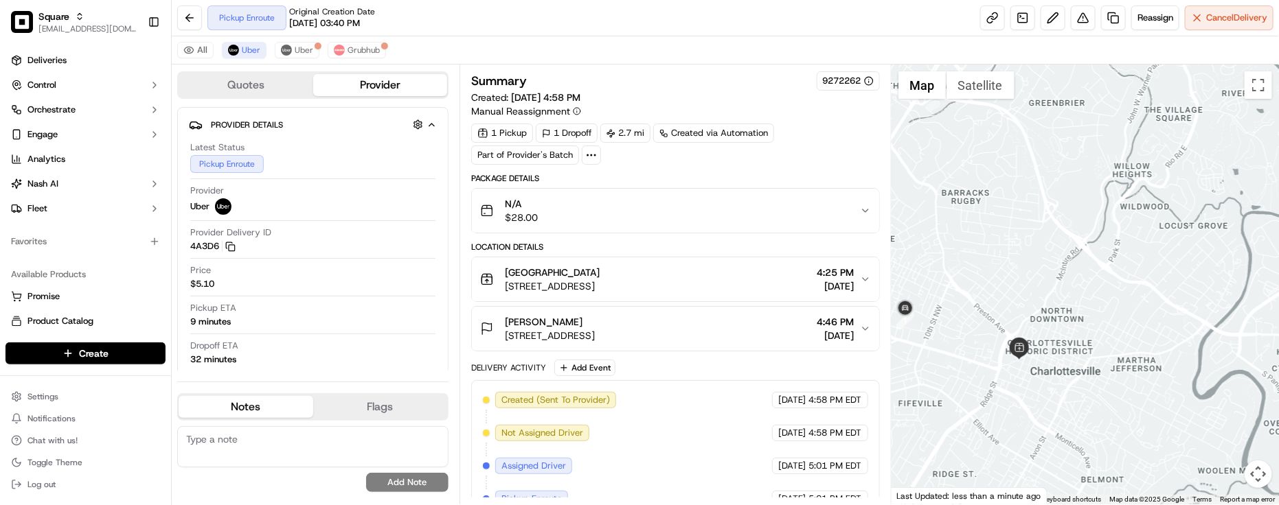
drag, startPoint x: 1119, startPoint y: 367, endPoint x: 1131, endPoint y: 368, distance: 11.7
click at [1131, 368] on div at bounding box center [1084, 285] width 387 height 440
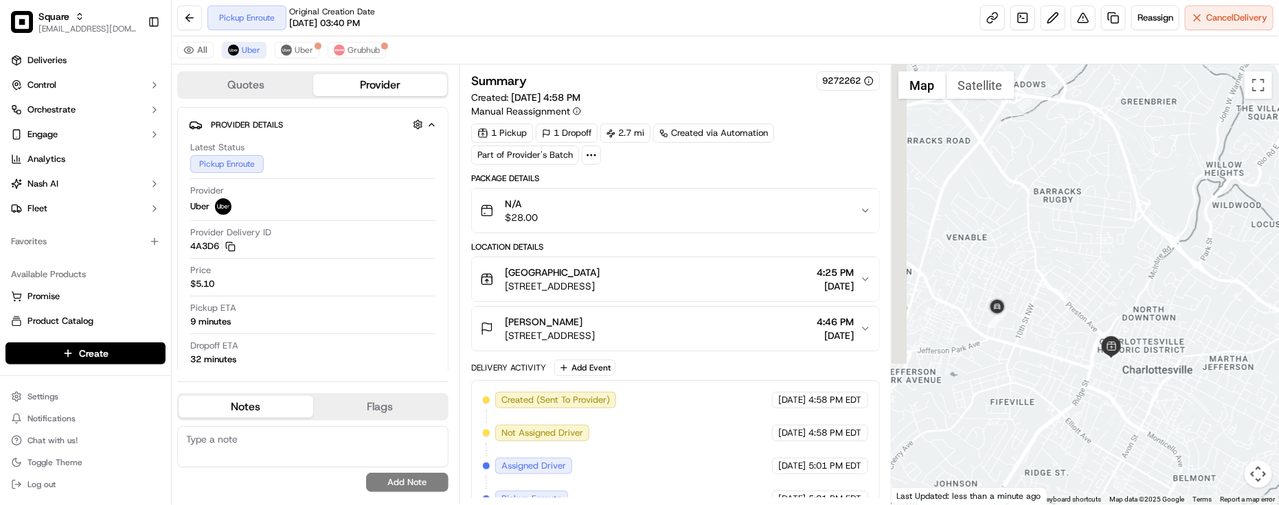
drag, startPoint x: 1058, startPoint y: 354, endPoint x: 1088, endPoint y: 343, distance: 32.2
click at [1088, 343] on div at bounding box center [1084, 285] width 387 height 440
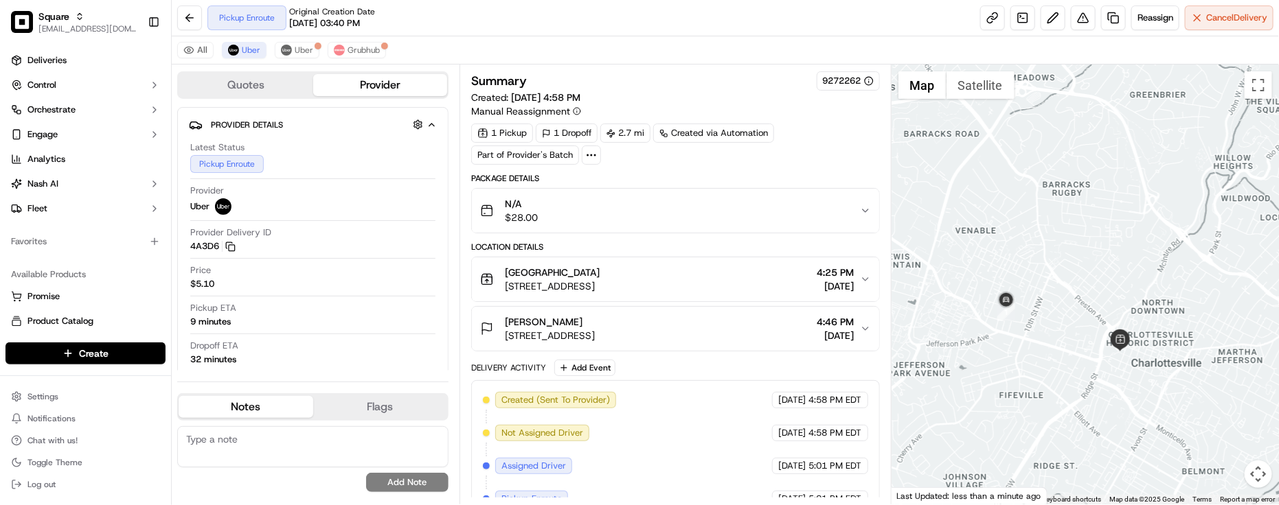
click at [726, 436] on div "Created (Sent To Provider) Uber [DATE] 4:58 PM EDT Not Assigned Driver Uber [DA…" at bounding box center [675, 466] width 385 height 148
click at [356, 49] on span "Grubhub" at bounding box center [363, 50] width 32 height 11
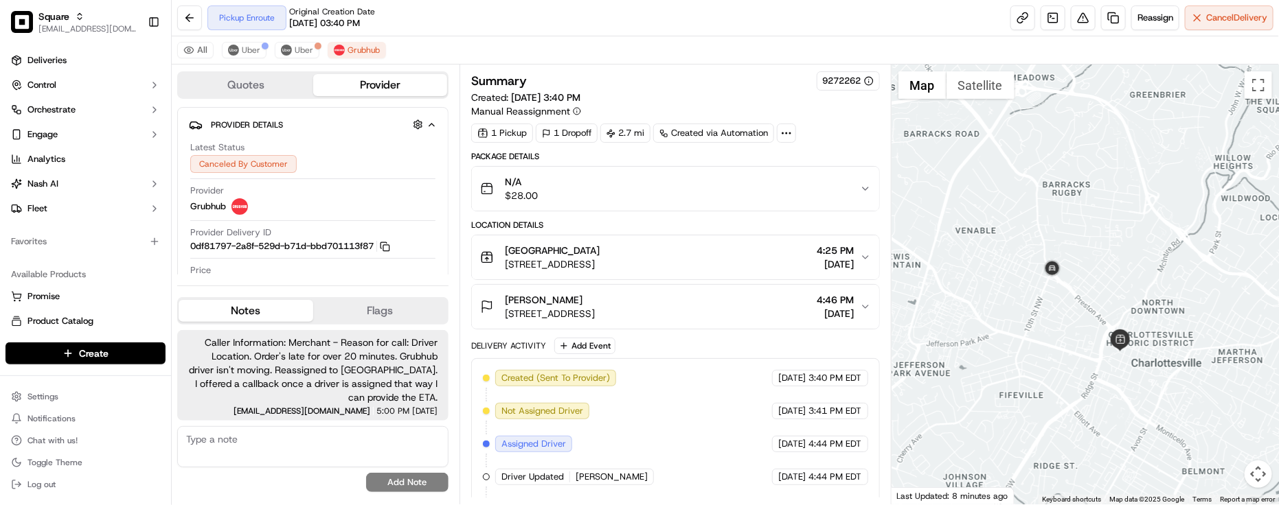
click at [313, 441] on textarea at bounding box center [312, 446] width 271 height 41
type textarea "C"
click at [310, 440] on textarea "Called the merchant back - ETA provided." at bounding box center [312, 446] width 271 height 41
type textarea "Called the merchant back - Pickup ETA provided."
click at [434, 488] on button "Add Note" at bounding box center [407, 482] width 82 height 19
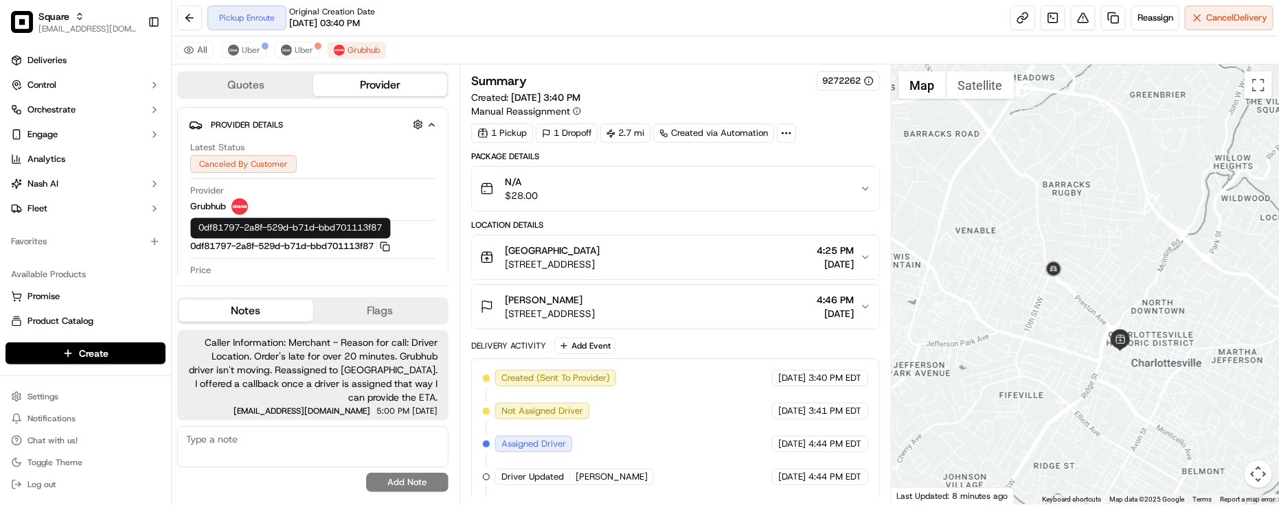
scroll to position [27, 0]
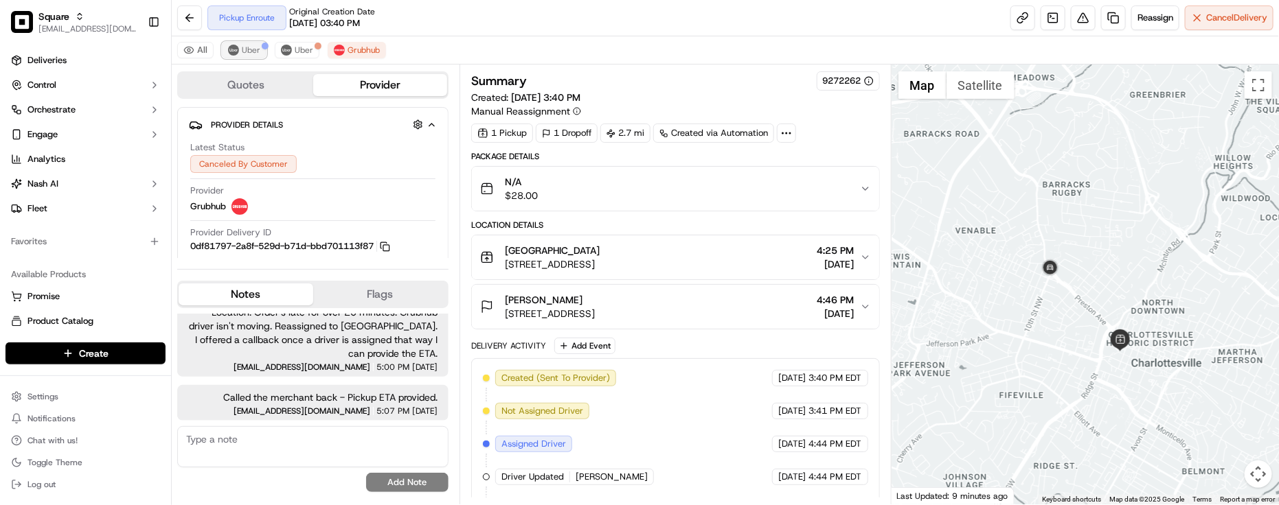
click at [247, 49] on span "Uber" at bounding box center [251, 50] width 19 height 11
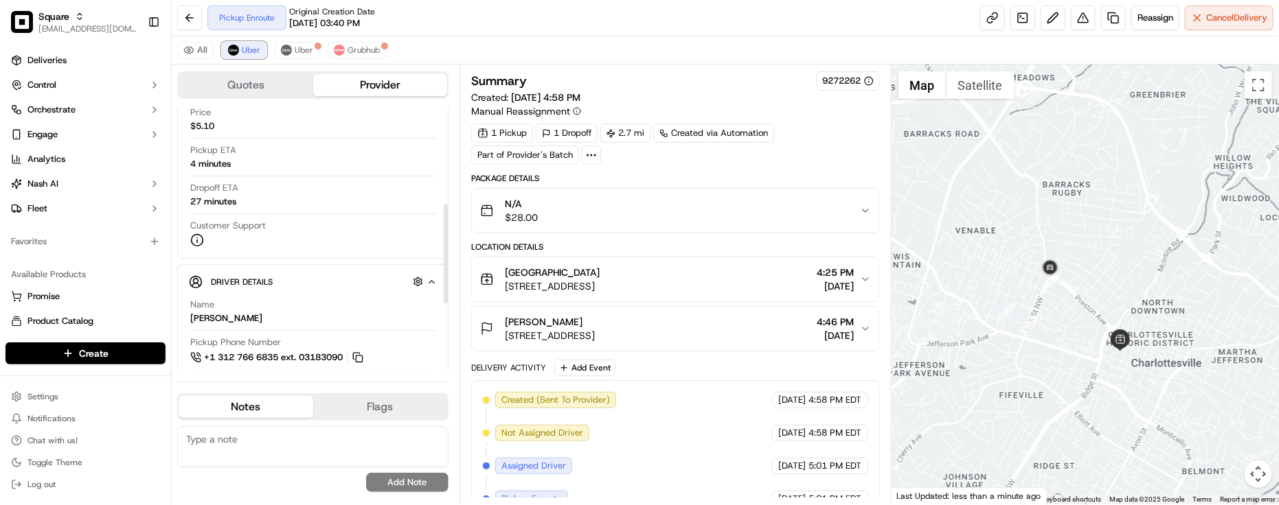
scroll to position [258, 0]
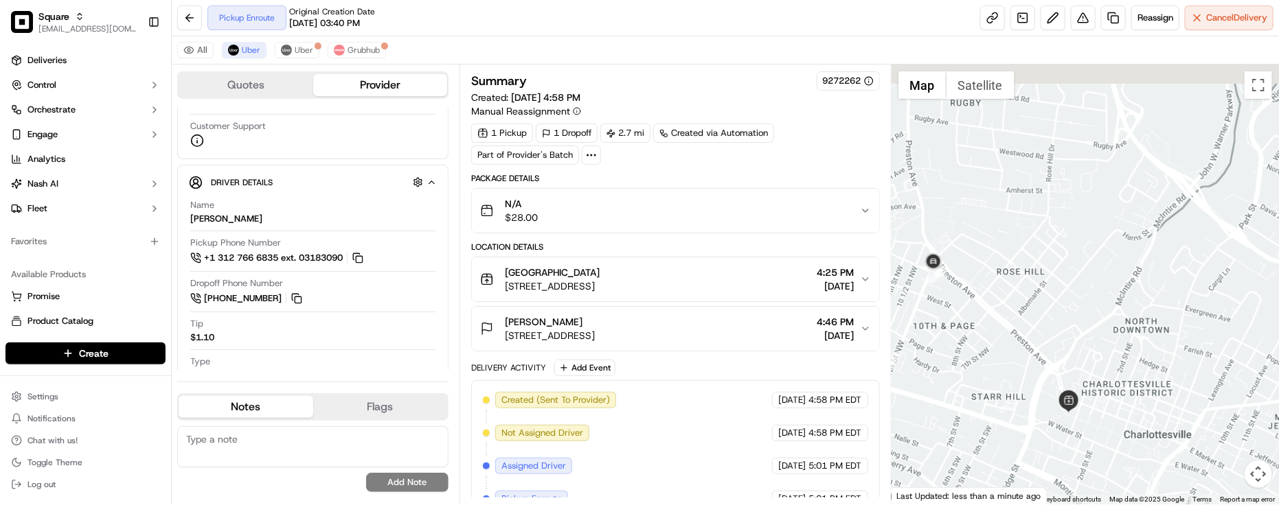
drag, startPoint x: 1015, startPoint y: 290, endPoint x: 1038, endPoint y: 315, distance: 33.5
click at [1038, 315] on div at bounding box center [1084, 285] width 387 height 440
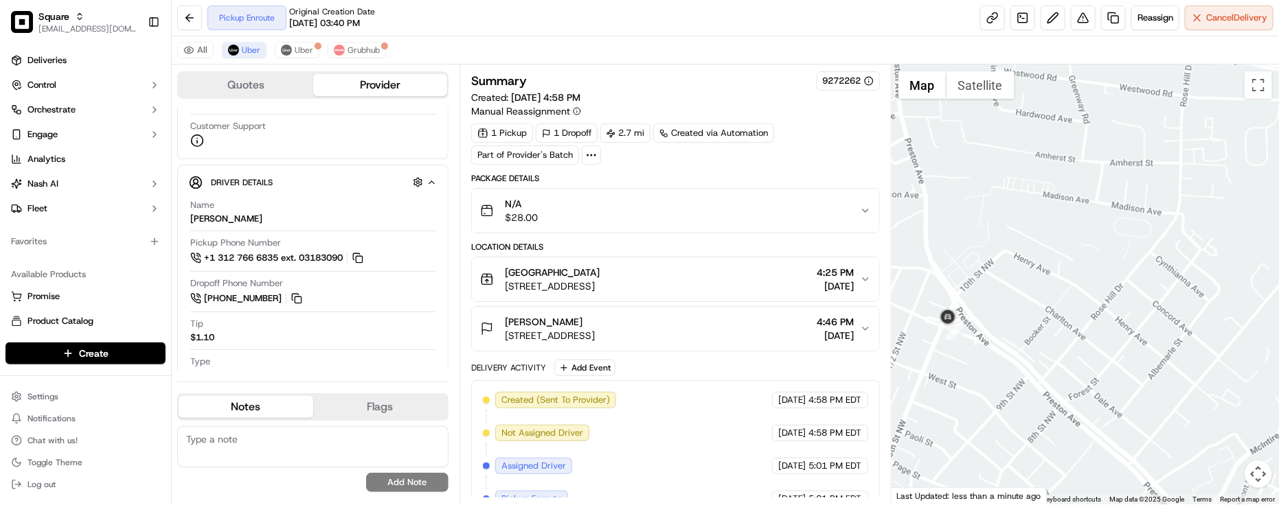
drag, startPoint x: 1007, startPoint y: 316, endPoint x: 1038, endPoint y: 336, distance: 37.1
click at [1038, 336] on div at bounding box center [1084, 285] width 387 height 440
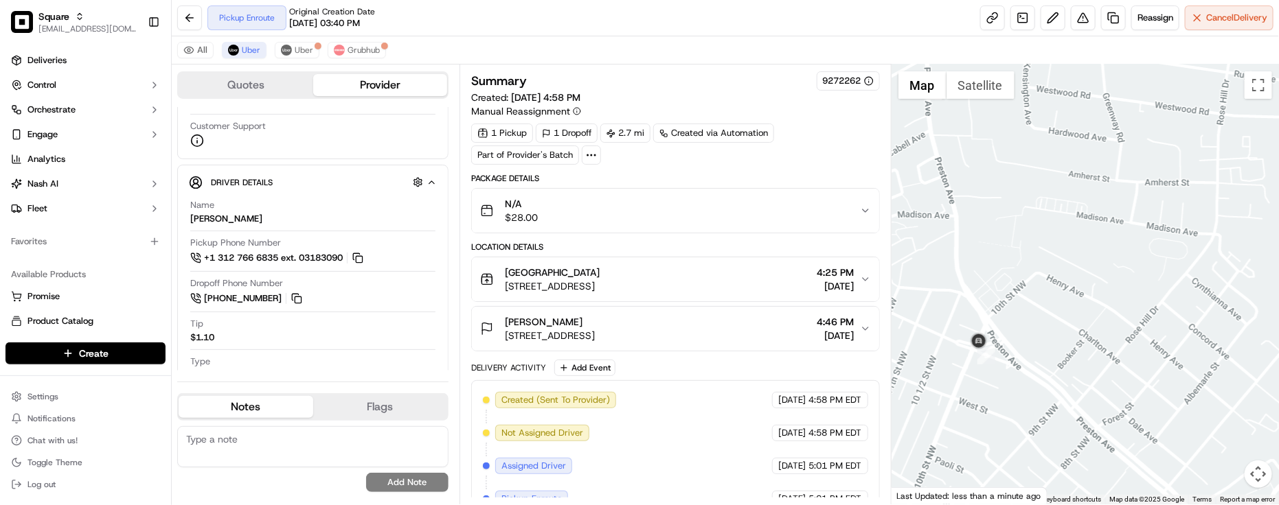
drag, startPoint x: 1022, startPoint y: 325, endPoint x: 1054, endPoint y: 347, distance: 39.0
click at [1054, 347] on div at bounding box center [1084, 285] width 387 height 440
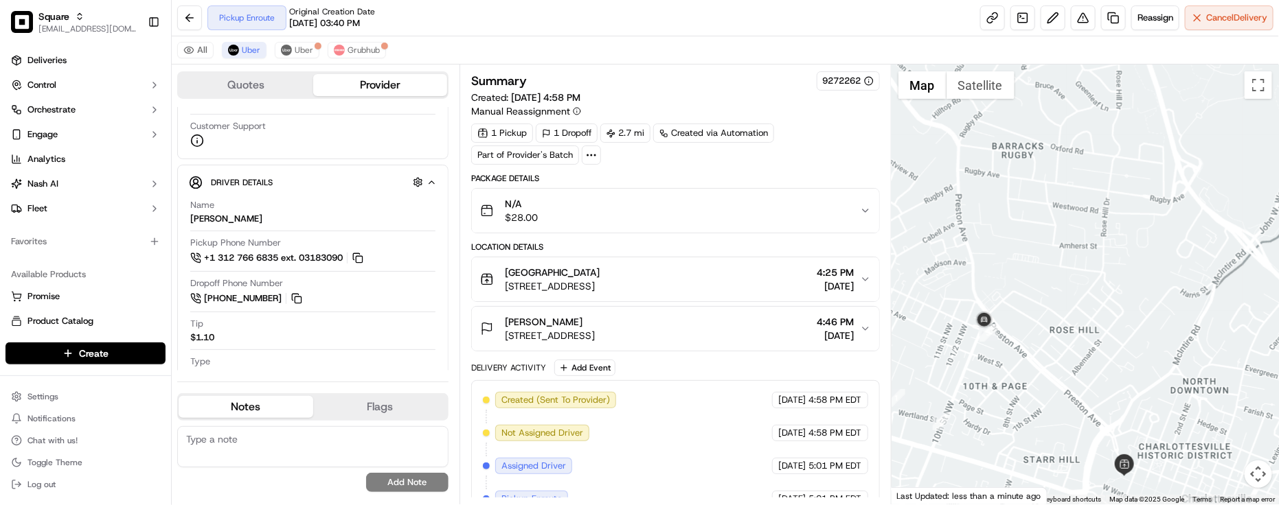
click at [724, 444] on div "Created (Sent To Provider) Uber [DATE] 4:58 PM EDT Not Assigned Driver Uber [DA…" at bounding box center [675, 466] width 385 height 148
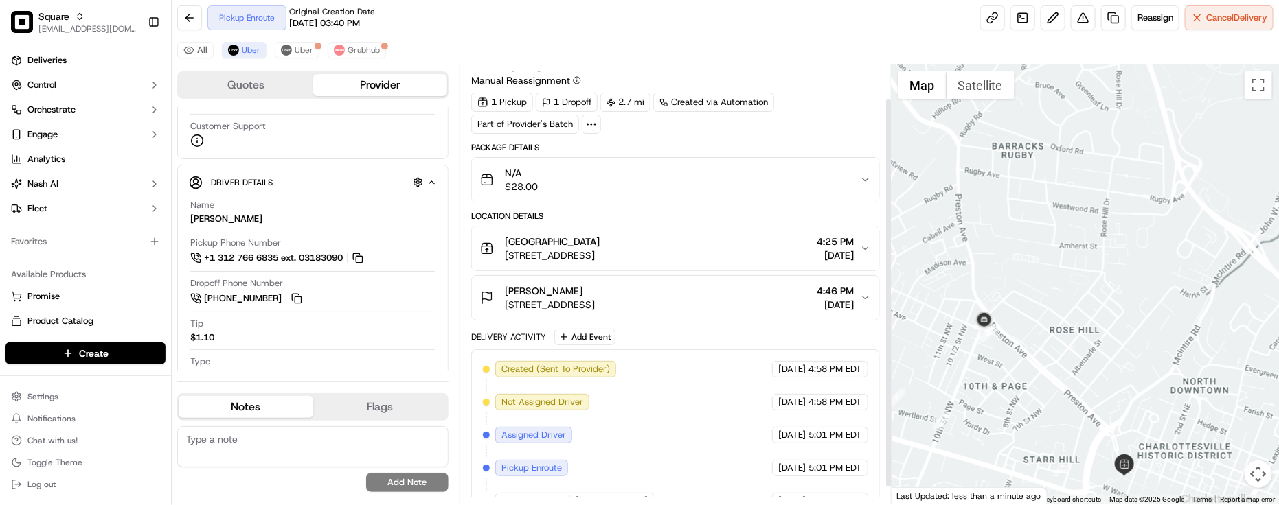
scroll to position [57, 0]
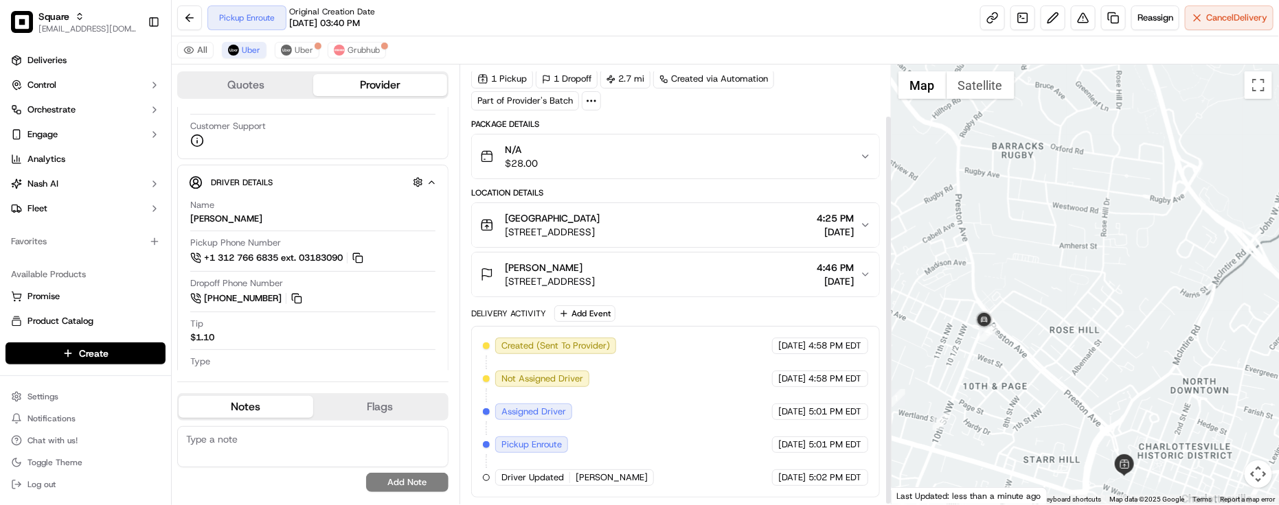
click at [740, 427] on div "Created (Sent To Provider) Uber [DATE] 4:58 PM EDT Not Assigned Driver Uber [DA…" at bounding box center [675, 412] width 385 height 148
click at [743, 424] on div "Created (Sent To Provider) Uber [DATE] 4:58 PM EDT Not Assigned Driver Uber [DA…" at bounding box center [675, 412] width 385 height 148
click at [757, 206] on button "[GEOGRAPHIC_DATA] [STREET_ADDRESS] 4:25 PM [DATE]" at bounding box center [675, 225] width 407 height 44
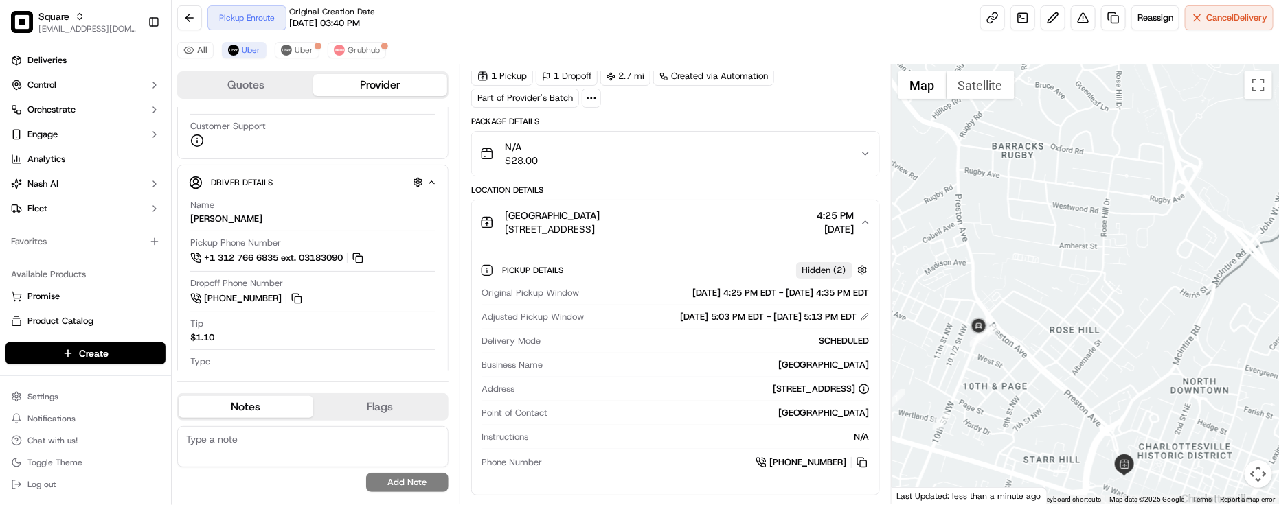
click at [753, 223] on div "[GEOGRAPHIC_DATA] [STREET_ADDRESS] 4:25 PM [DATE]" at bounding box center [670, 222] width 380 height 27
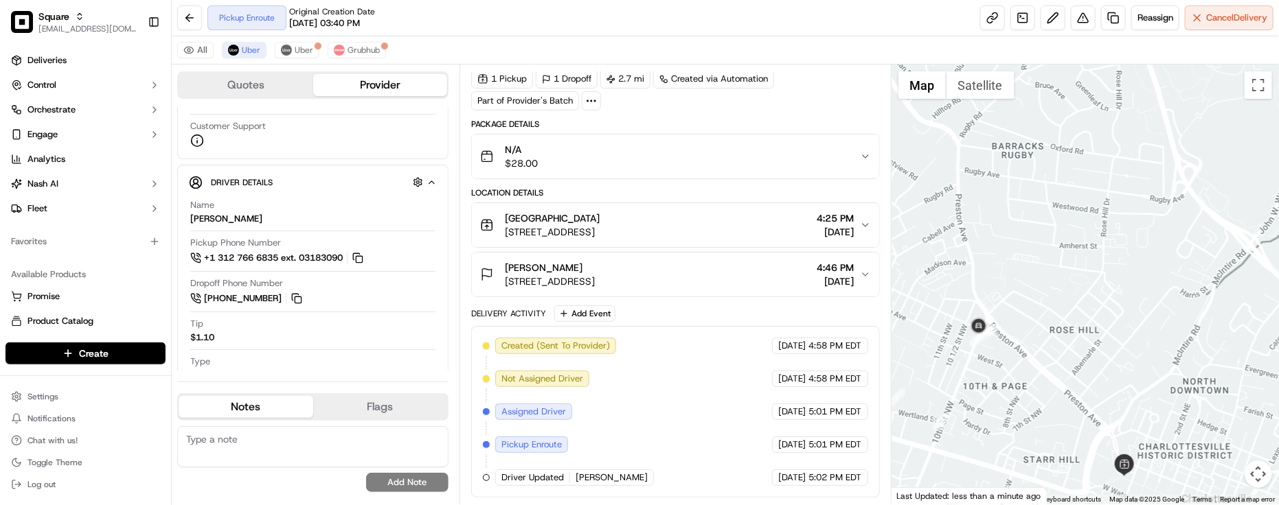
click at [767, 295] on button "[PERSON_NAME] [STREET_ADDRESS][PERSON_NAME] 4:46 PM [DATE]" at bounding box center [675, 275] width 407 height 44
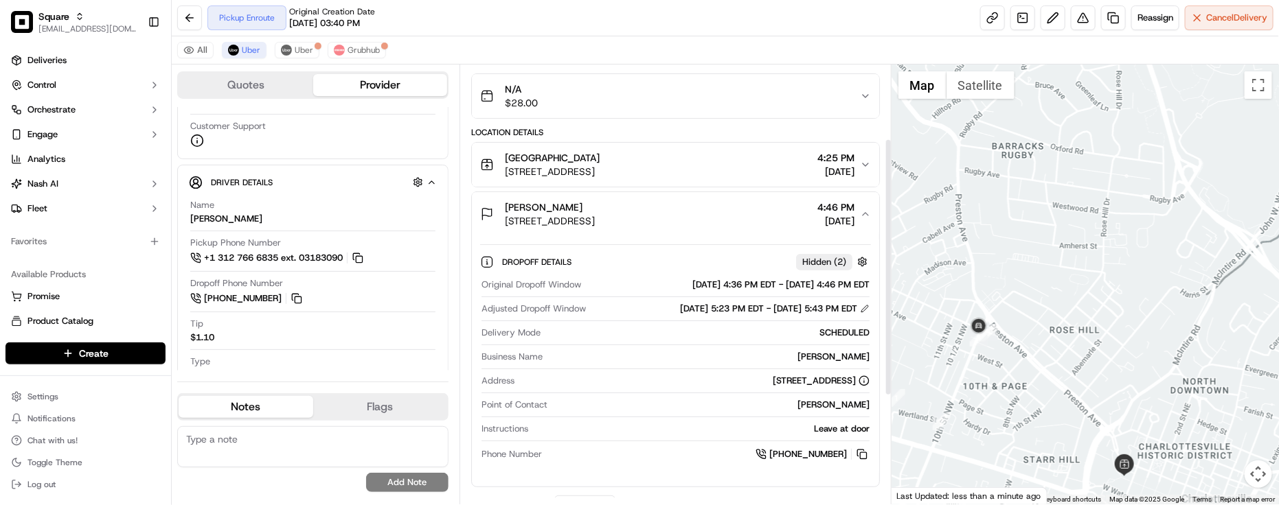
scroll to position [143, 0]
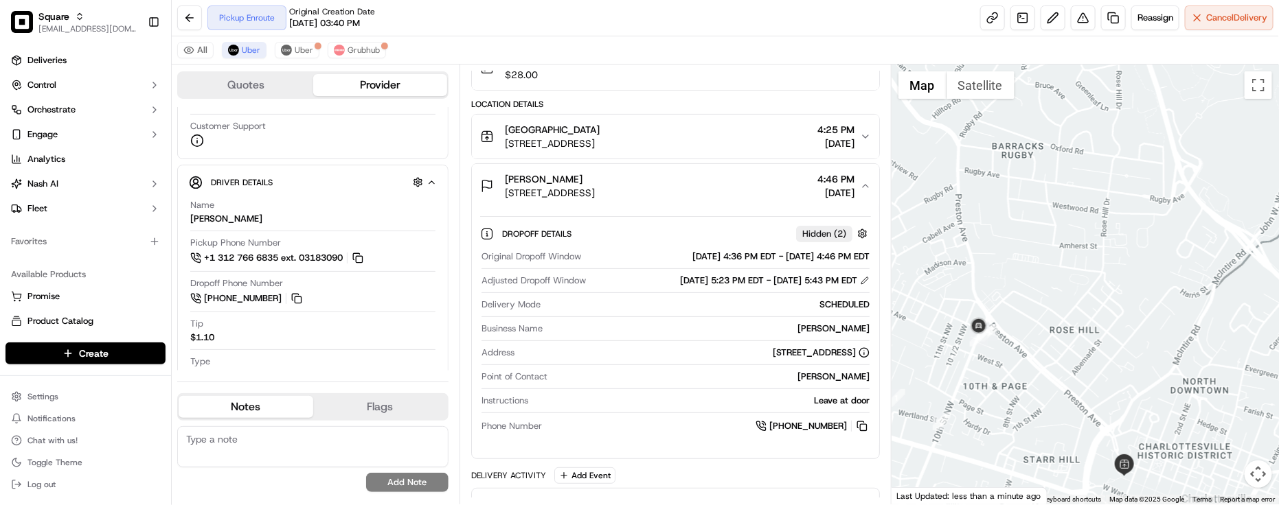
click at [588, 403] on div "Leave at door" at bounding box center [702, 401] width 336 height 12
click at [746, 203] on button "[PERSON_NAME] [STREET_ADDRESS][PERSON_NAME] 4:46 PM [DATE]" at bounding box center [675, 186] width 407 height 44
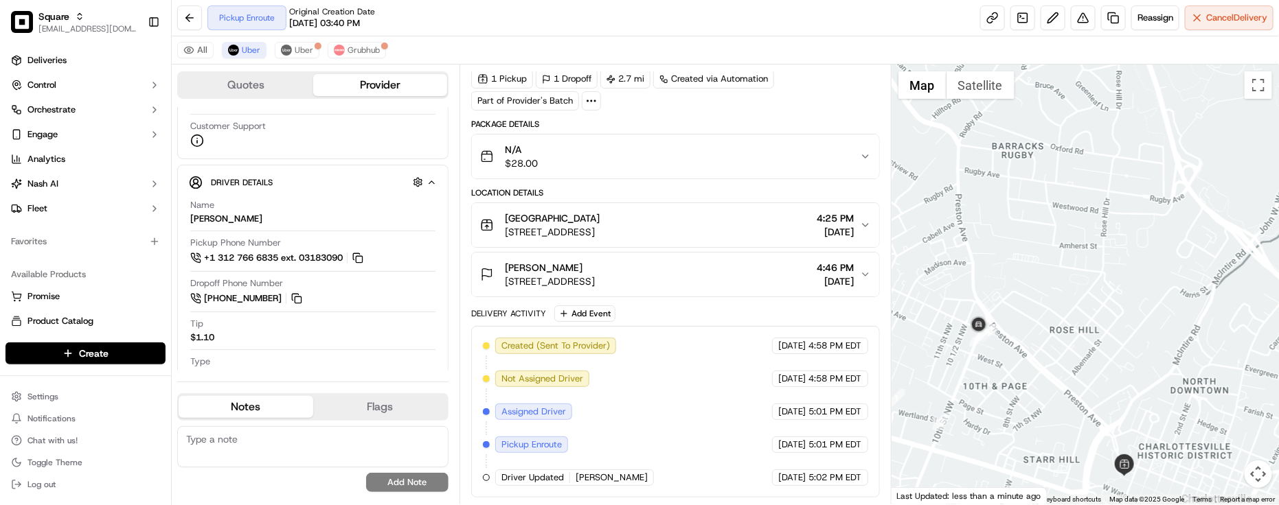
click at [671, 323] on div "Delivery Activity Add Event Created (Sent To Provider) Uber [DATE] 4:58 PM EDT …" at bounding box center [675, 402] width 409 height 192
click at [714, 391] on div "Created (Sent To Provider) Uber [DATE] 4:58 PM EDT Not Assigned Driver Uber [DA…" at bounding box center [675, 412] width 385 height 148
click at [709, 395] on div "Created (Sent To Provider) Uber [DATE] 4:58 PM EDT Not Assigned Driver Uber [DA…" at bounding box center [675, 412] width 385 height 148
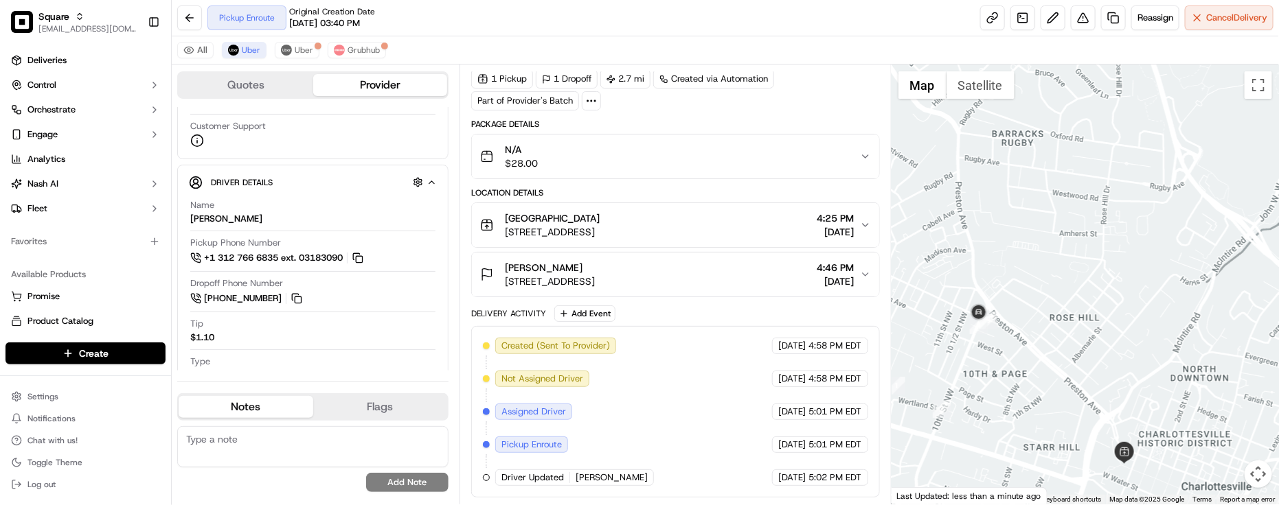
drag, startPoint x: 1033, startPoint y: 350, endPoint x: 1025, endPoint y: 263, distance: 87.7
click at [1025, 264] on div at bounding box center [1084, 285] width 387 height 440
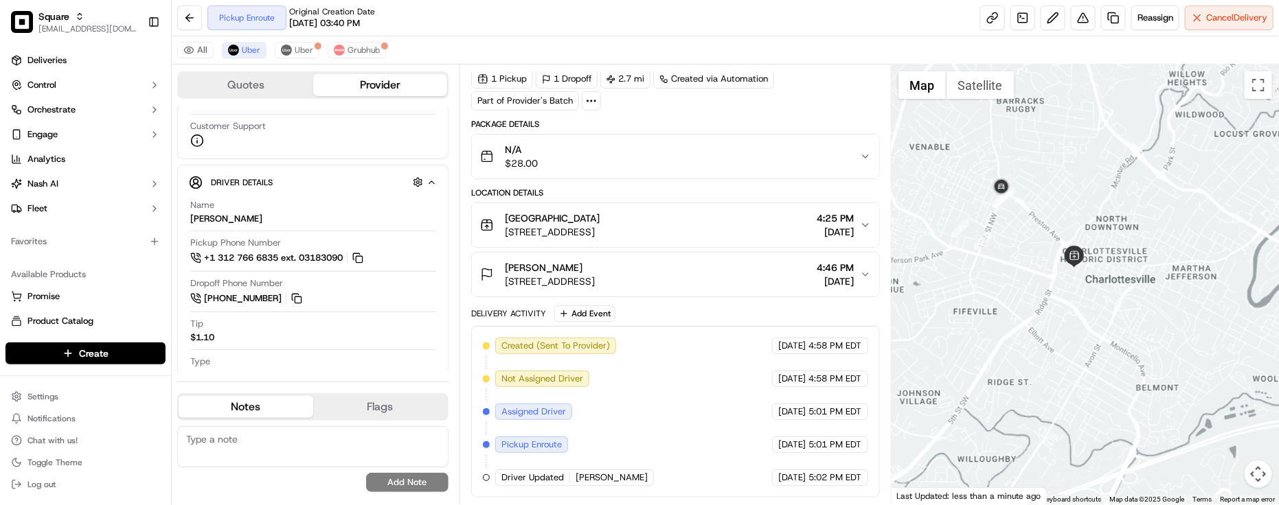
drag, startPoint x: 1035, startPoint y: 268, endPoint x: 1042, endPoint y: 214, distance: 54.8
click at [1042, 214] on div at bounding box center [1084, 285] width 387 height 440
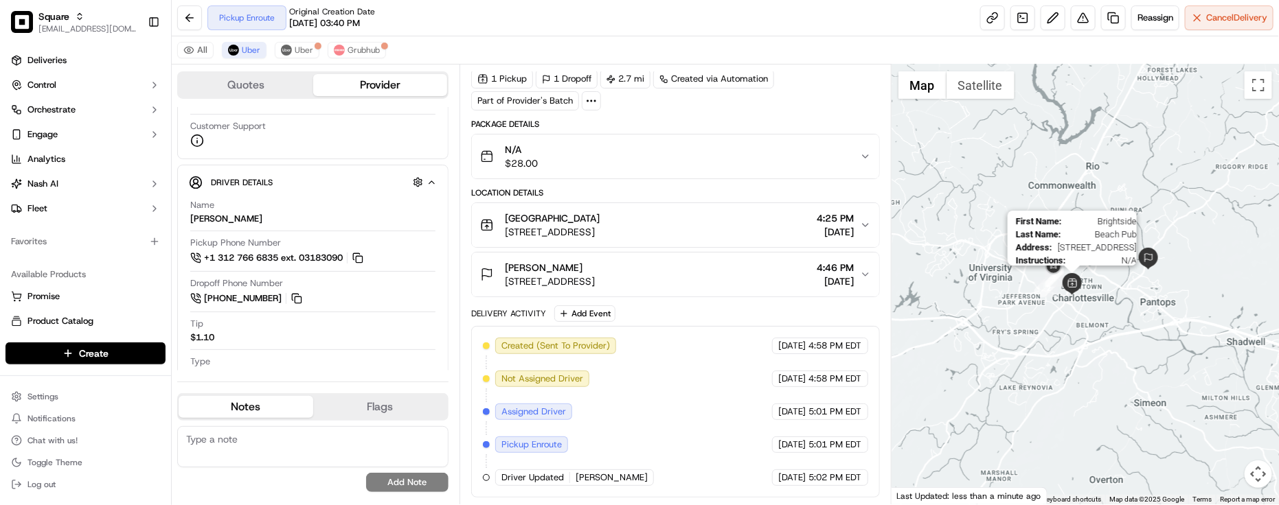
drag, startPoint x: 1058, startPoint y: 214, endPoint x: 1072, endPoint y: 284, distance: 70.7
click at [1072, 284] on img at bounding box center [1072, 284] width 22 height 22
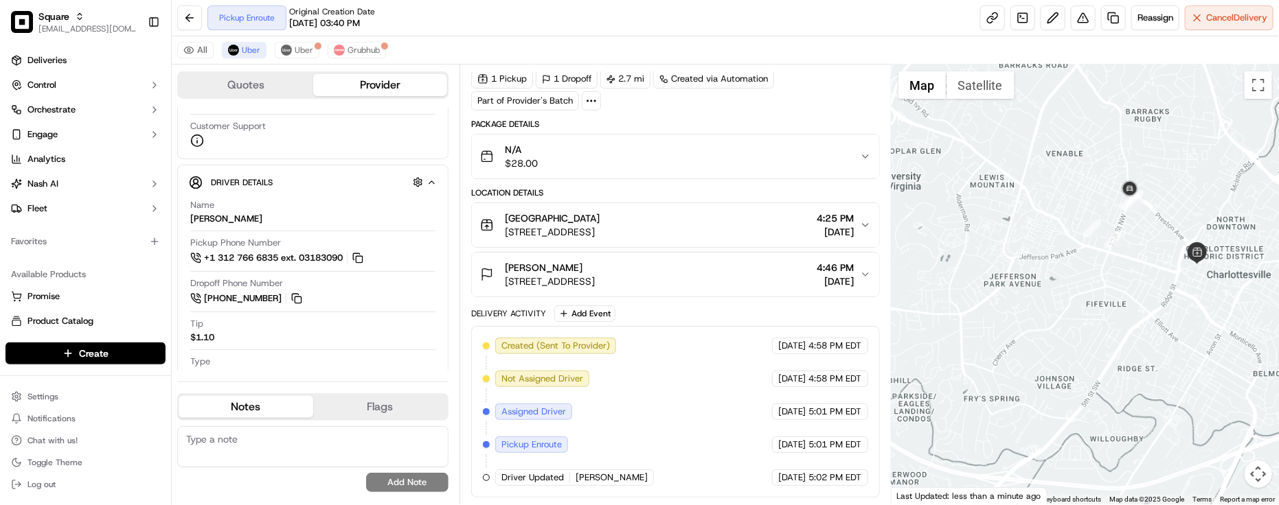
drag, startPoint x: 1079, startPoint y: 286, endPoint x: 1116, endPoint y: 438, distance: 156.9
click at [1116, 438] on div at bounding box center [1084, 285] width 387 height 440
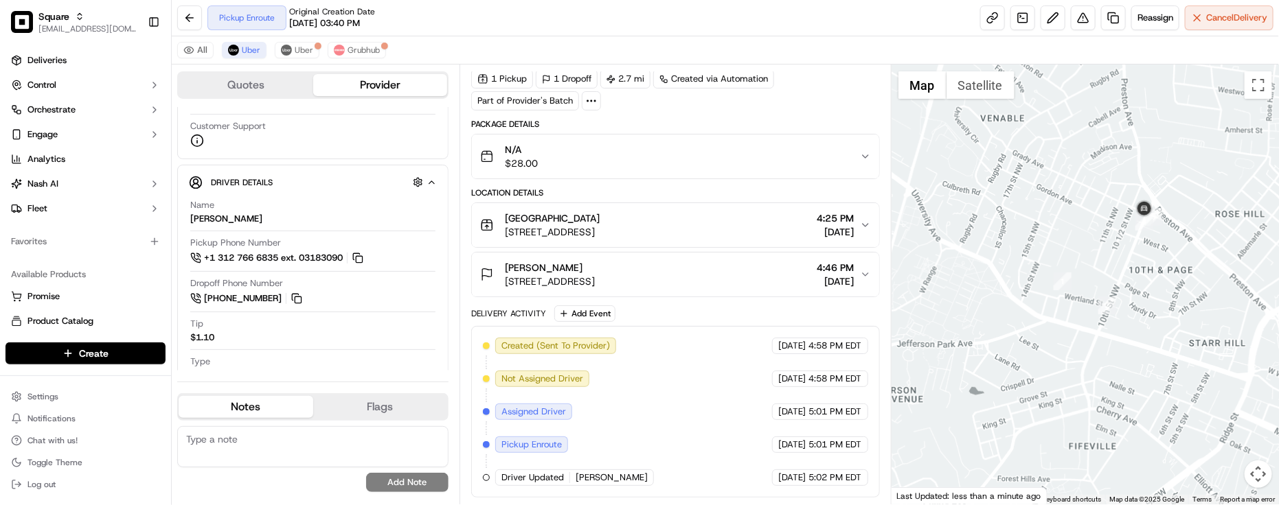
drag, startPoint x: 1117, startPoint y: 294, endPoint x: 1104, endPoint y: 424, distance: 130.4
click at [1104, 426] on div at bounding box center [1084, 285] width 387 height 440
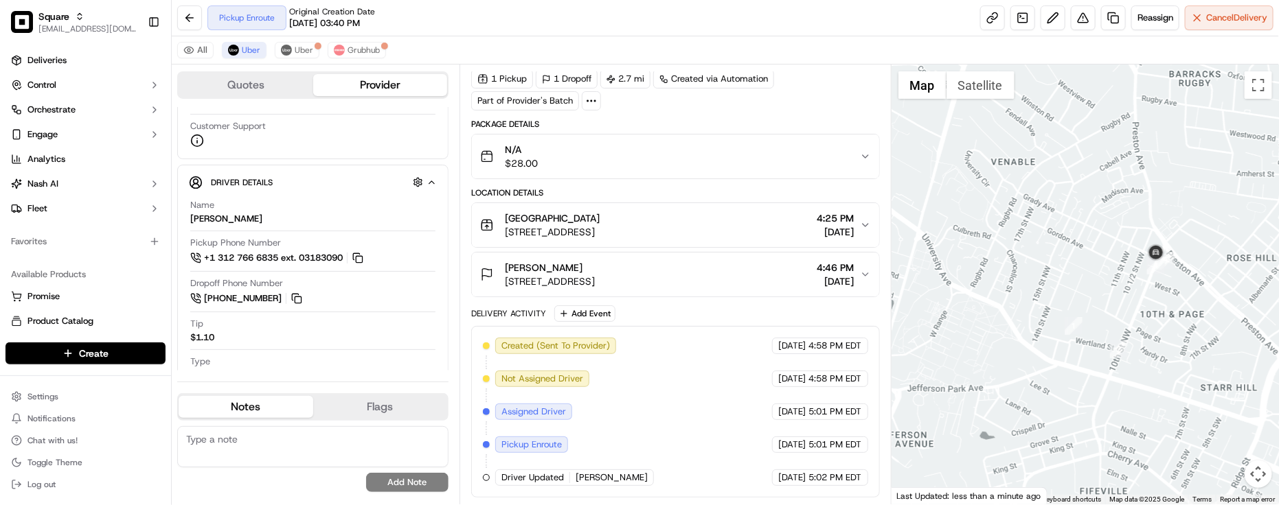
drag, startPoint x: 1077, startPoint y: 347, endPoint x: 1092, endPoint y: 388, distance: 43.2
click at [1090, 389] on div at bounding box center [1084, 285] width 387 height 440
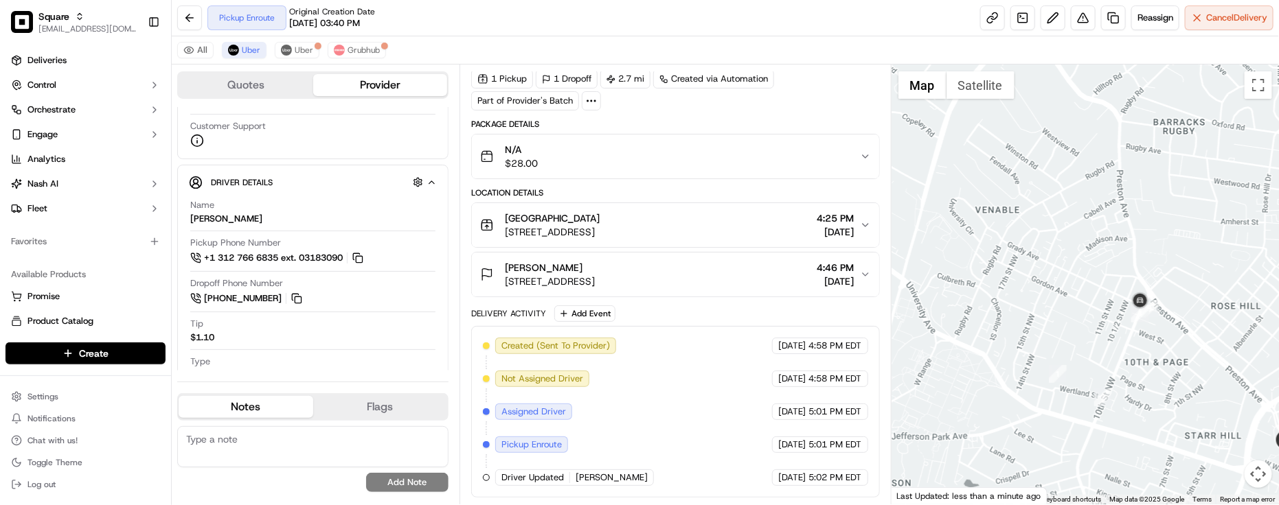
drag, startPoint x: 1119, startPoint y: 319, endPoint x: 1099, endPoint y: 373, distance: 57.1
click at [1099, 373] on div at bounding box center [1084, 285] width 387 height 440
click at [369, 367] on div "Type car" at bounding box center [312, 369] width 245 height 26
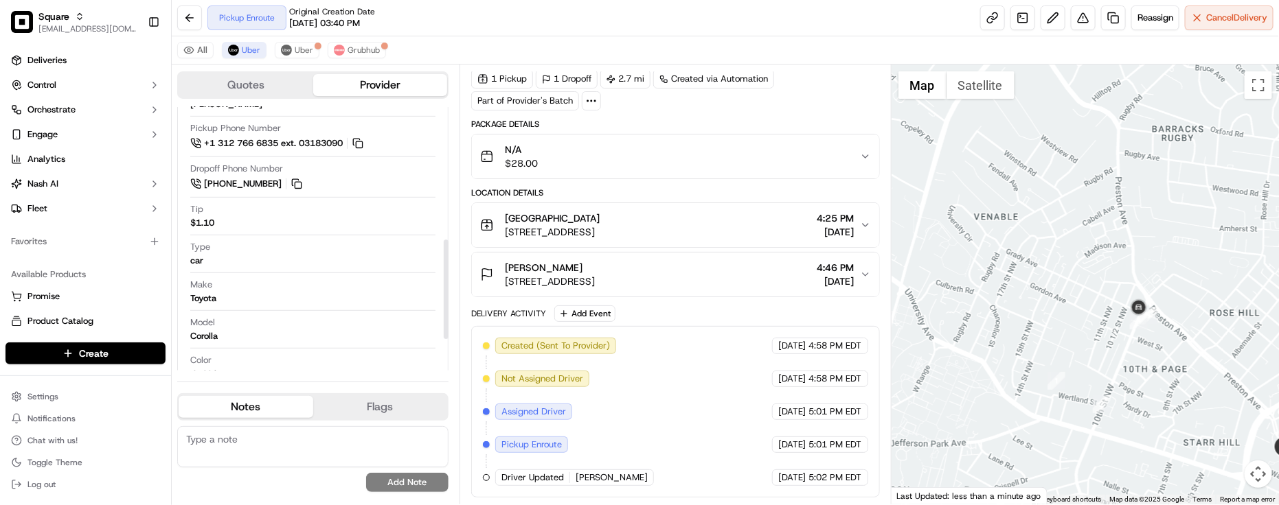
scroll to position [435, 0]
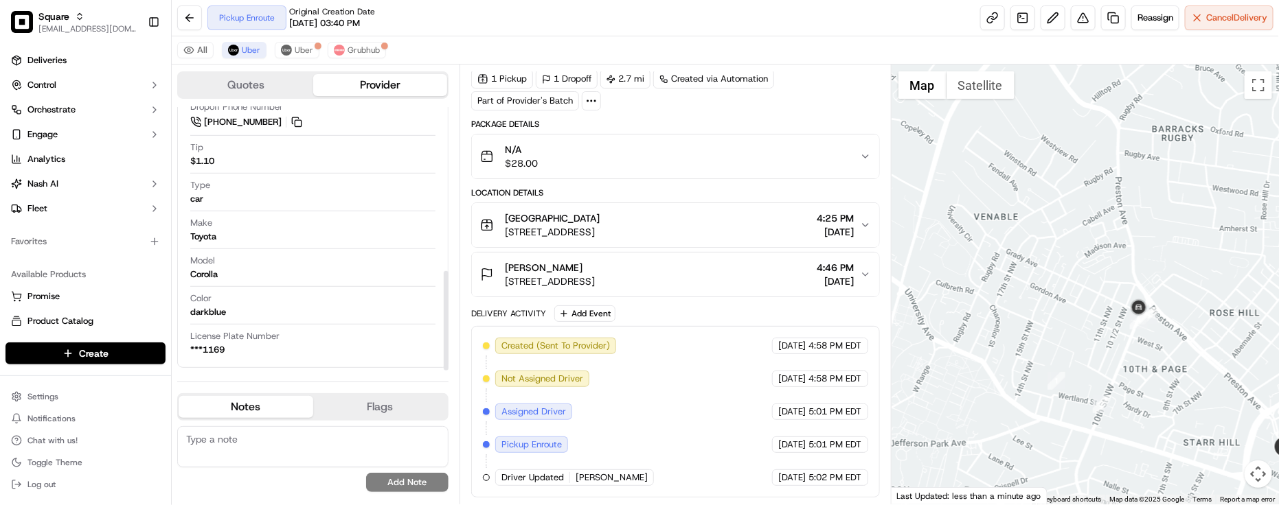
click at [395, 362] on div "Name [PERSON_NAME] Pickup Phone Number +1 312 766 6835 ext. 03183090 Dropoff Ph…" at bounding box center [313, 189] width 248 height 345
click at [659, 385] on div "Created (Sent To Provider) Uber [DATE] 4:58 PM EDT Not Assigned Driver Uber [DA…" at bounding box center [675, 412] width 385 height 148
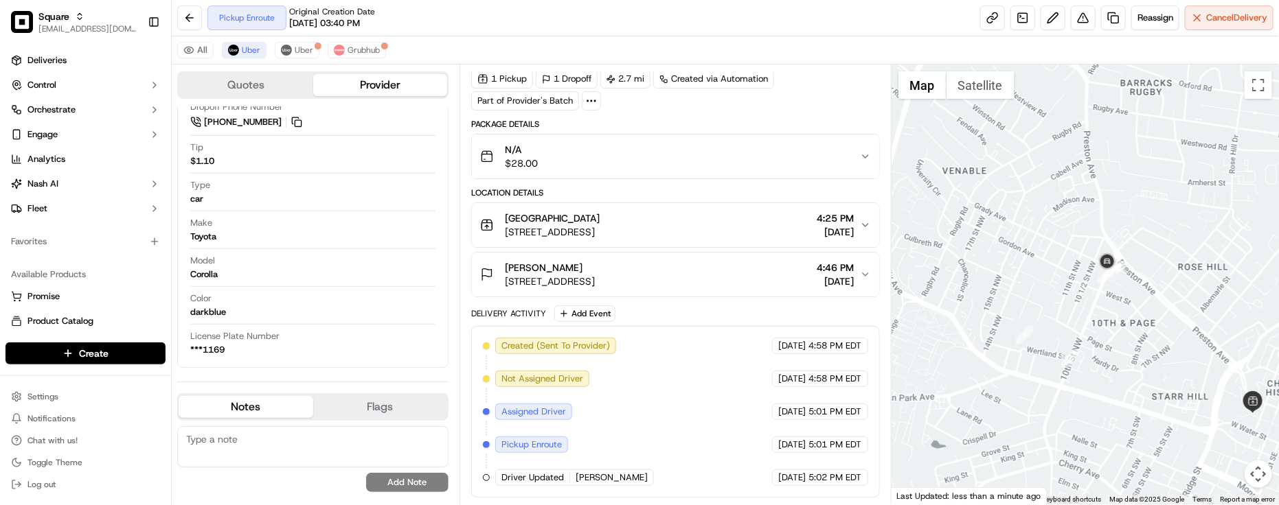
drag, startPoint x: 1065, startPoint y: 312, endPoint x: 1031, endPoint y: 266, distance: 57.0
click at [1031, 266] on div at bounding box center [1084, 285] width 387 height 440
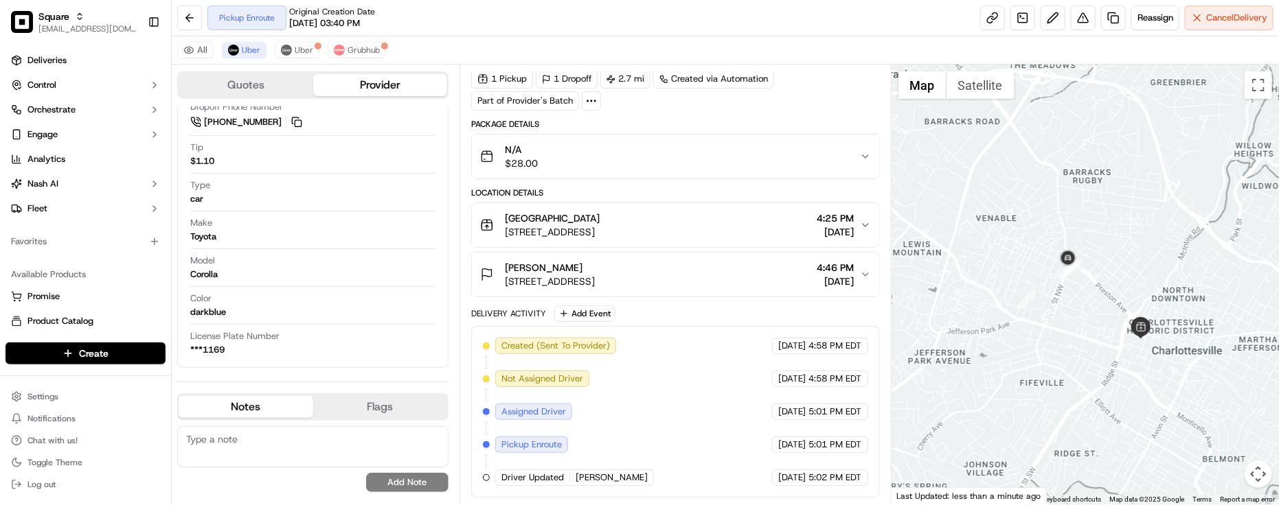
click at [706, 414] on div "Created (Sent To Provider) Uber [DATE] 4:58 PM EDT Not Assigned Driver Uber [DA…" at bounding box center [675, 412] width 385 height 148
click at [365, 42] on button "Grubhub" at bounding box center [357, 50] width 58 height 16
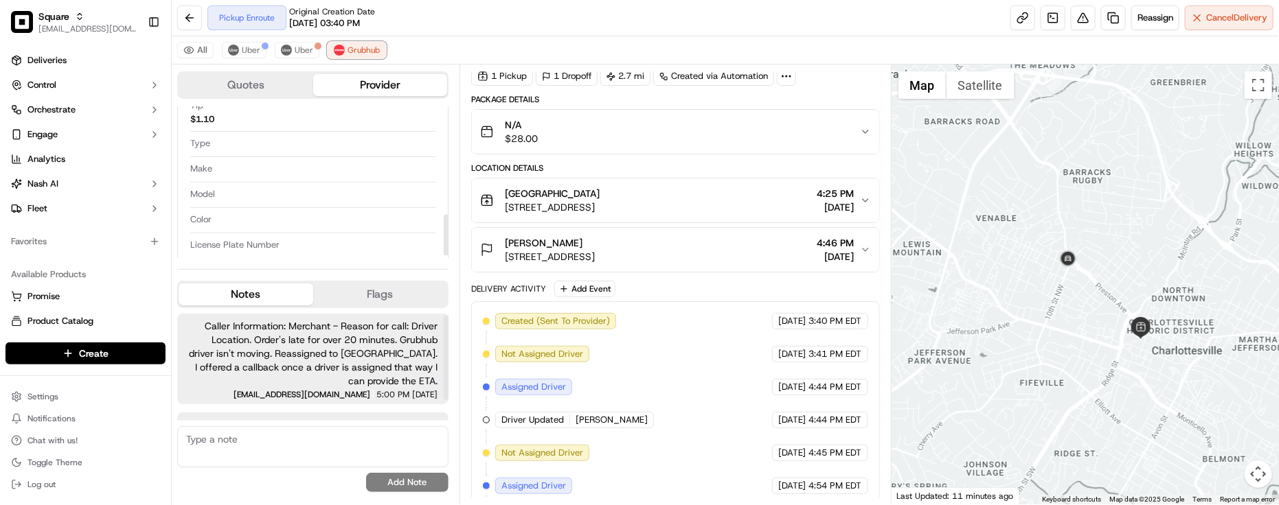
scroll to position [27, 0]
